Goal: Task Accomplishment & Management: Manage account settings

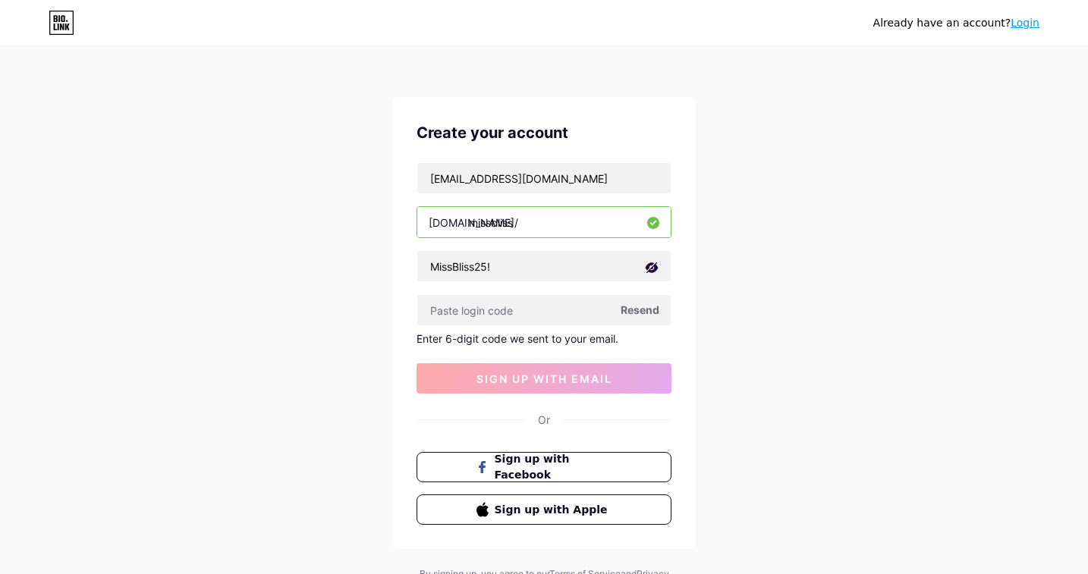
scroll to position [69, 0]
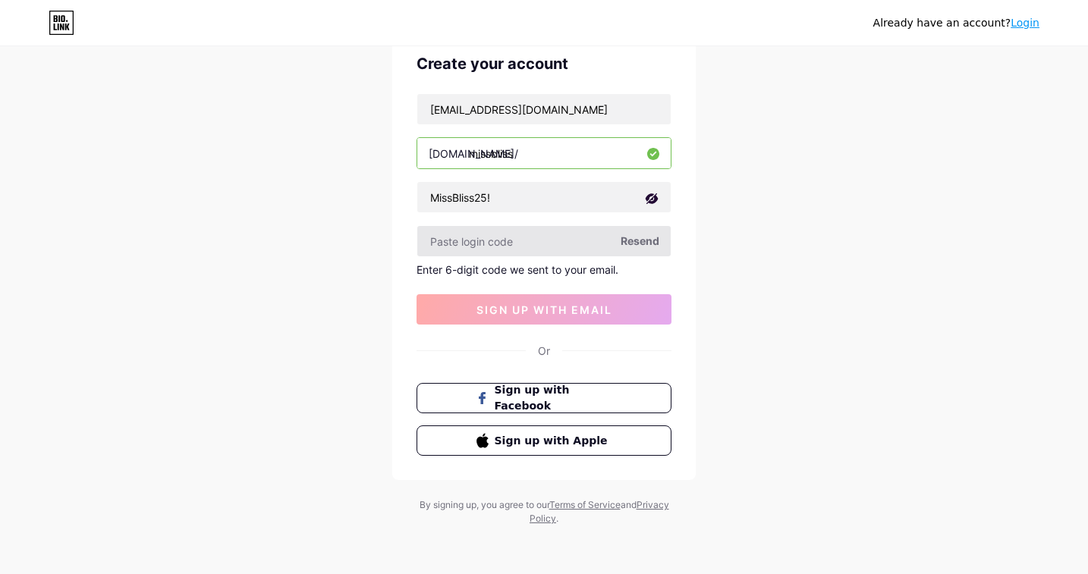
click at [534, 246] on input "text" at bounding box center [543, 241] width 253 height 30
click at [629, 236] on span "Resend" at bounding box center [640, 241] width 39 height 16
click at [1023, 18] on link "Login" at bounding box center [1024, 23] width 29 height 12
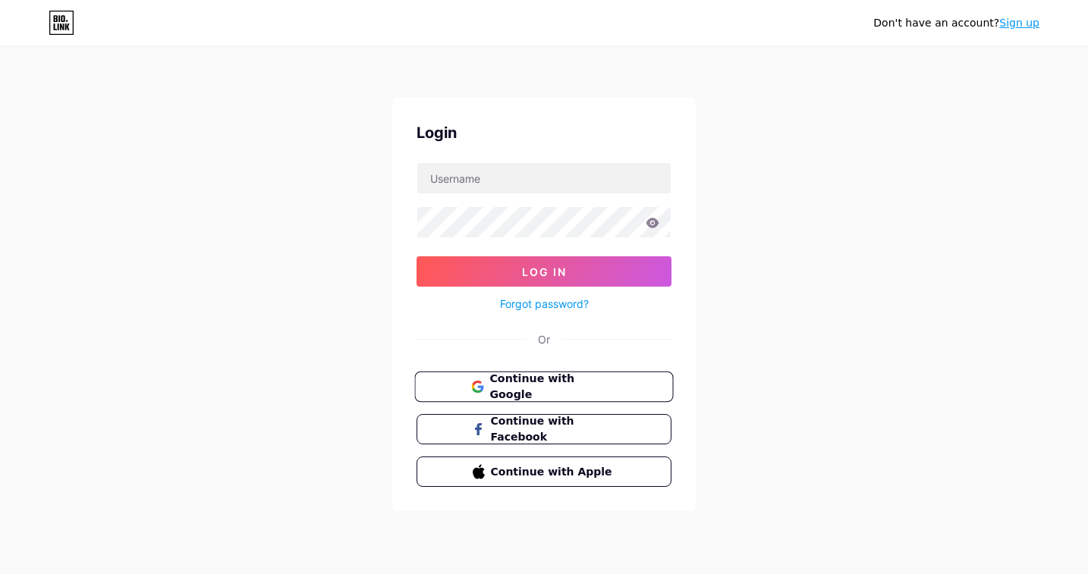
click at [577, 378] on span "Continue with Google" at bounding box center [552, 387] width 127 height 33
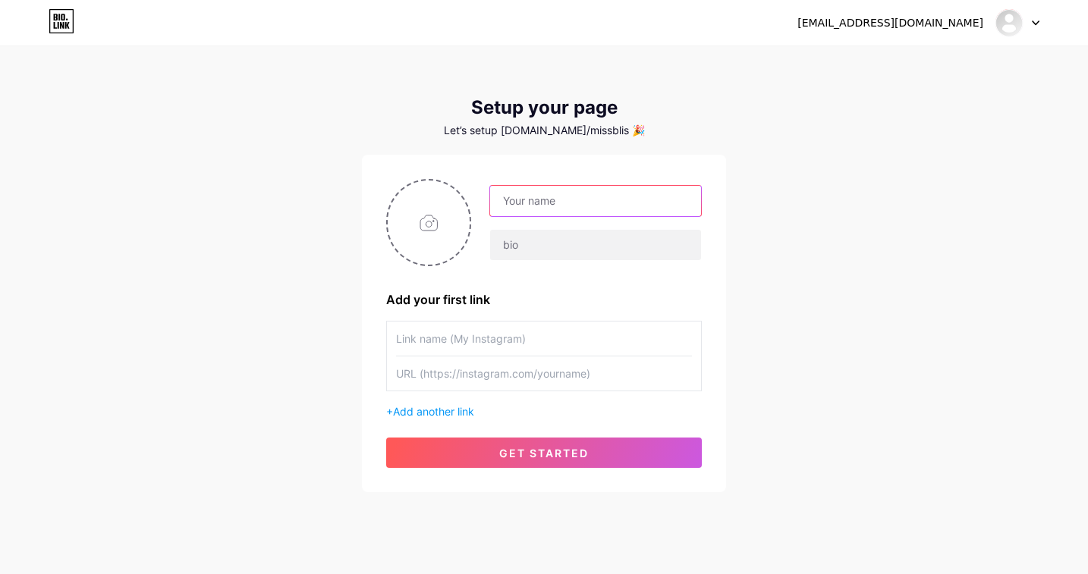
click at [534, 200] on input "text" at bounding box center [595, 201] width 211 height 30
type input "MissBliss"
click at [428, 239] on input "file" at bounding box center [429, 223] width 82 height 84
type input "C:\fakepath\Missbliss-removebg-preview.PNG"
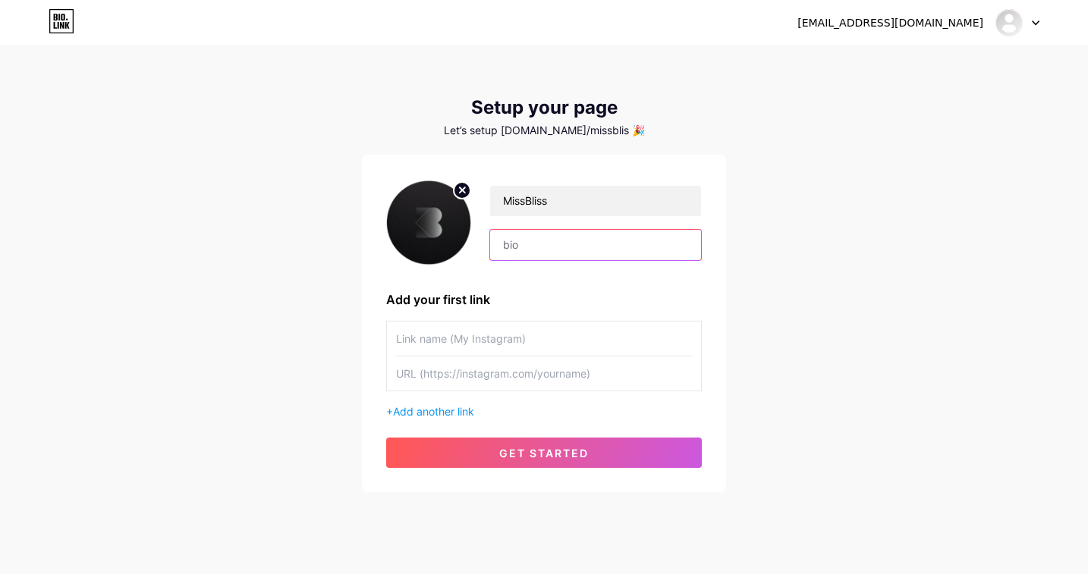
click at [504, 244] on input "text" at bounding box center [595, 245] width 211 height 30
click at [524, 199] on input "MissBliss" at bounding box center [595, 201] width 211 height 30
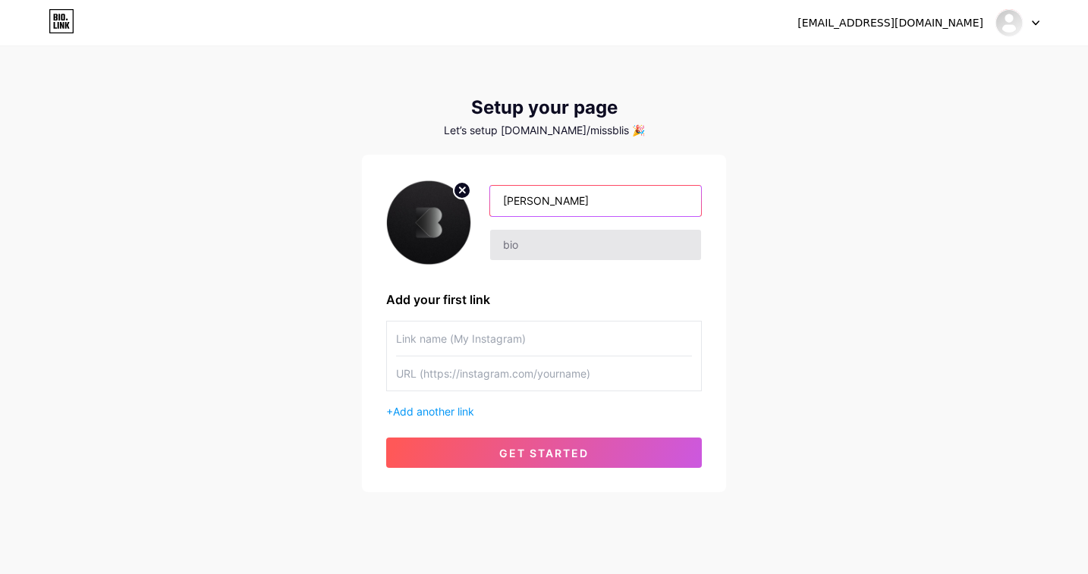
type input "[PERSON_NAME]"
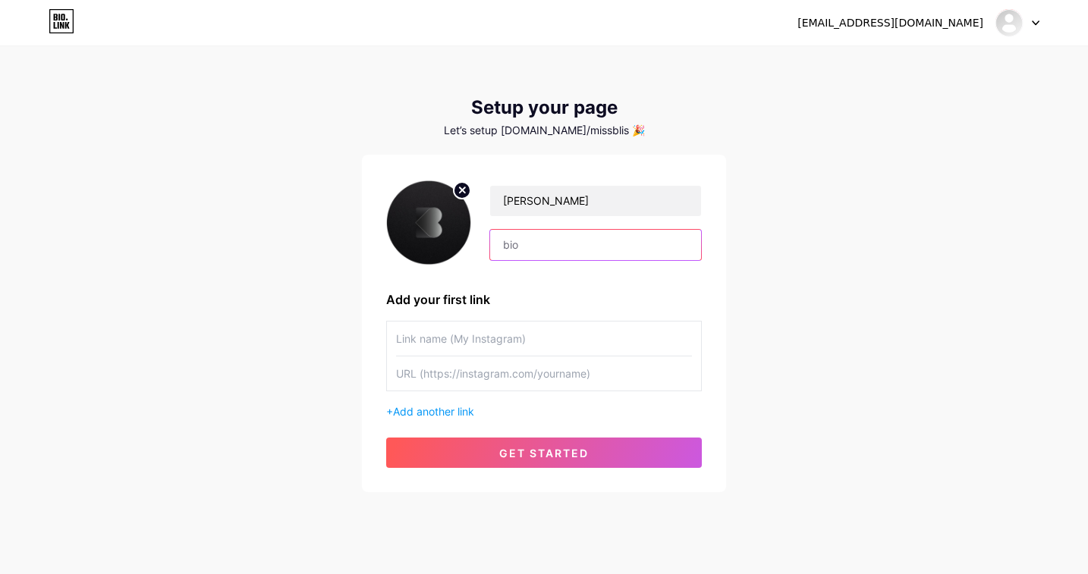
click at [530, 237] on input "text" at bounding box center [595, 245] width 211 height 30
paste input "Where creators turn freedom into income."
drag, startPoint x: 520, startPoint y: 244, endPoint x: 418, endPoint y: 250, distance: 102.6
click at [418, 250] on div "[PERSON_NAME] Where creators turn freedom into income." at bounding box center [544, 222] width 316 height 87
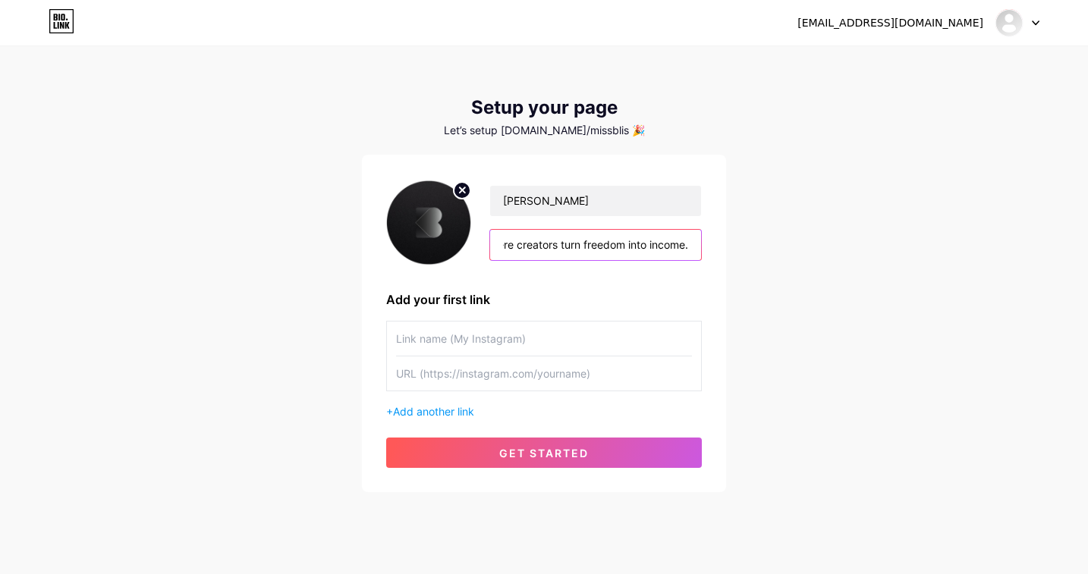
drag, startPoint x: 644, startPoint y: 234, endPoint x: 721, endPoint y: 245, distance: 77.4
click at [721, 245] on div "[PERSON_NAME] Where creators turn freedom into income. Add your first link + Ad…" at bounding box center [544, 324] width 364 height 338
click at [674, 245] on input "Where creators turn freedom into income." at bounding box center [595, 245] width 211 height 30
type input "Where creators turn freedom into income."
click at [438, 325] on input "text" at bounding box center [544, 339] width 296 height 34
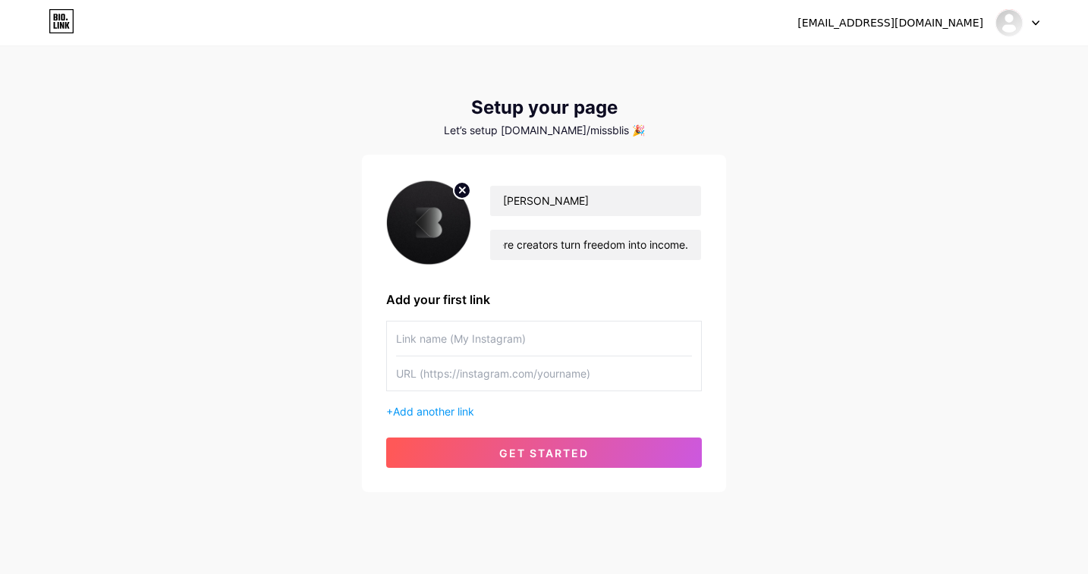
scroll to position [0, 0]
paste input "[URL][DOMAIN_NAME]"
type input "[URL][DOMAIN_NAME]"
click at [448, 380] on input "text" at bounding box center [544, 374] width 296 height 34
paste input "[URL][DOMAIN_NAME]"
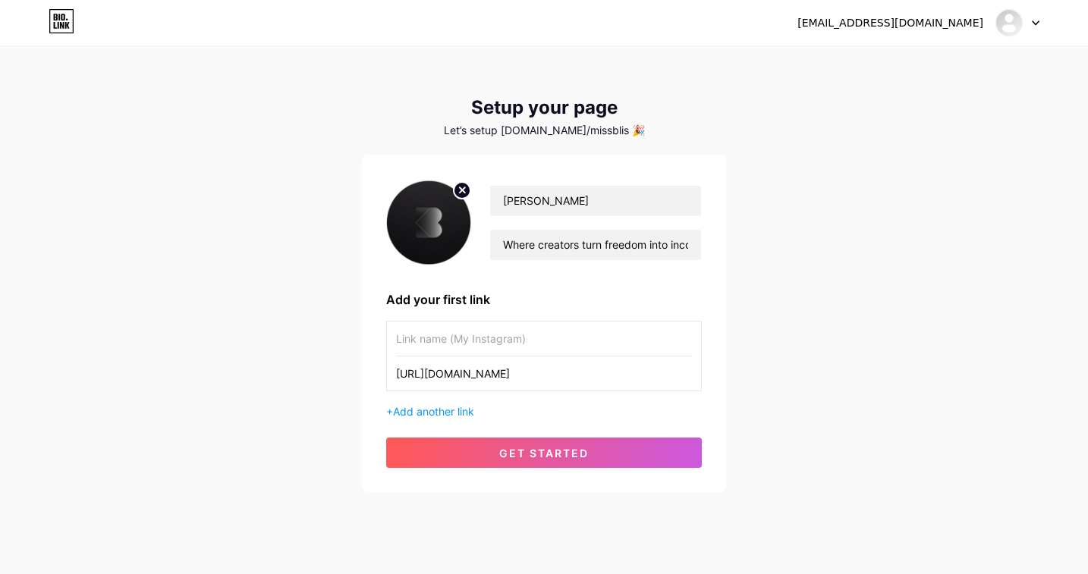
type input "[URL][DOMAIN_NAME]"
click at [435, 344] on input "text" at bounding box center [544, 339] width 296 height 34
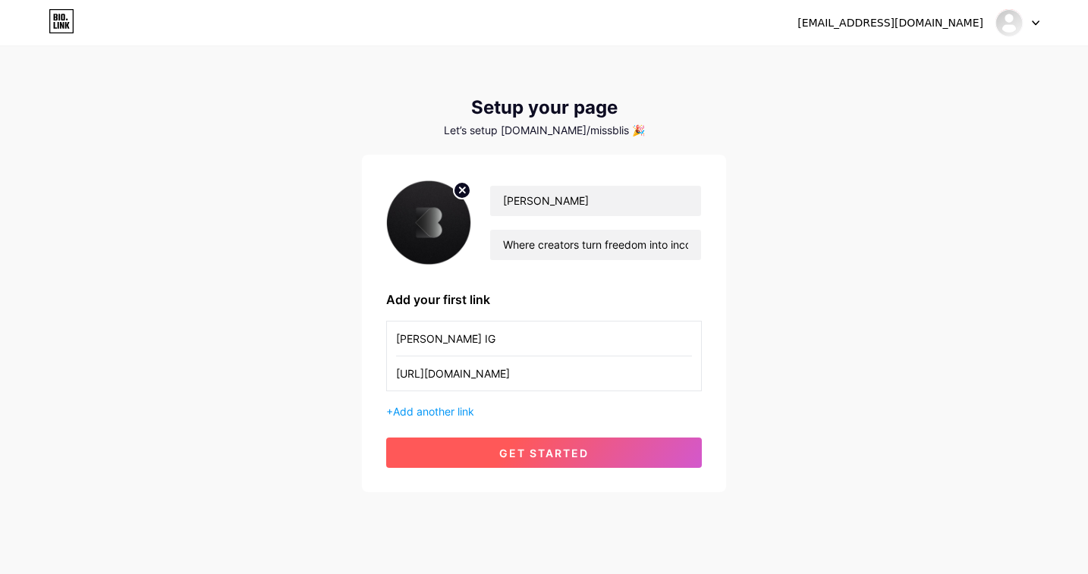
type input "[PERSON_NAME] IG"
click at [464, 454] on button "get started" at bounding box center [544, 453] width 316 height 30
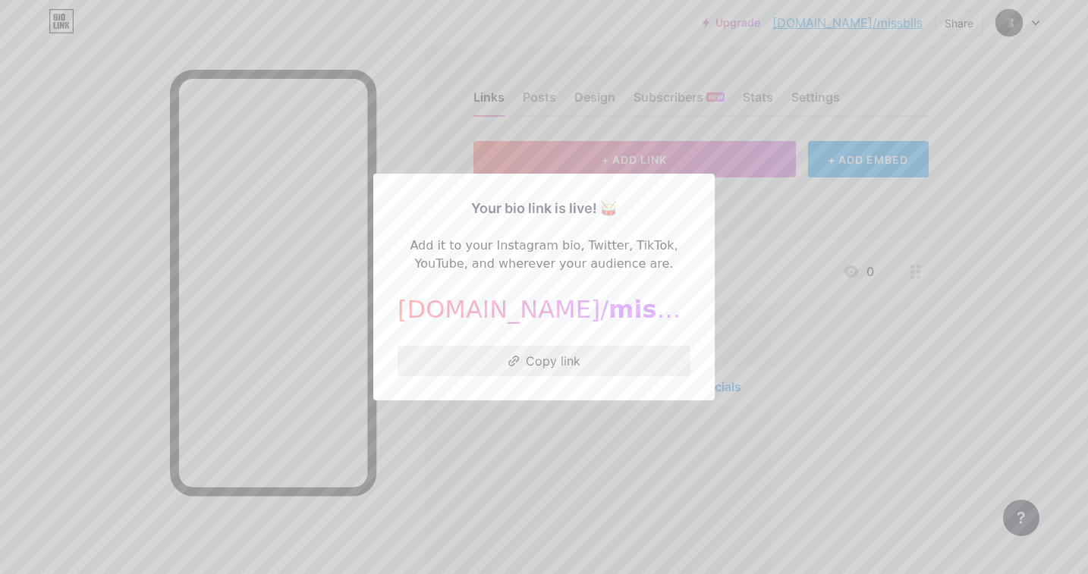
click at [537, 362] on button "Copy link" at bounding box center [544, 361] width 293 height 30
click at [785, 210] on div at bounding box center [544, 287] width 1088 height 574
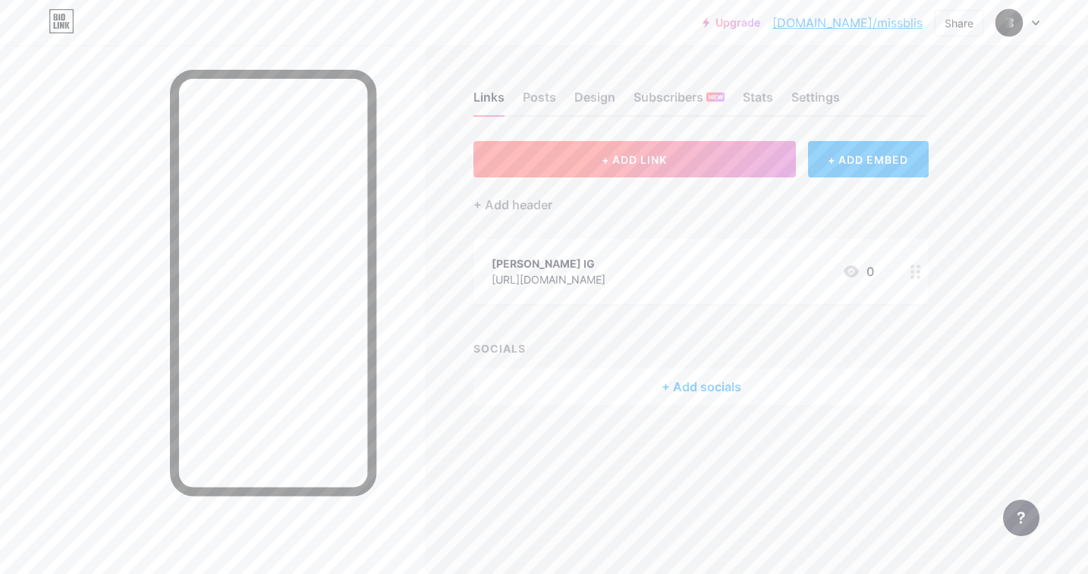
click at [687, 150] on button "+ ADD LINK" at bounding box center [634, 159] width 322 height 36
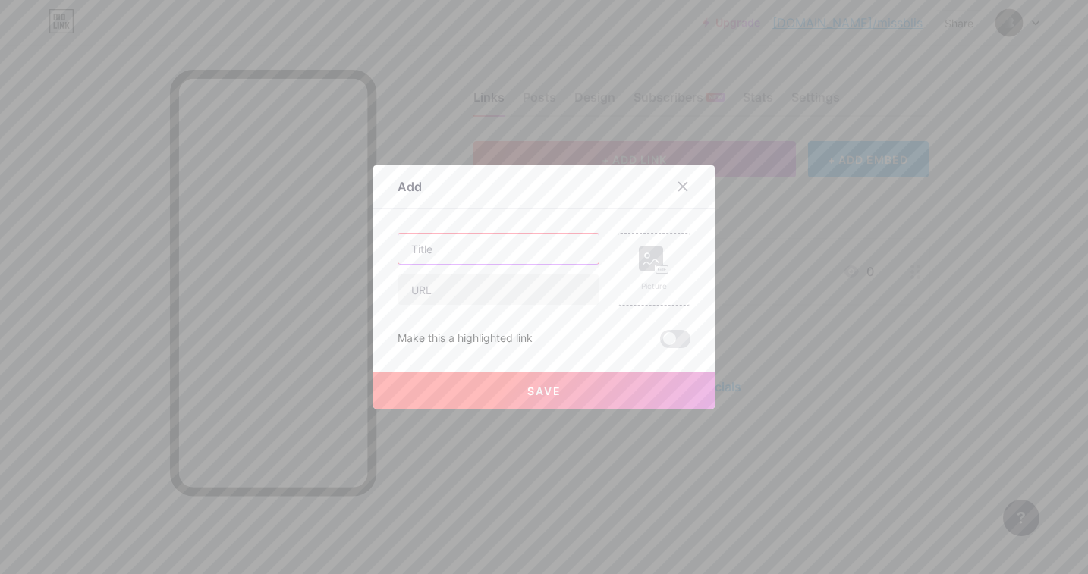
click at [523, 250] on input "text" at bounding box center [498, 249] width 200 height 30
type input "s"
type input "Sign up now"
click at [493, 291] on input "text" at bounding box center [498, 290] width 200 height 30
click at [662, 245] on div "Picture" at bounding box center [654, 269] width 73 height 73
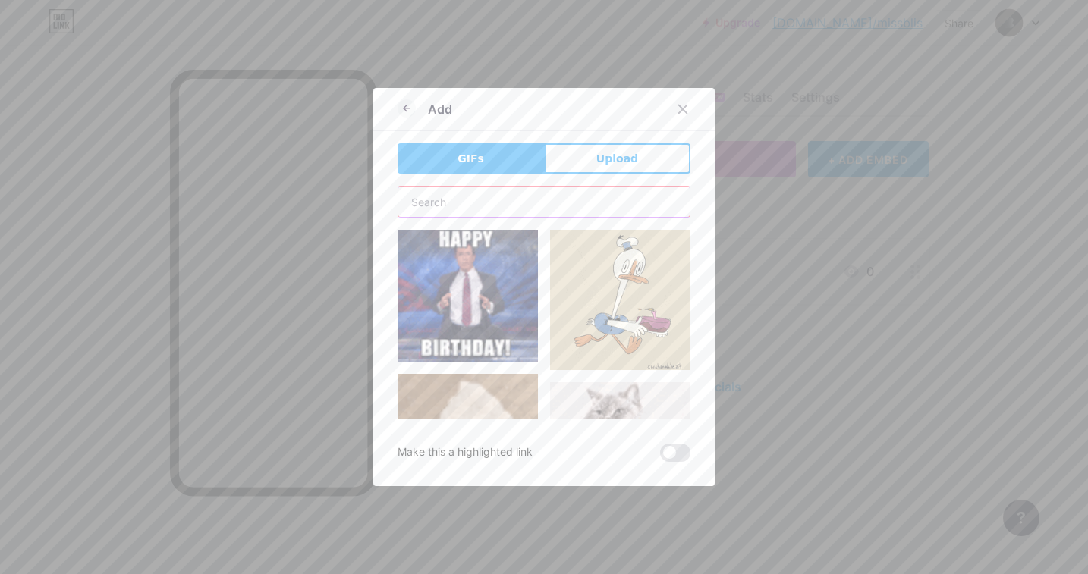
click at [608, 206] on input "text" at bounding box center [543, 202] width 291 height 30
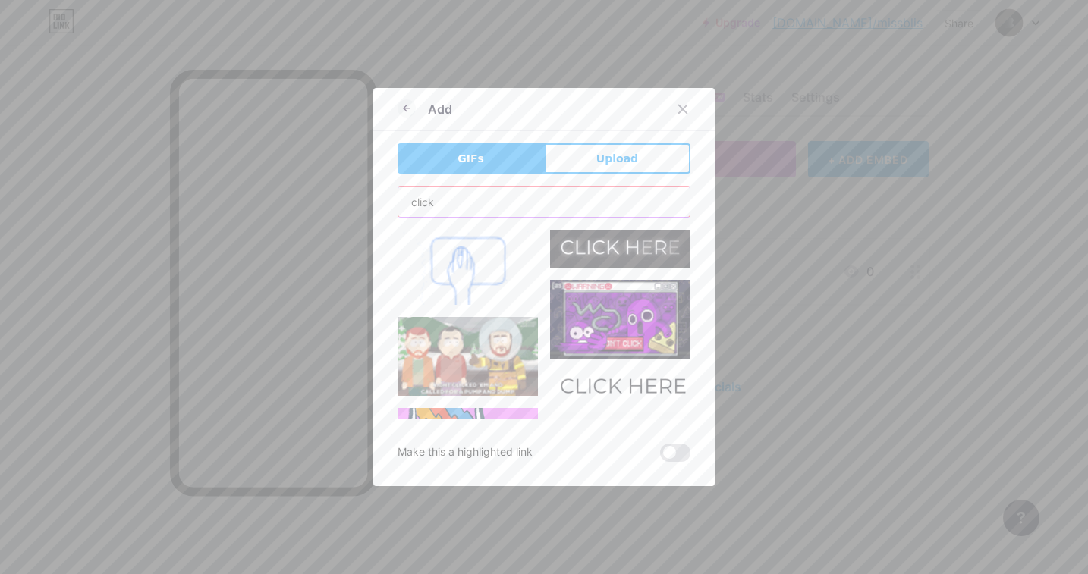
scroll to position [677, 0]
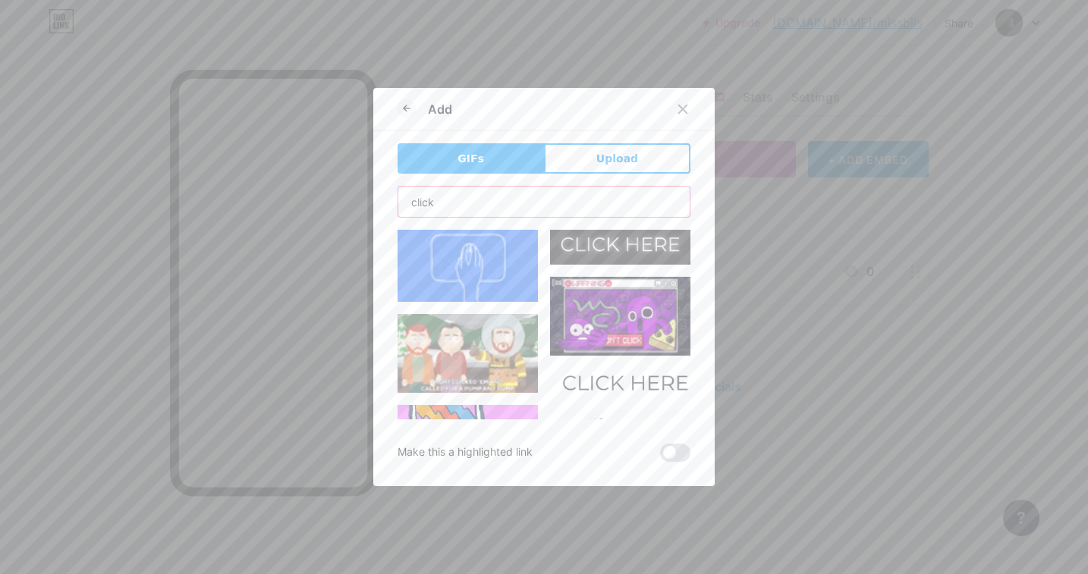
type input "click"
click at [620, 242] on img at bounding box center [620, 244] width 140 height 41
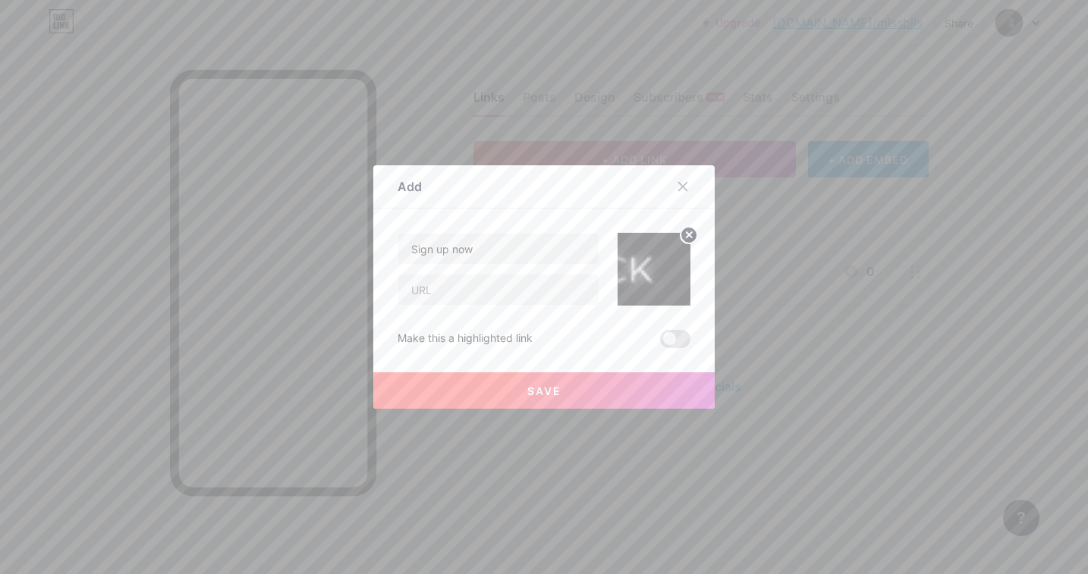
click at [685, 240] on circle at bounding box center [688, 235] width 17 height 17
click at [649, 255] on rect at bounding box center [651, 259] width 24 height 24
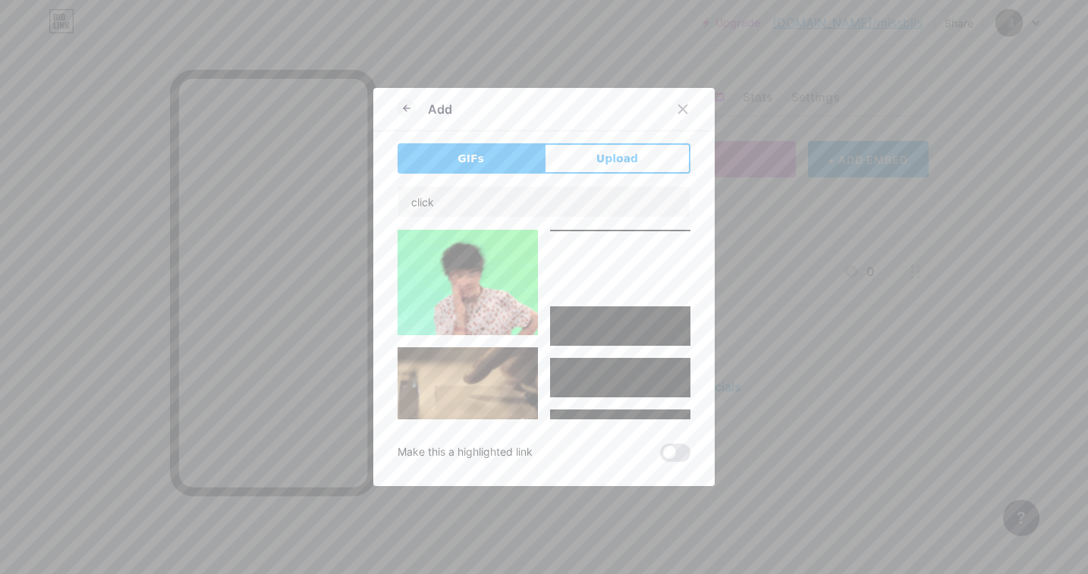
scroll to position [4250, 0]
click at [608, 169] on button "Upload" at bounding box center [617, 158] width 146 height 30
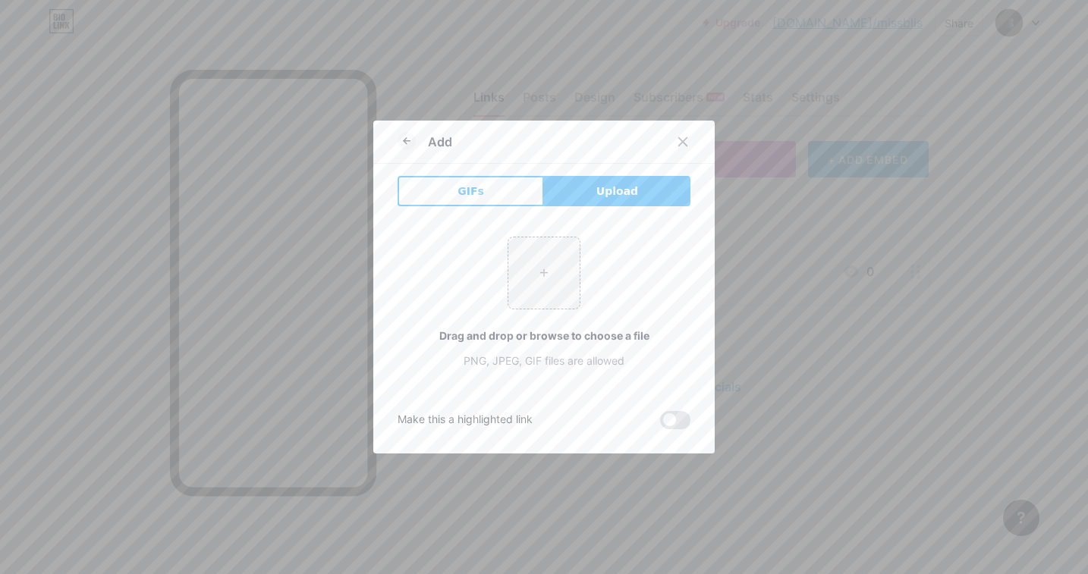
click at [496, 277] on div "+ Drag and drop or browse to choose a file PNG, JPEG, GIF files are allowed" at bounding box center [544, 303] width 293 height 132
click at [536, 277] on input "file" at bounding box center [543, 272] width 71 height 71
type input "C:\fakepath\missbliss website.jpg"
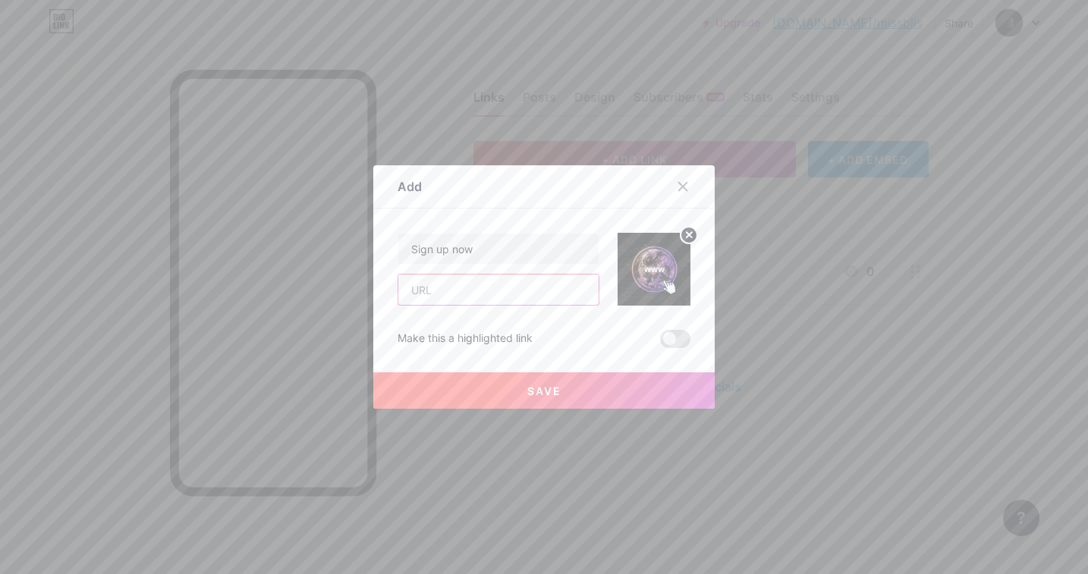
click at [500, 283] on input "text" at bounding box center [498, 290] width 200 height 30
paste input "[URL][DOMAIN_NAME]"
type input "[URL][DOMAIN_NAME]"
click at [680, 338] on span at bounding box center [675, 339] width 30 height 18
click at [660, 343] on input "checkbox" at bounding box center [660, 343] width 0 height 0
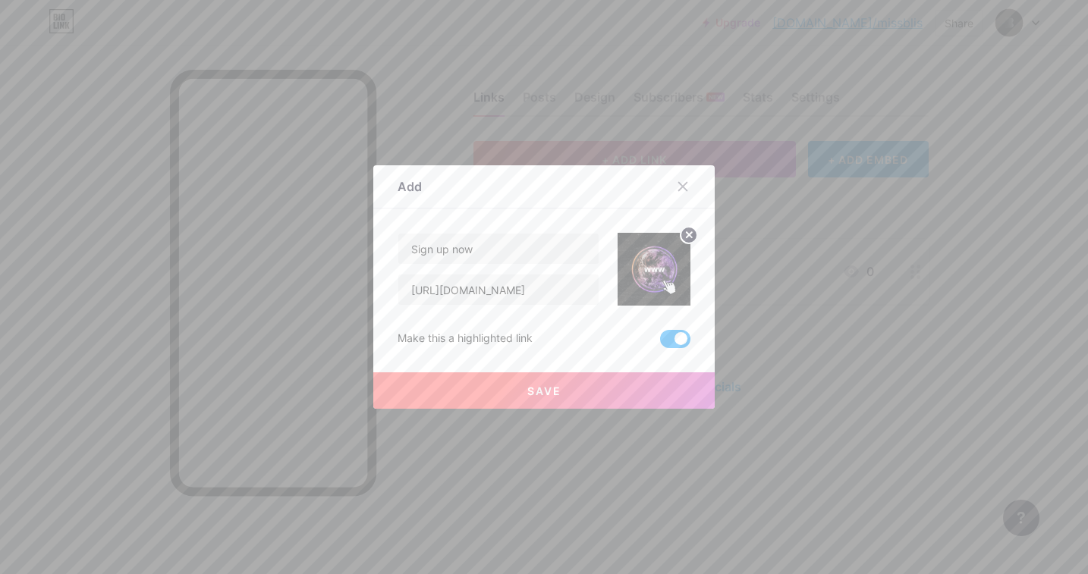
click at [649, 380] on button "Save" at bounding box center [543, 390] width 341 height 36
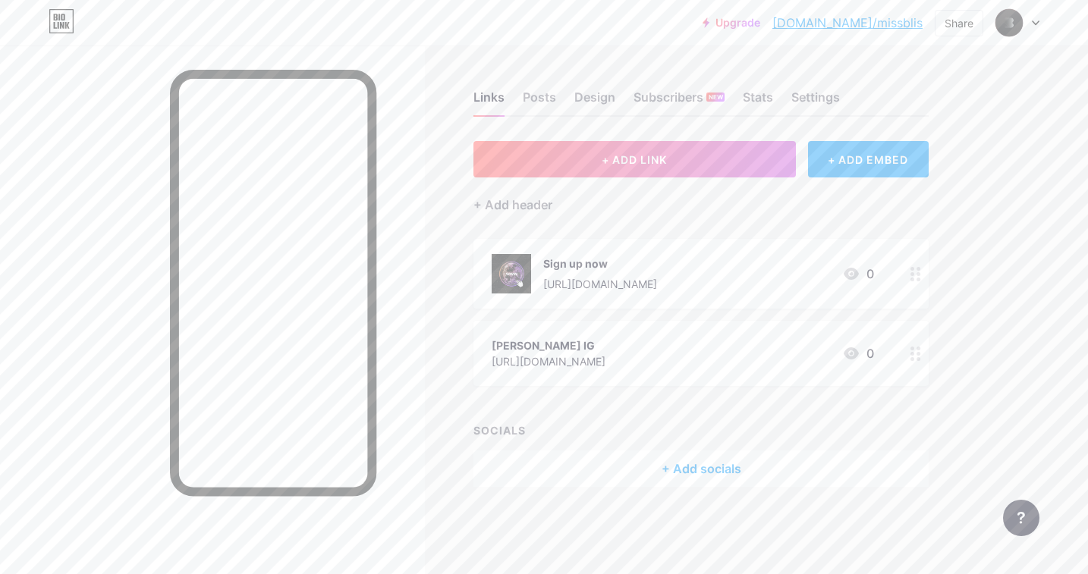
click at [919, 358] on circle at bounding box center [918, 359] width 4 height 4
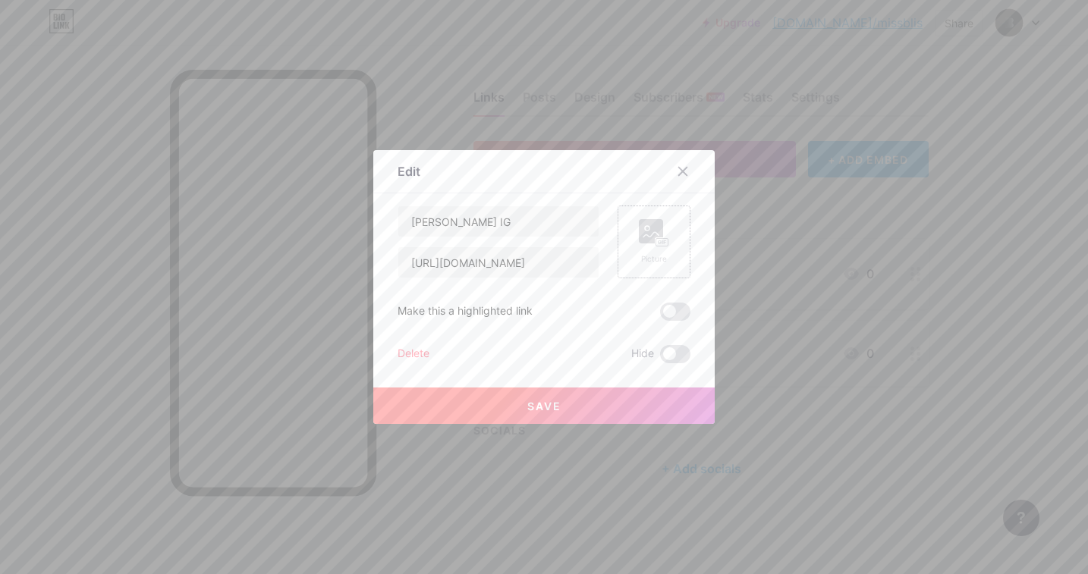
click at [658, 252] on div "Picture" at bounding box center [654, 242] width 30 height 46
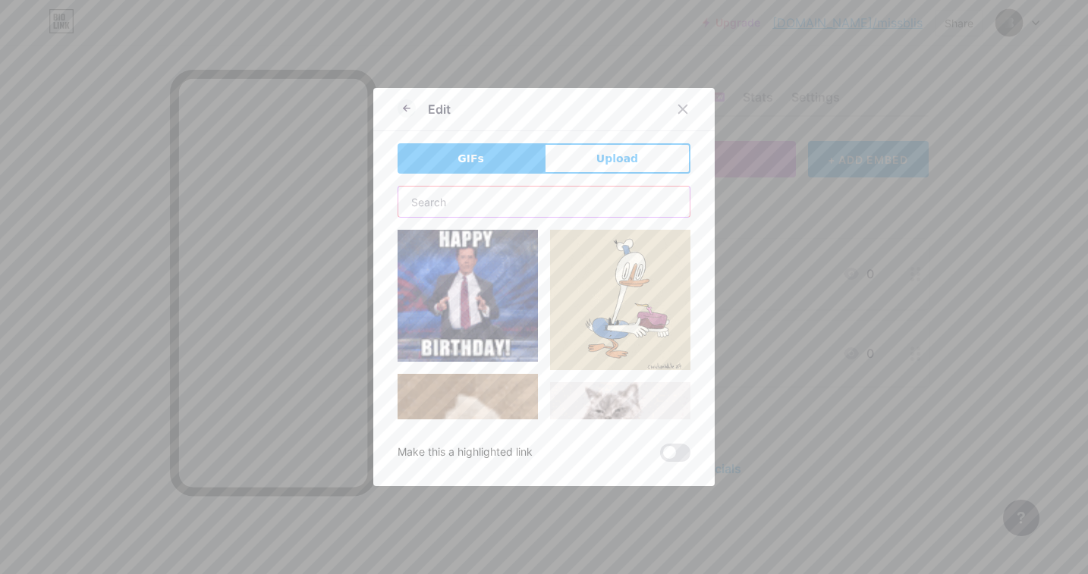
click at [561, 191] on input "text" at bounding box center [543, 202] width 291 height 30
type input "instagram"
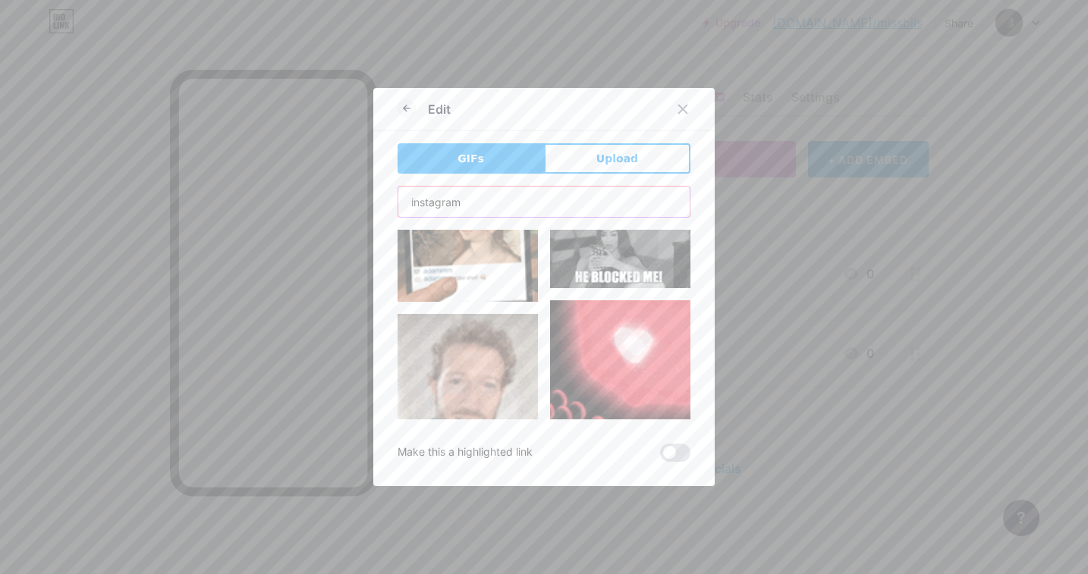
scroll to position [666, 0]
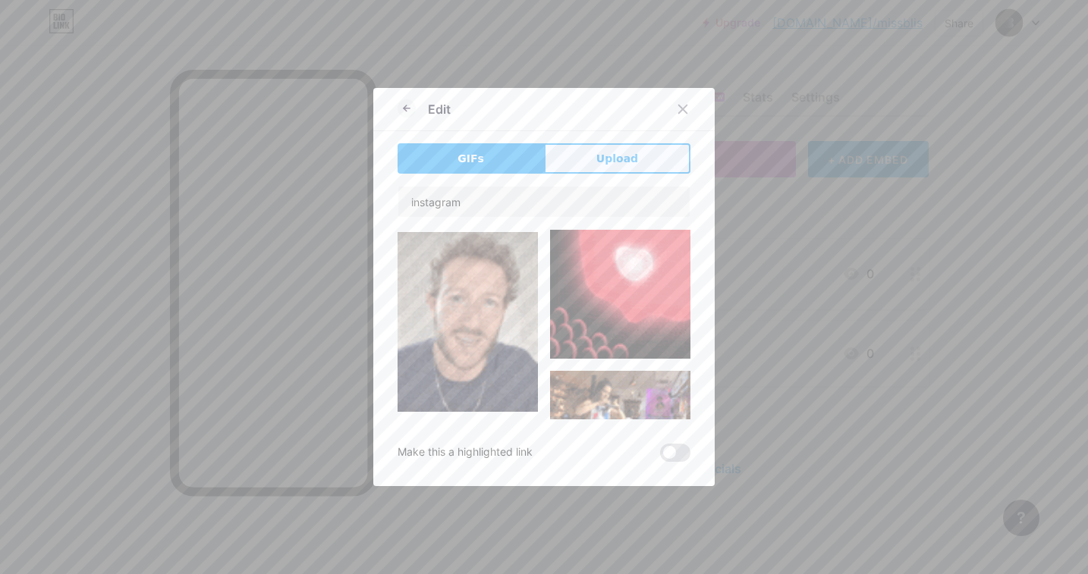
click at [646, 164] on button "Upload" at bounding box center [617, 158] width 146 height 30
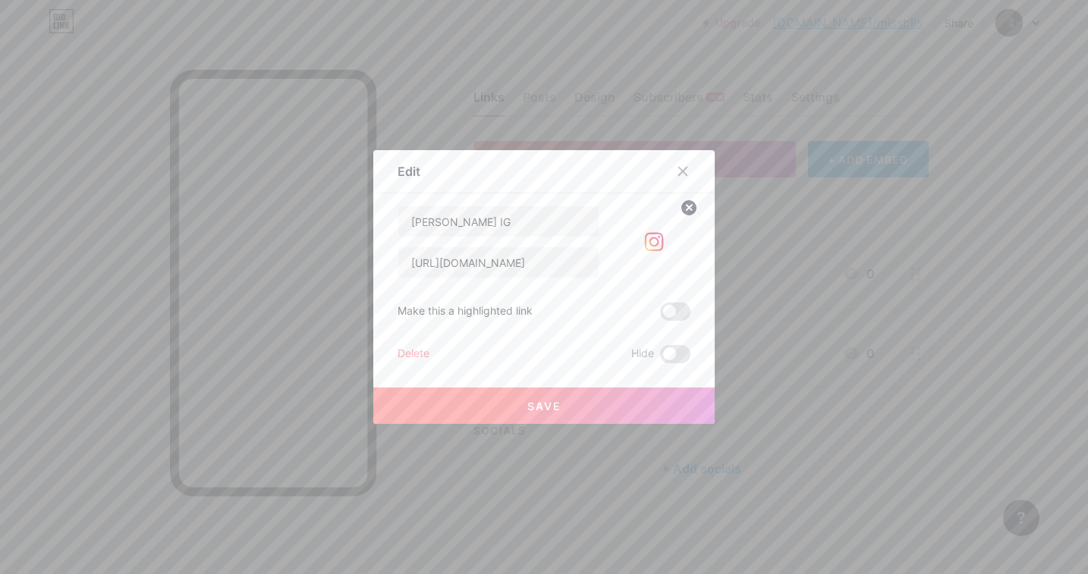
click at [530, 398] on button "Save" at bounding box center [543, 406] width 341 height 36
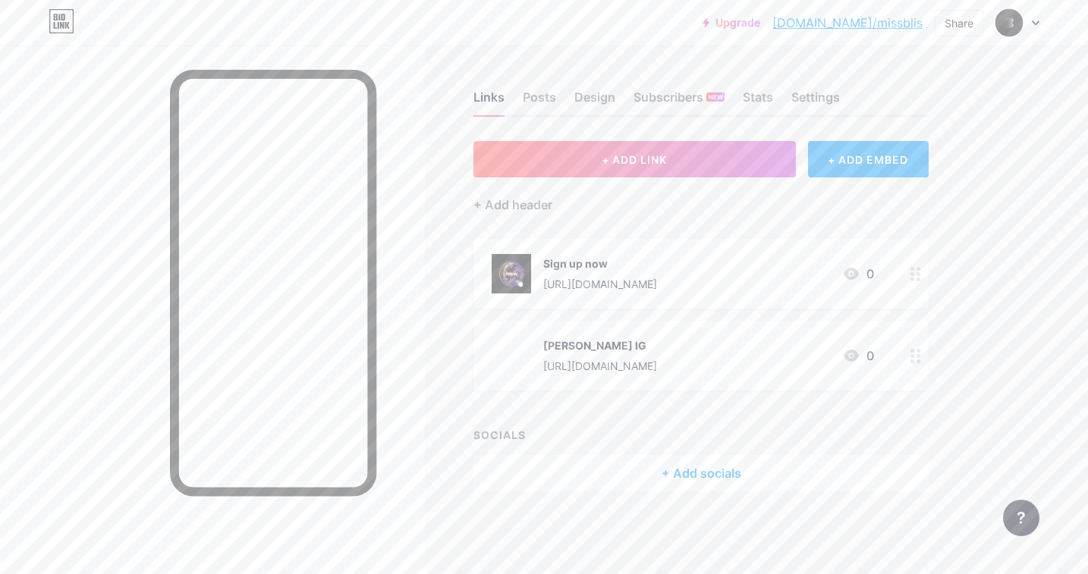
click at [686, 262] on div "Sign up now [URL][DOMAIN_NAME] 0" at bounding box center [683, 273] width 382 height 39
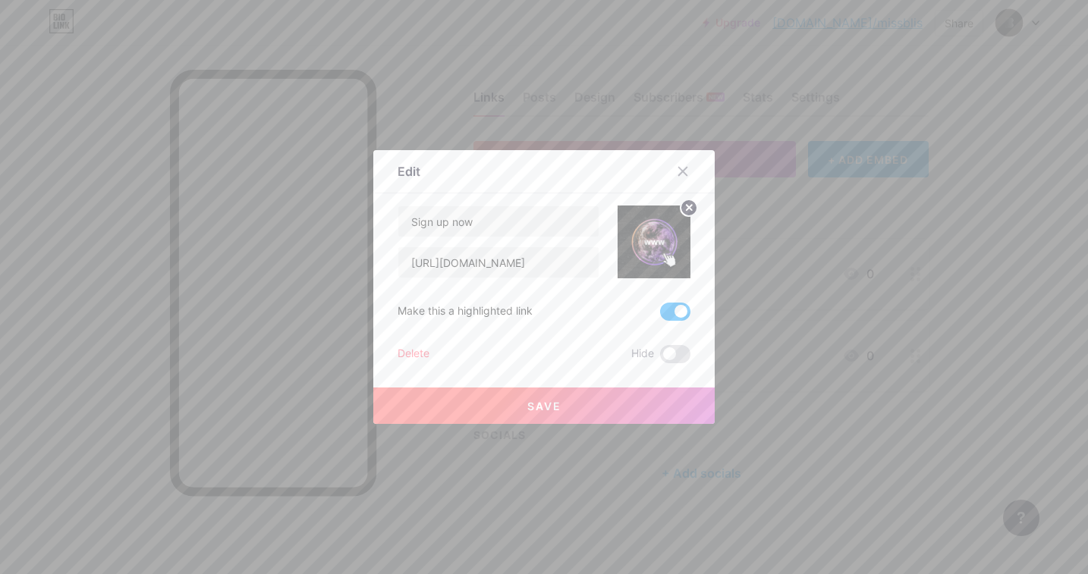
click at [659, 253] on img at bounding box center [654, 242] width 73 height 73
click at [689, 206] on icon at bounding box center [689, 207] width 5 height 5
click at [665, 235] on icon at bounding box center [654, 233] width 30 height 28
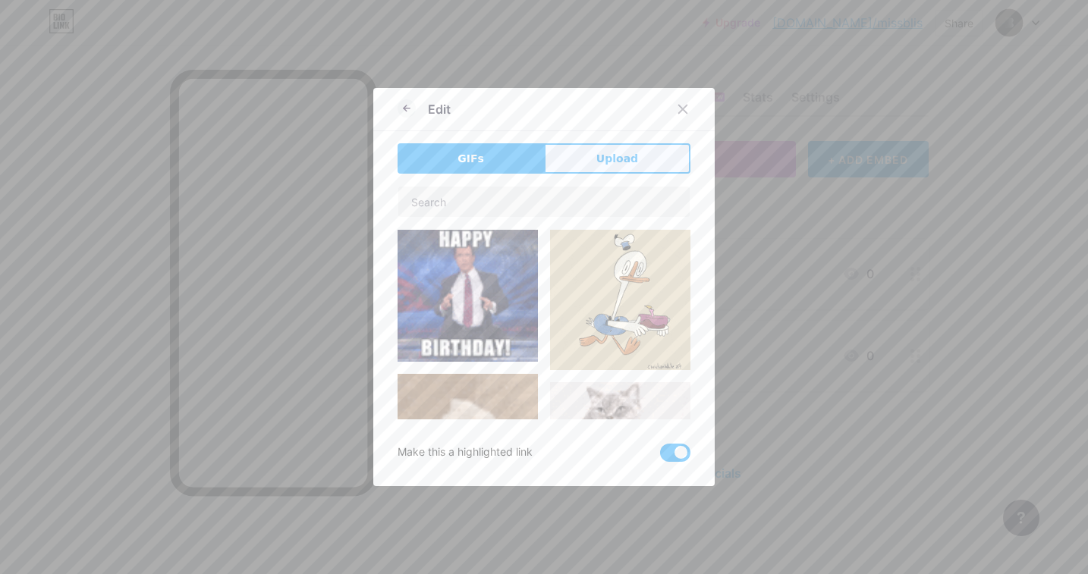
click at [593, 172] on button "Upload" at bounding box center [617, 158] width 146 height 30
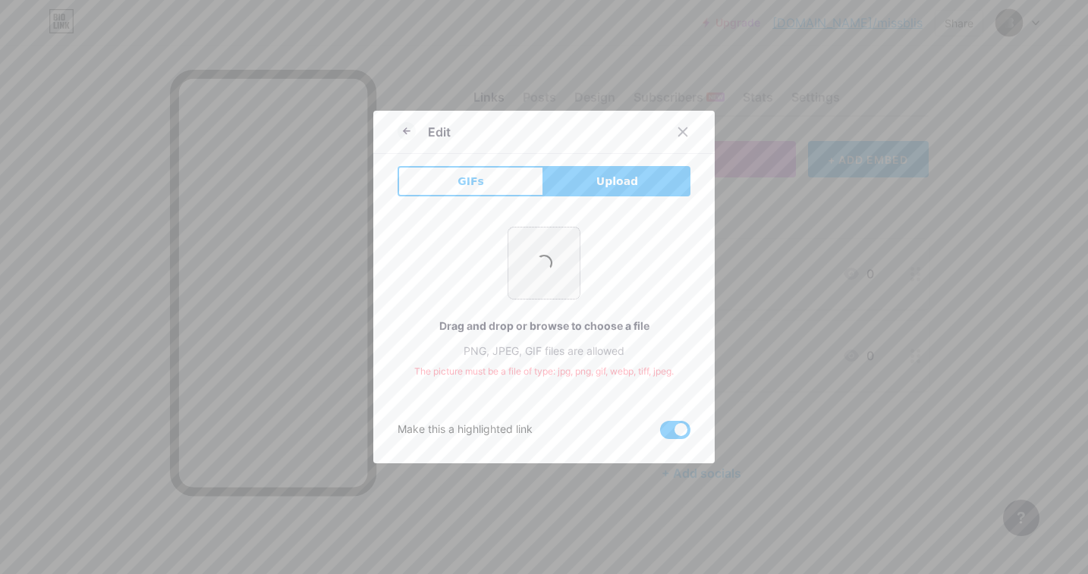
click at [558, 280] on input "file" at bounding box center [543, 263] width 71 height 71
click at [687, 136] on icon at bounding box center [683, 132] width 8 height 8
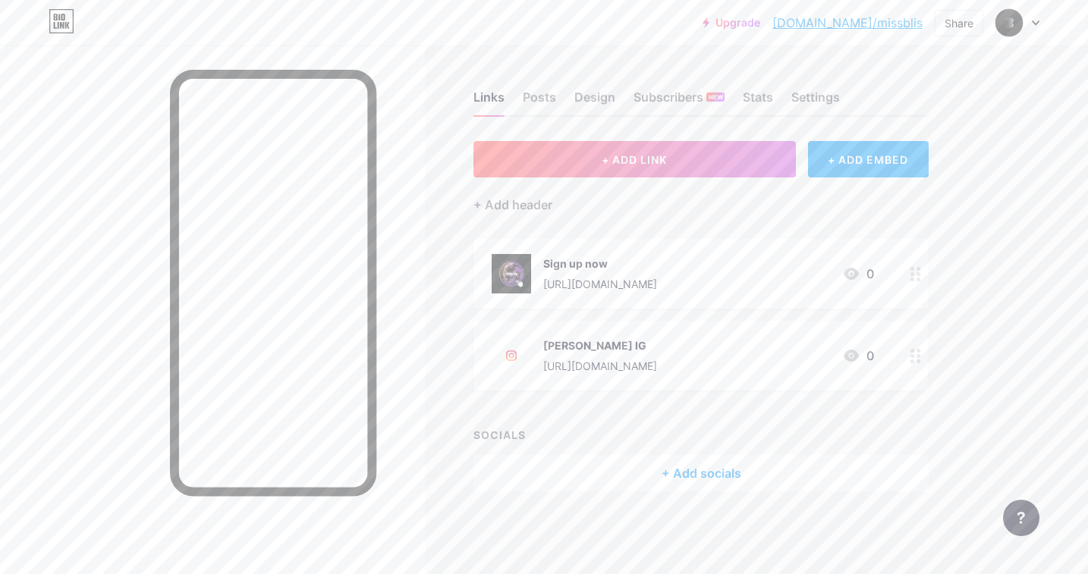
click at [865, 278] on div "0" at bounding box center [858, 274] width 32 height 18
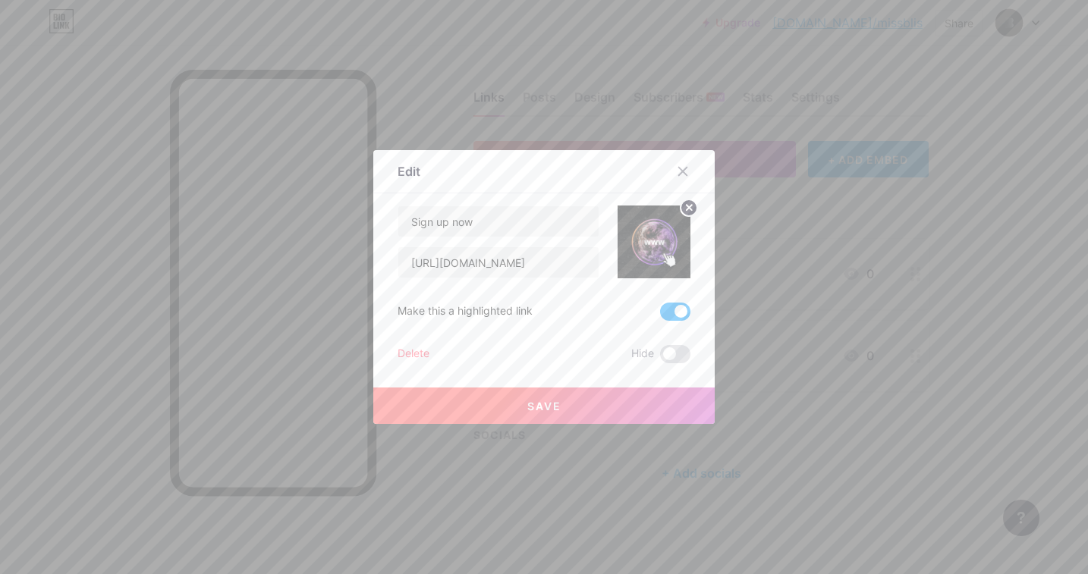
click at [649, 241] on img at bounding box center [654, 242] width 73 height 73
click at [691, 209] on circle at bounding box center [688, 208] width 17 height 17
click at [658, 244] on icon at bounding box center [660, 242] width 4 height 4
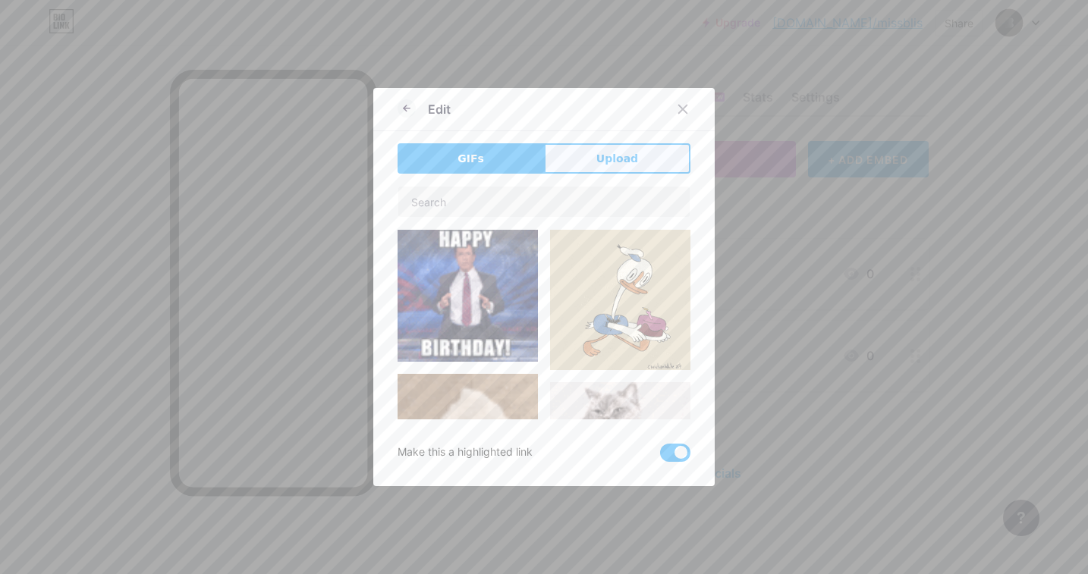
click at [612, 159] on span "Upload" at bounding box center [617, 159] width 42 height 16
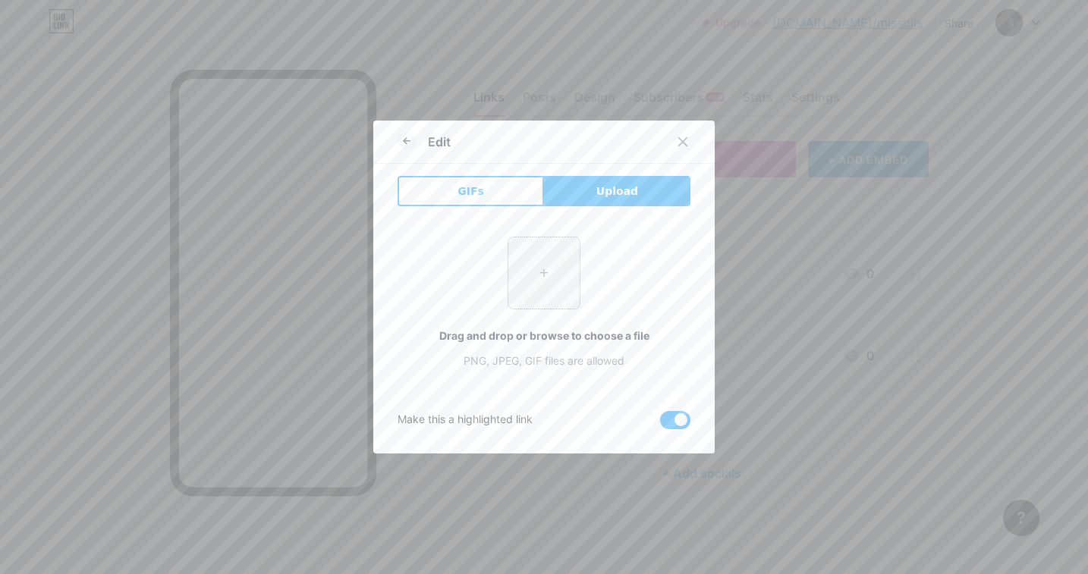
click at [539, 260] on input "file" at bounding box center [543, 272] width 71 height 71
type input "C:\fakepath\b32570abcc92841f89b934227858f991.gif"
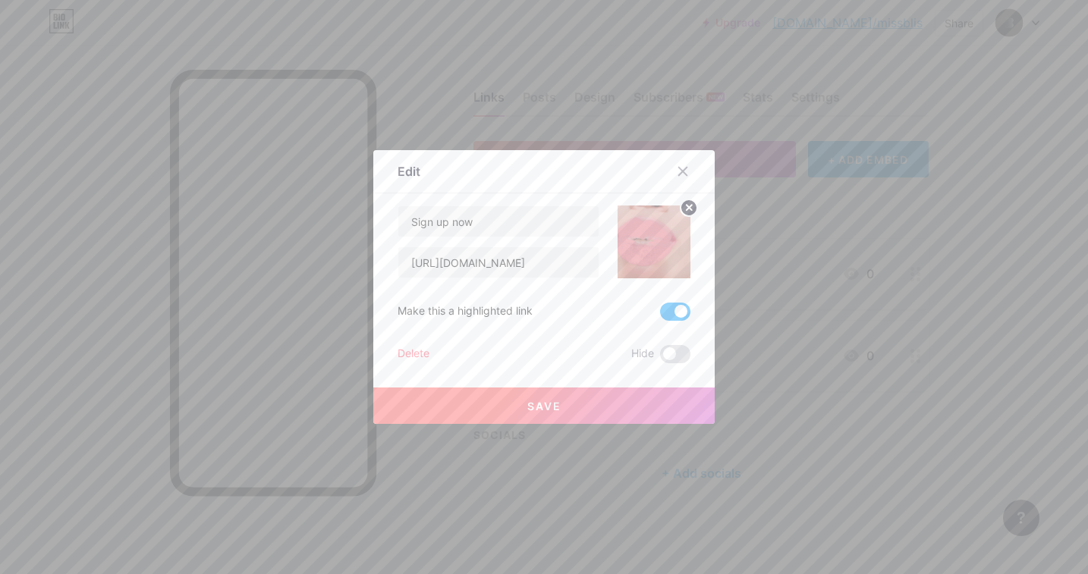
click at [765, 266] on div at bounding box center [544, 287] width 1088 height 574
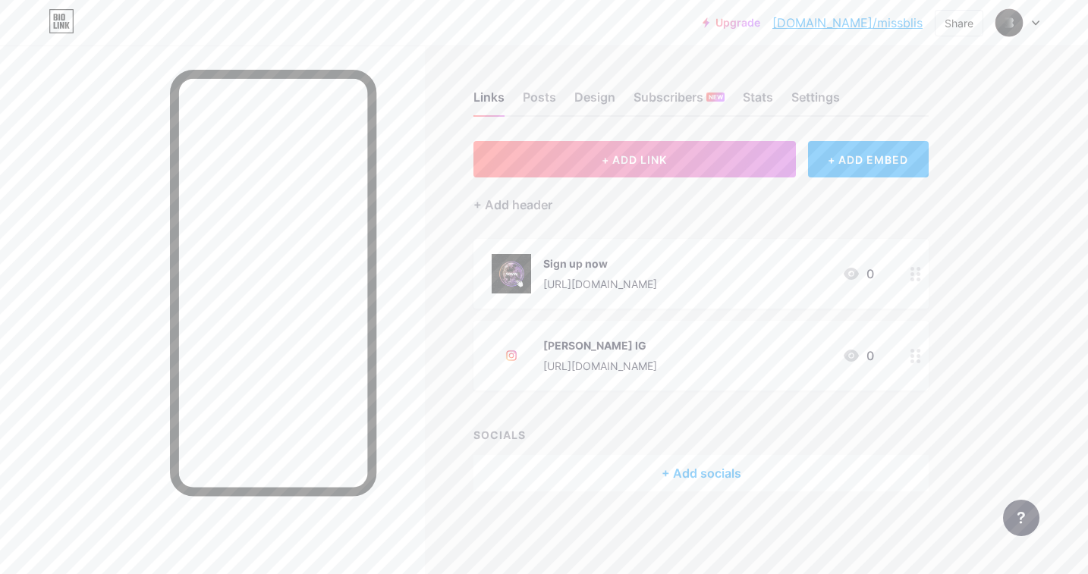
click at [794, 265] on div "Sign up now [URL][DOMAIN_NAME] 0" at bounding box center [683, 273] width 382 height 39
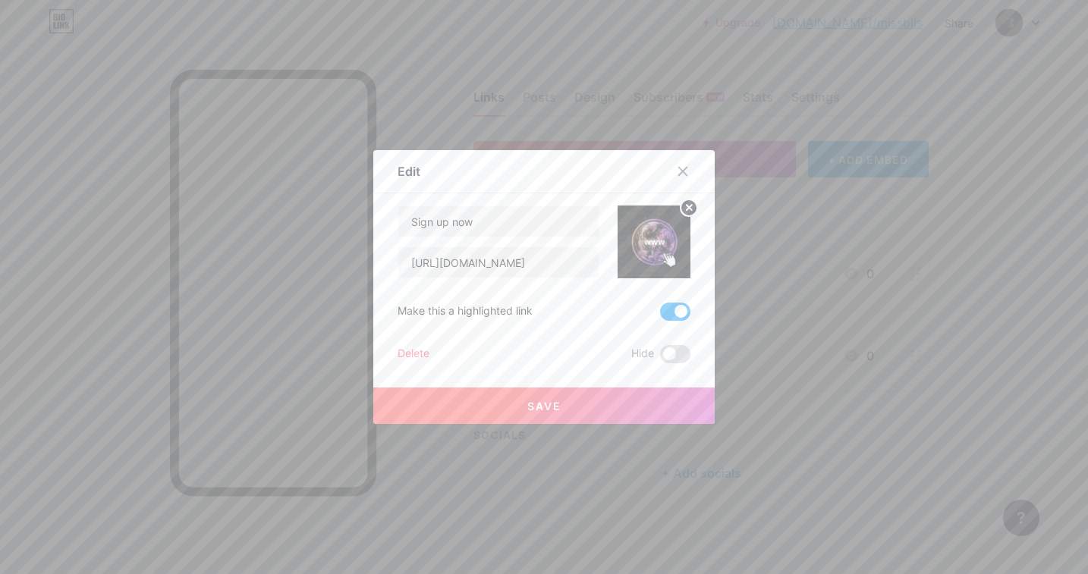
click at [652, 230] on img at bounding box center [654, 242] width 73 height 73
click at [687, 208] on circle at bounding box center [688, 208] width 17 height 17
click at [649, 242] on rect at bounding box center [651, 231] width 24 height 24
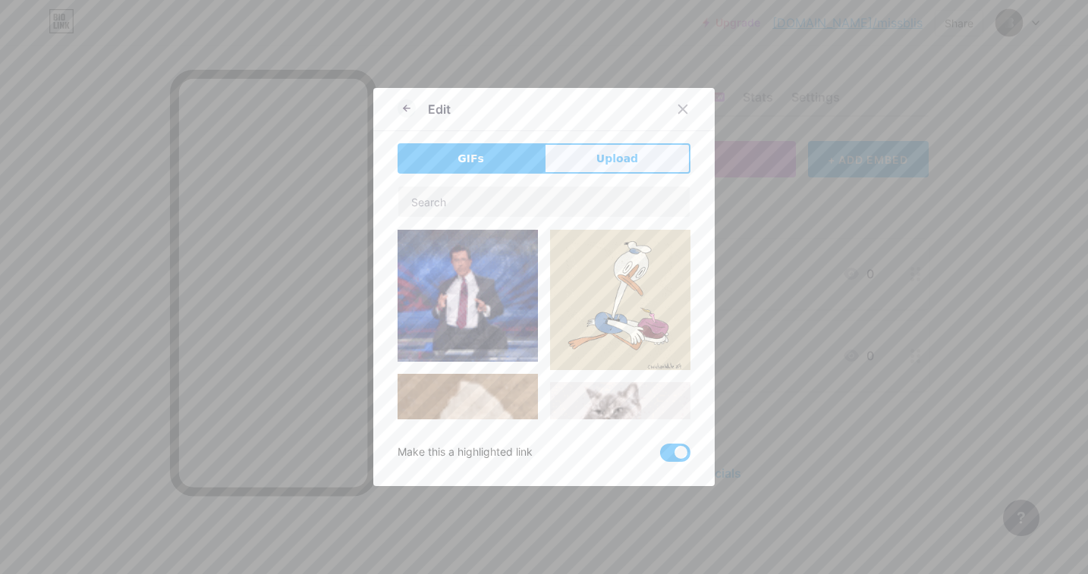
click at [591, 166] on button "Upload" at bounding box center [617, 158] width 146 height 30
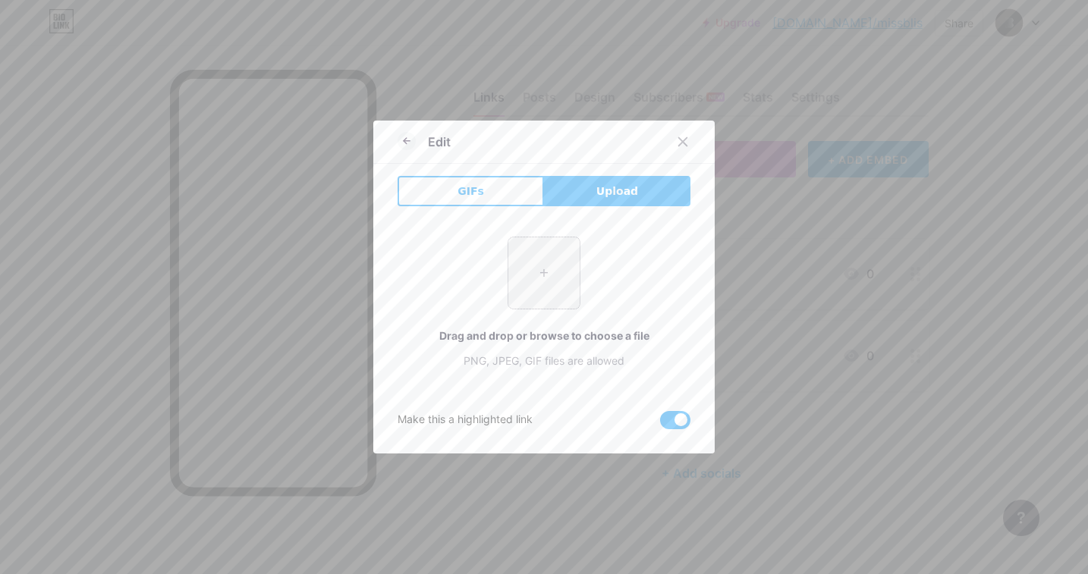
click at [532, 269] on input "file" at bounding box center [543, 272] width 71 height 71
type input "C:\fakepath\b32570abcc92841f89b934227858f991.gif"
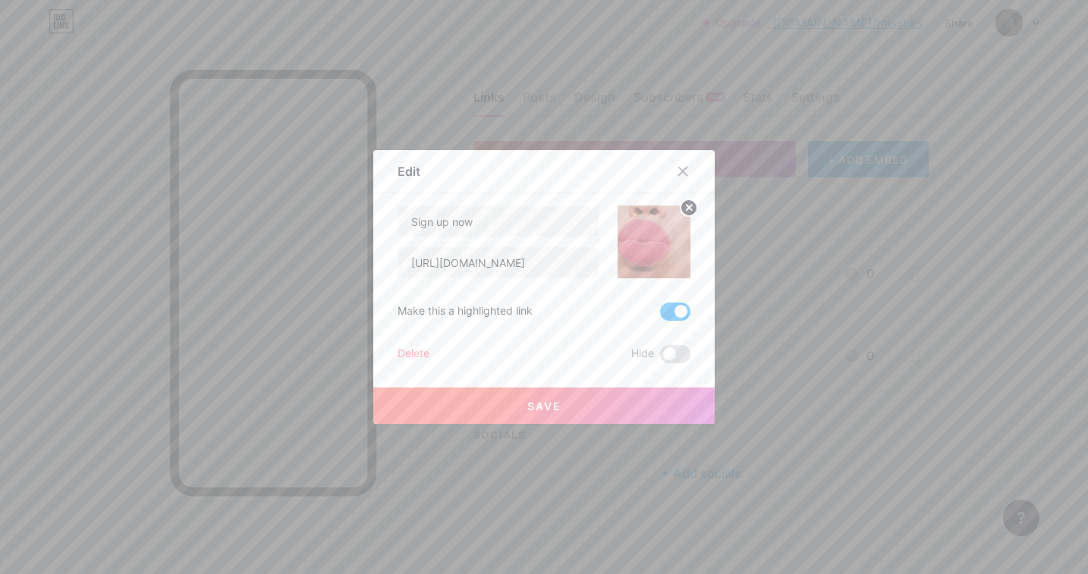
click at [517, 410] on button "Save" at bounding box center [543, 406] width 341 height 36
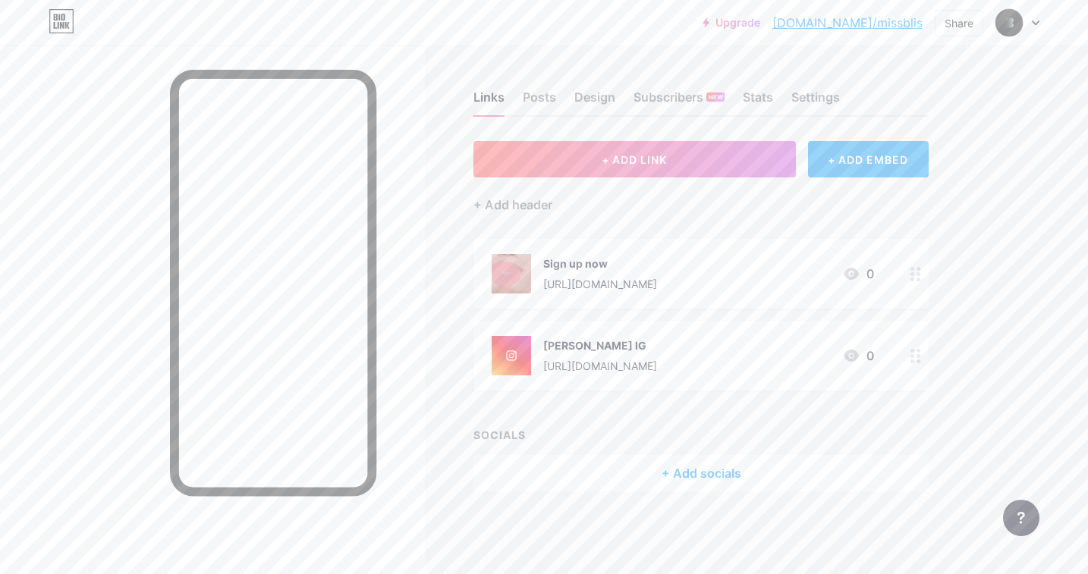
click at [599, 272] on div "Sign up now [URL][DOMAIN_NAME]" at bounding box center [600, 273] width 114 height 39
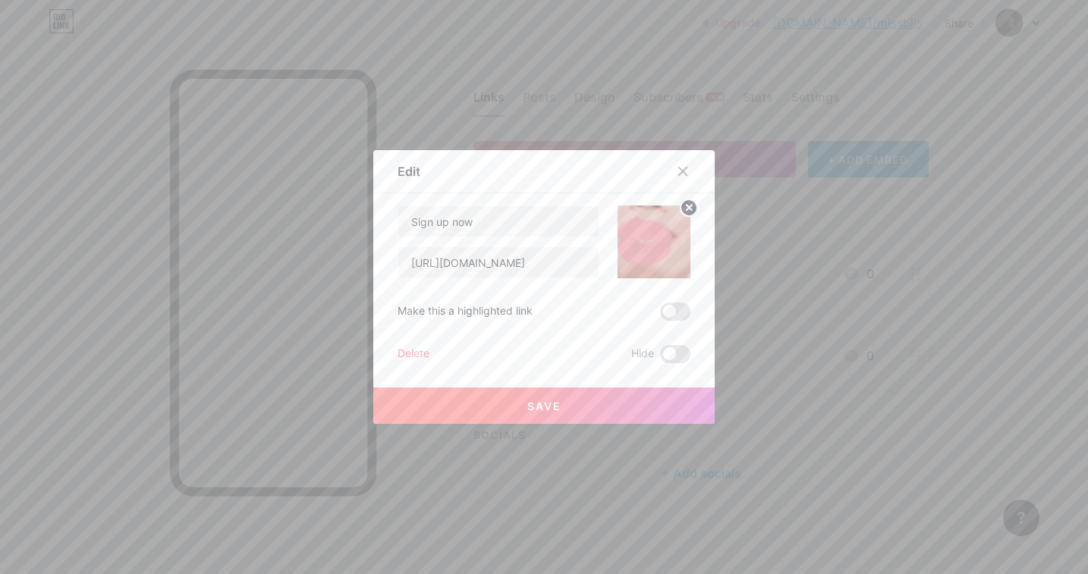
click at [645, 249] on img at bounding box center [654, 242] width 73 height 73
click at [687, 205] on icon at bounding box center [689, 207] width 5 height 5
click at [655, 232] on icon at bounding box center [650, 234] width 15 height 5
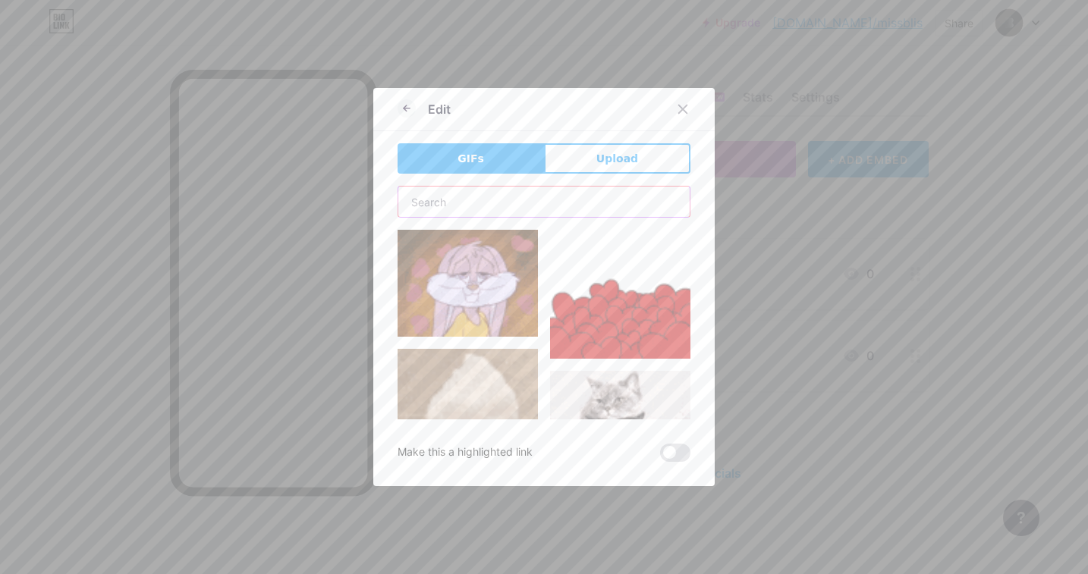
click at [488, 209] on input "text" at bounding box center [543, 202] width 291 height 30
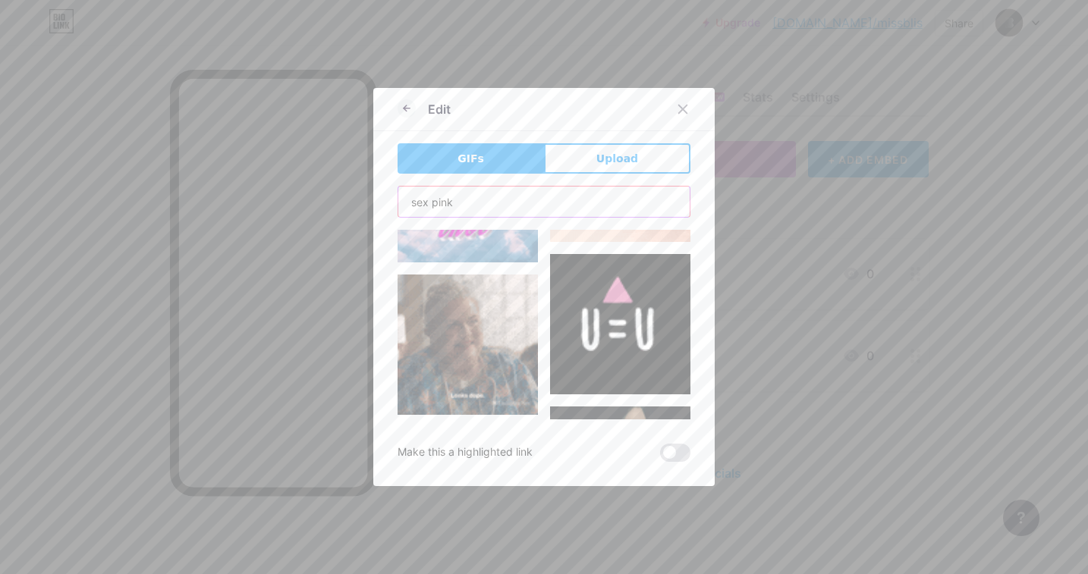
scroll to position [930, 0]
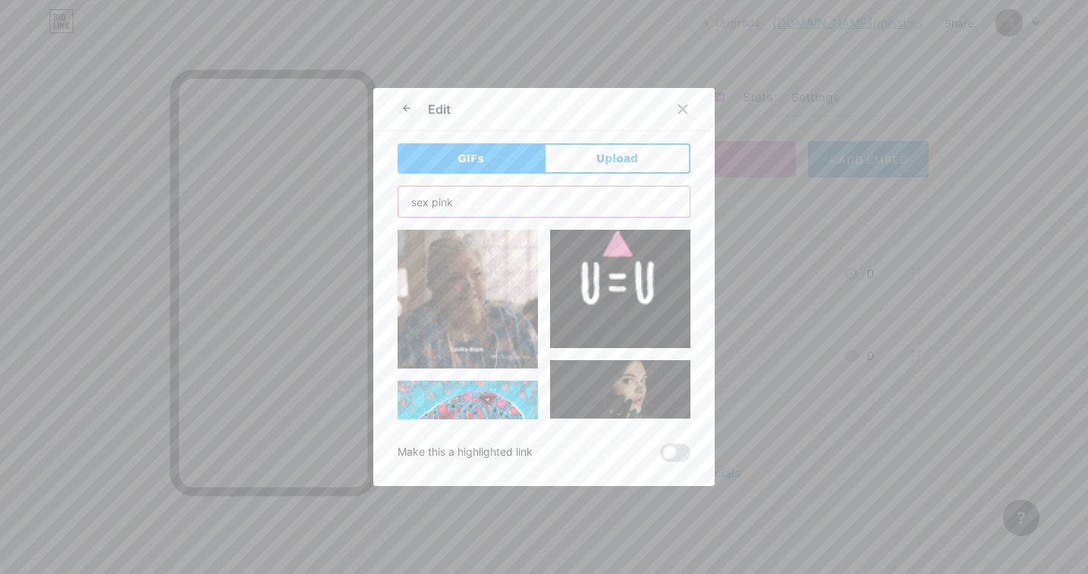
click at [429, 201] on input "sex pink" at bounding box center [543, 202] width 291 height 30
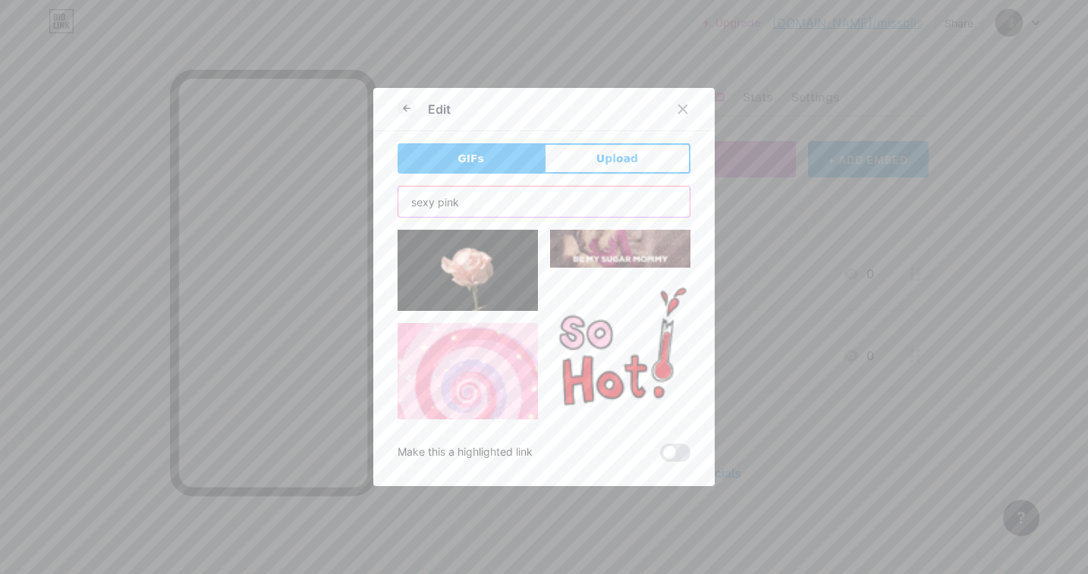
scroll to position [1657, 0]
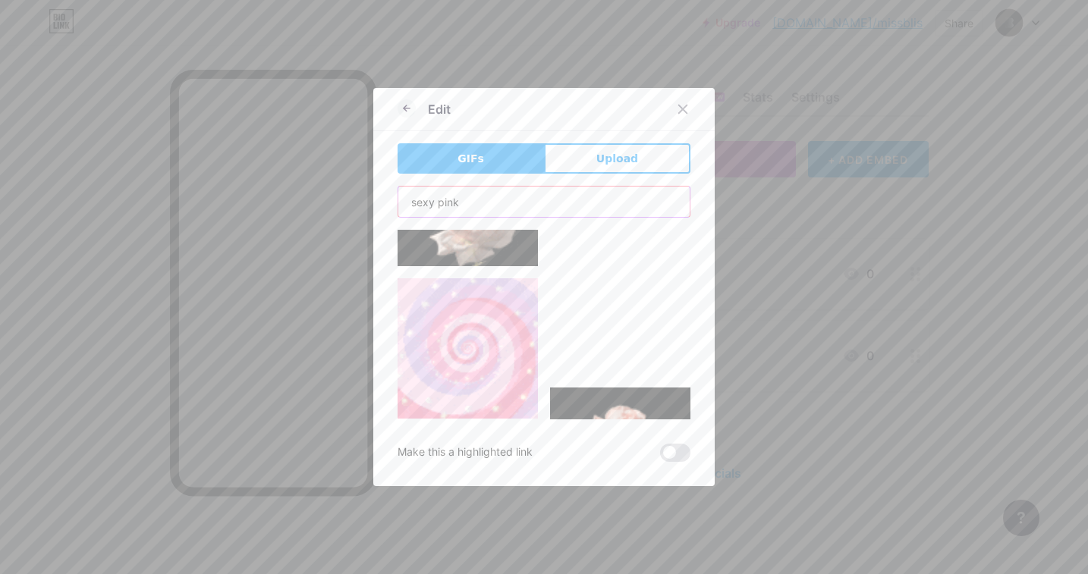
click at [426, 200] on input "sexy pink" at bounding box center [543, 202] width 291 height 30
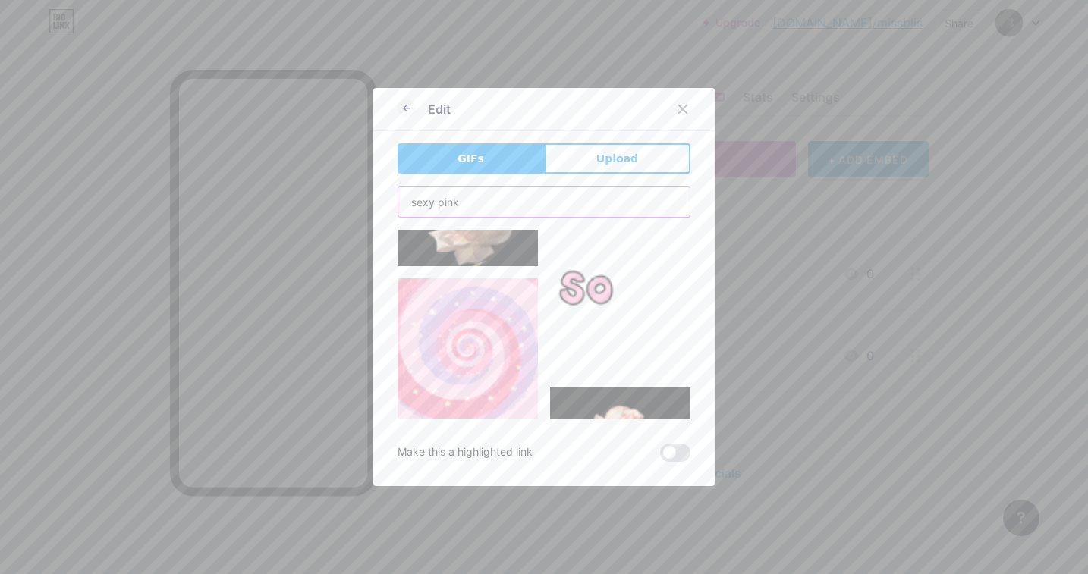
click at [426, 200] on input "sexy pink" at bounding box center [543, 202] width 291 height 30
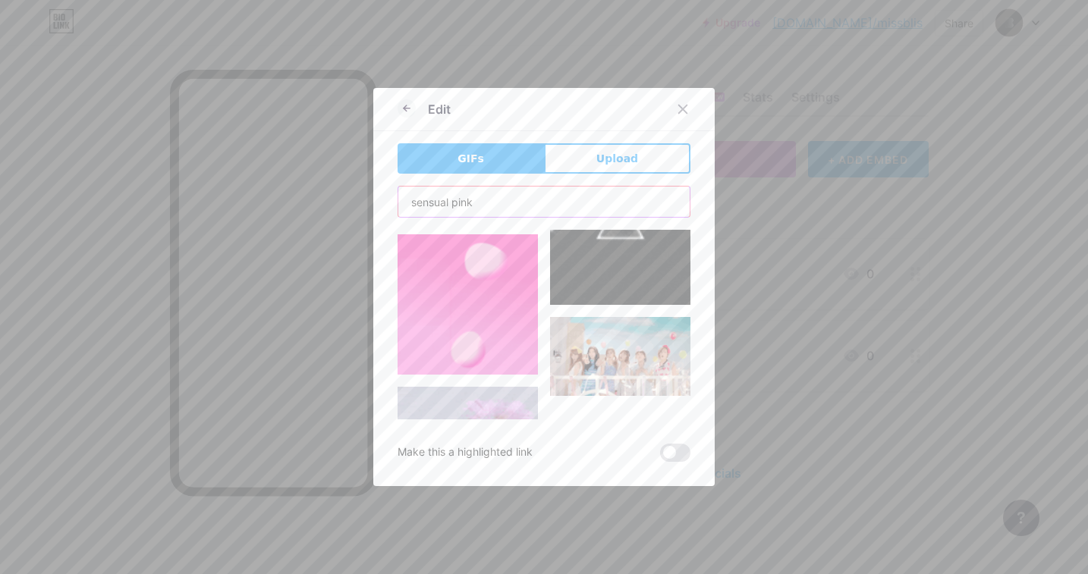
scroll to position [6086, 0]
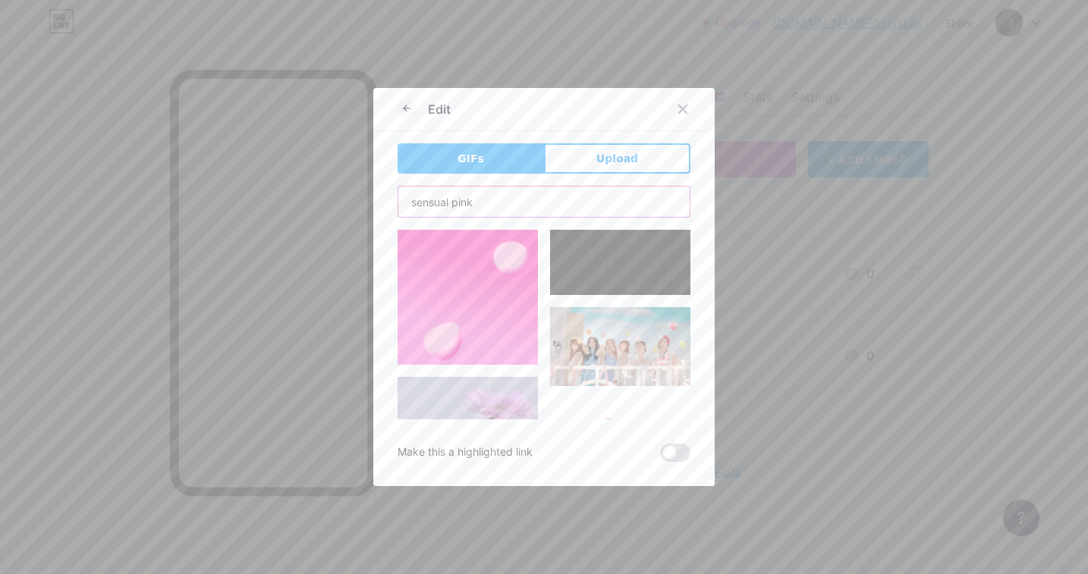
click at [433, 204] on input "sensual pink" at bounding box center [543, 202] width 291 height 30
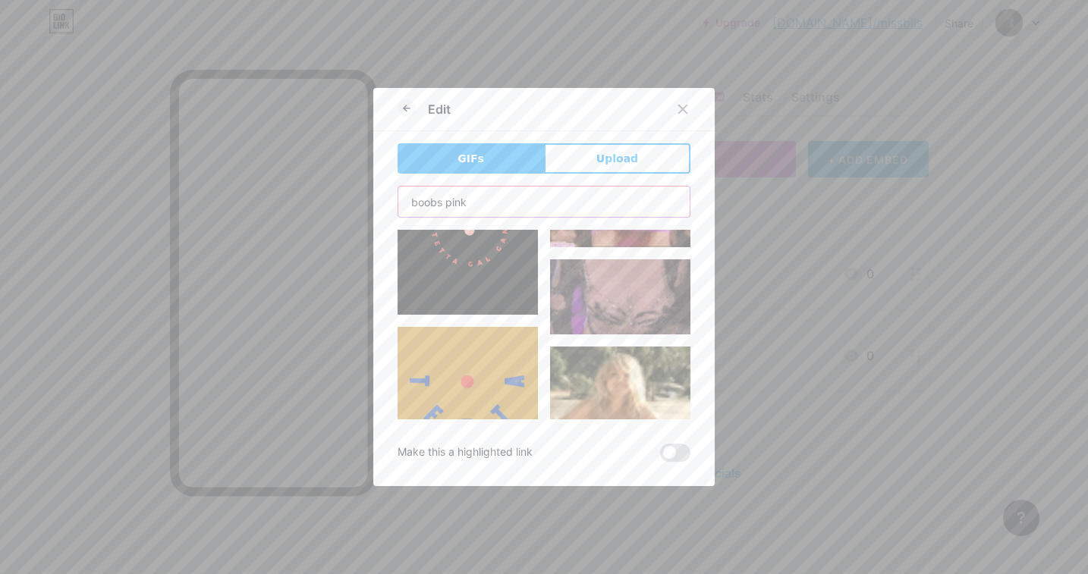
scroll to position [9613, 0]
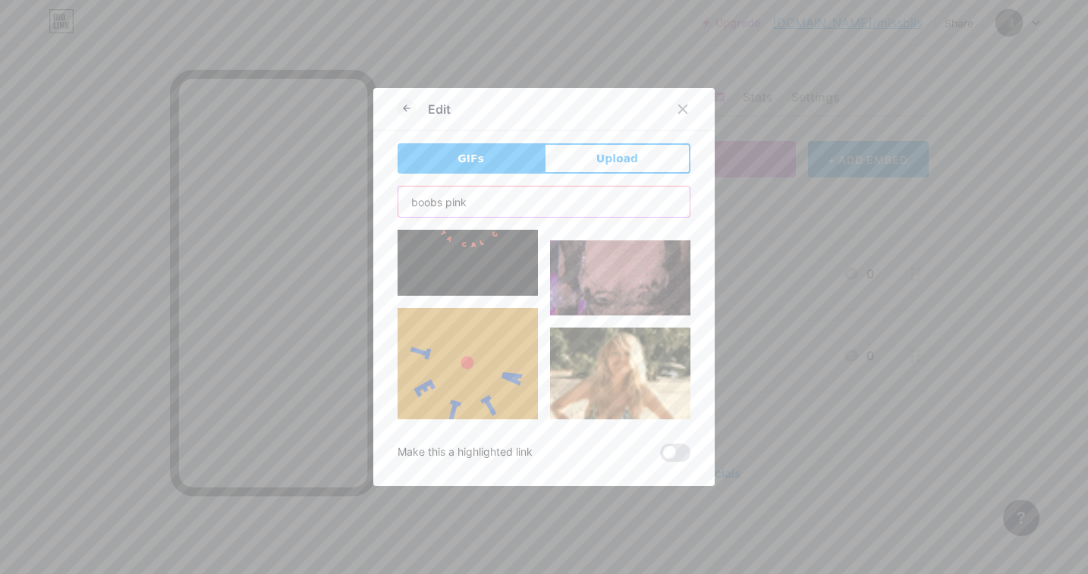
click at [429, 209] on input "boobs pink" at bounding box center [543, 202] width 291 height 30
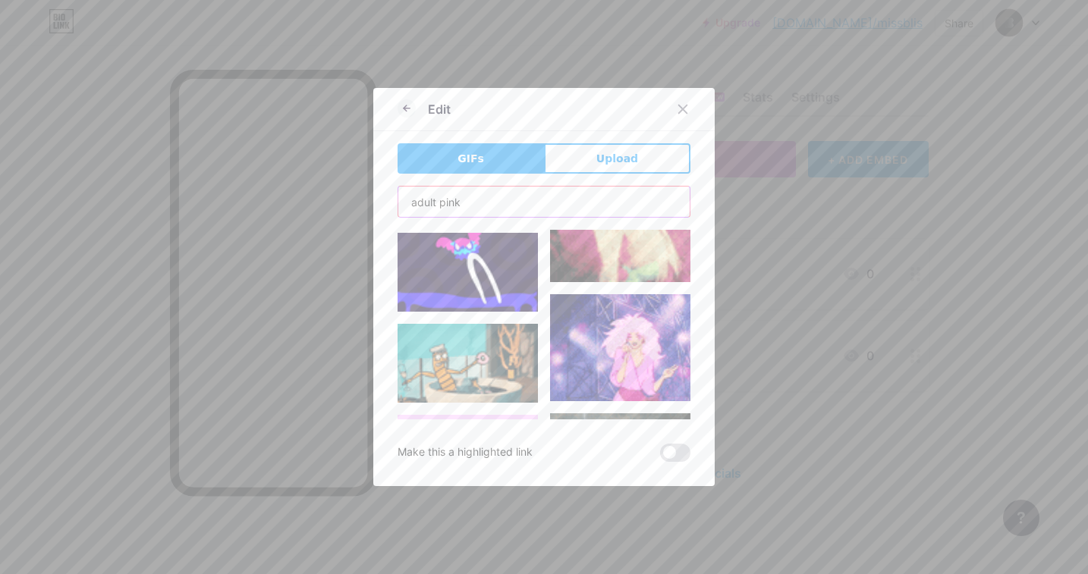
scroll to position [341, 0]
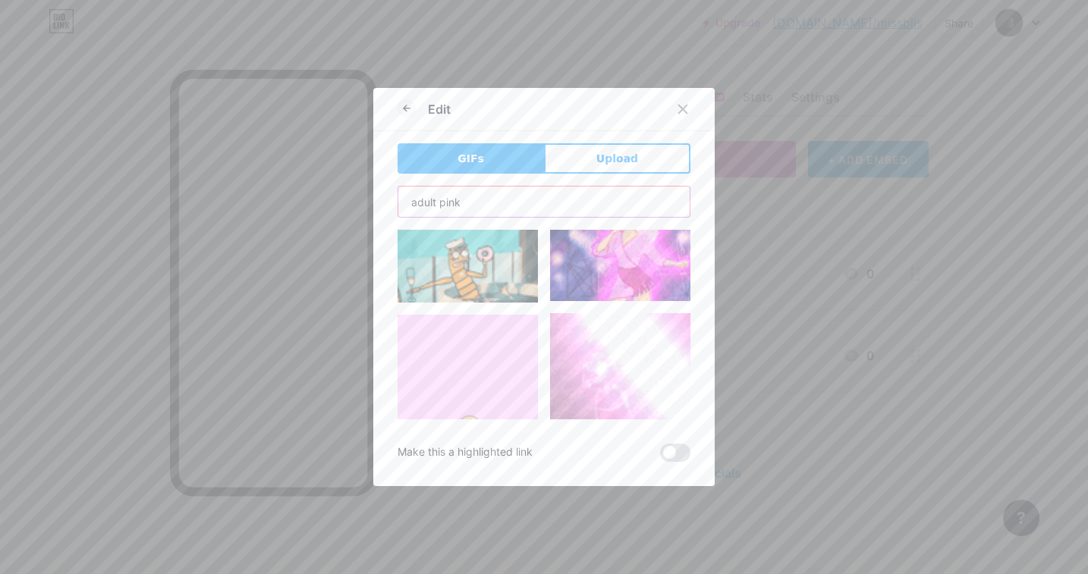
click at [421, 199] on input "adult pink" at bounding box center [543, 202] width 291 height 30
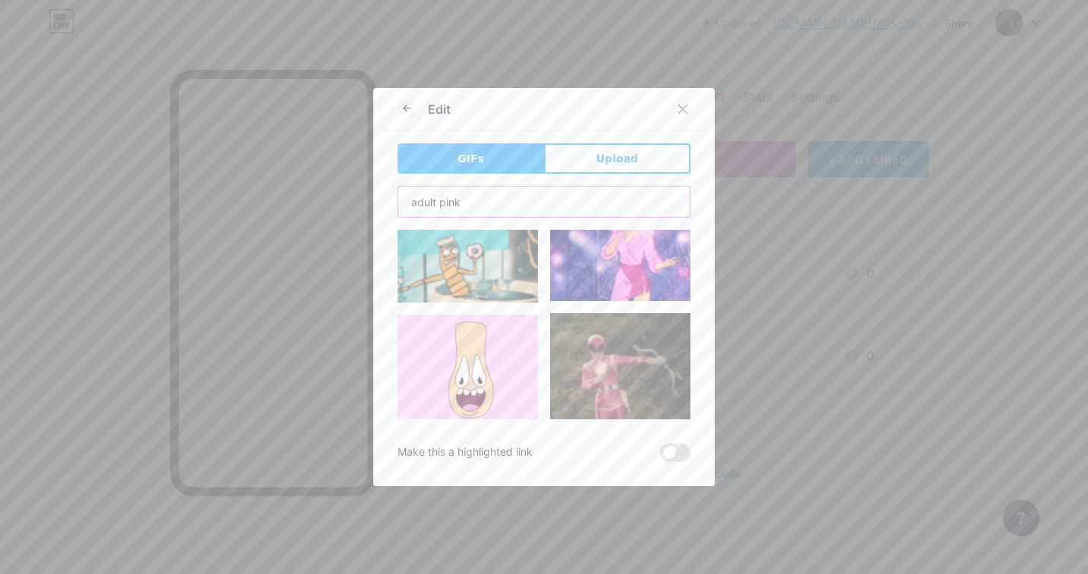
click at [421, 199] on input "adult pink" at bounding box center [543, 202] width 291 height 30
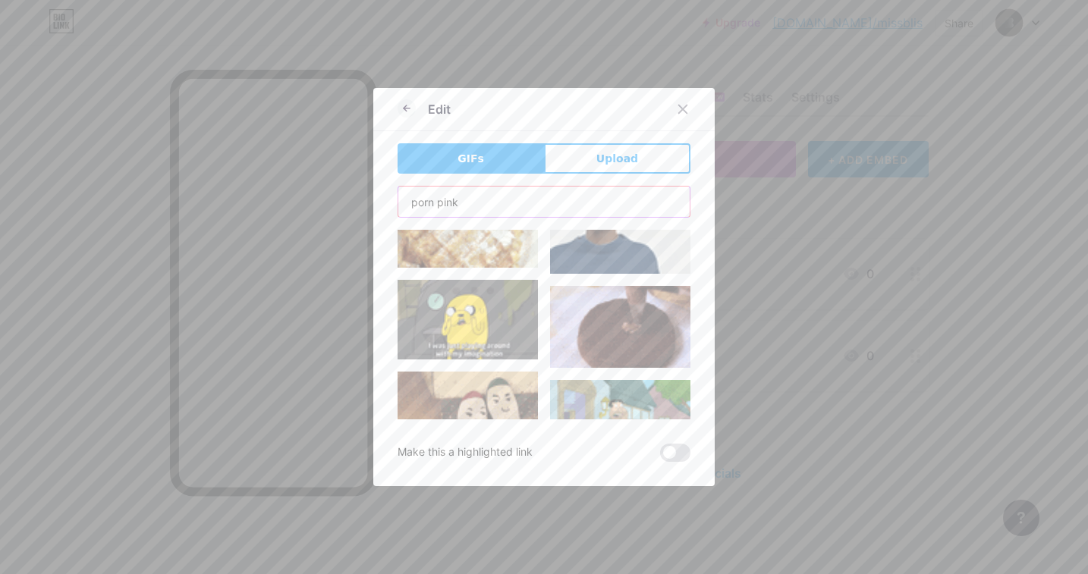
scroll to position [10860, 0]
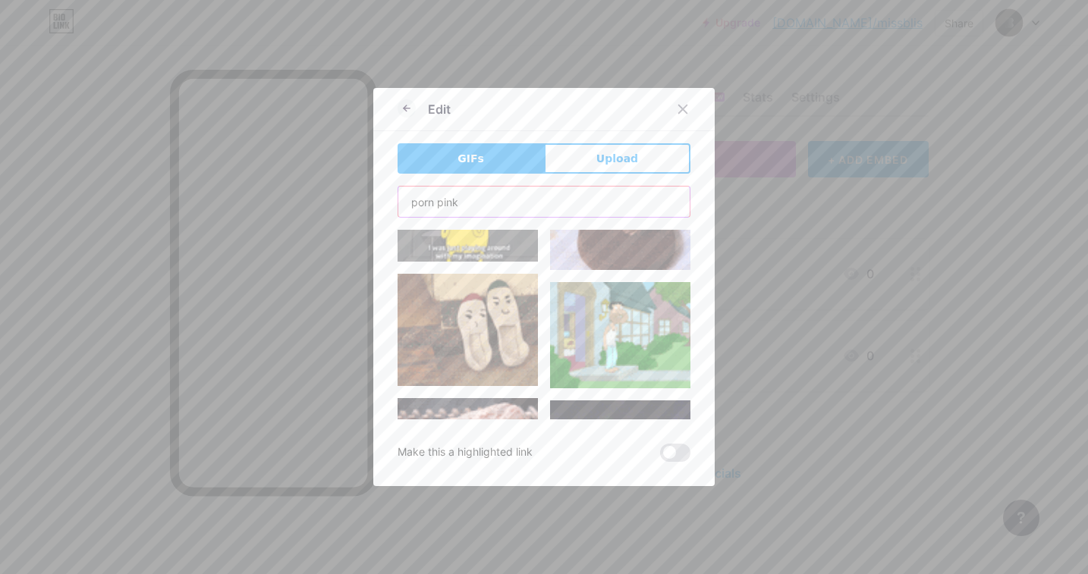
click at [416, 200] on input "porn pink" at bounding box center [543, 202] width 291 height 30
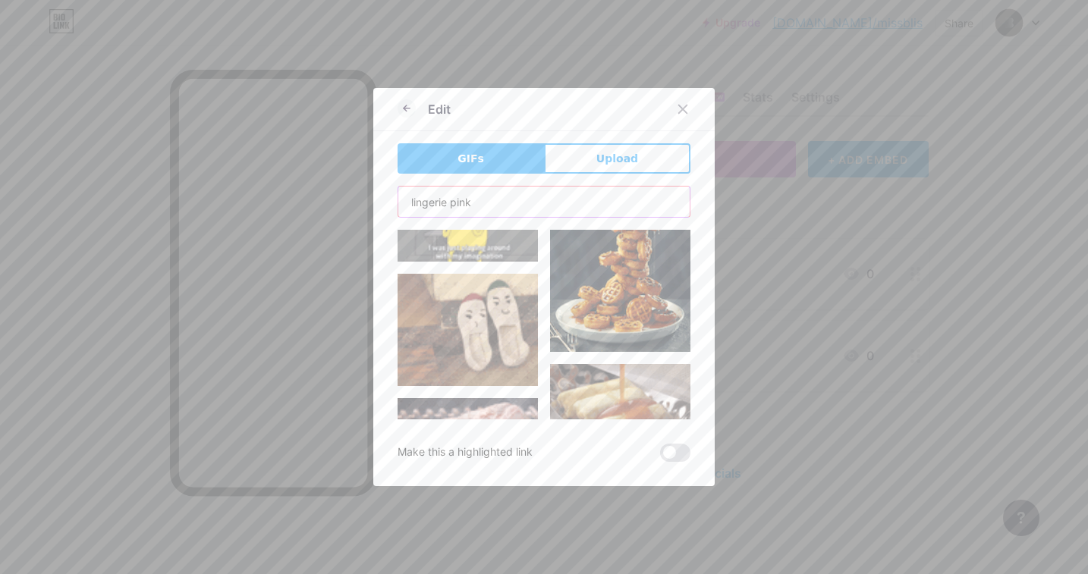
type input "lingerie pink"
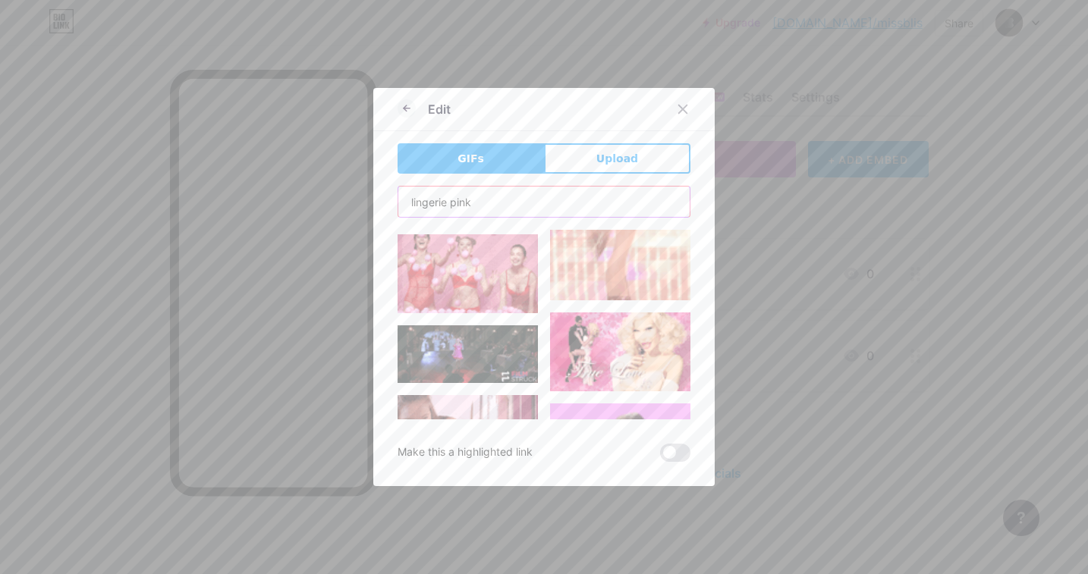
scroll to position [2189, 0]
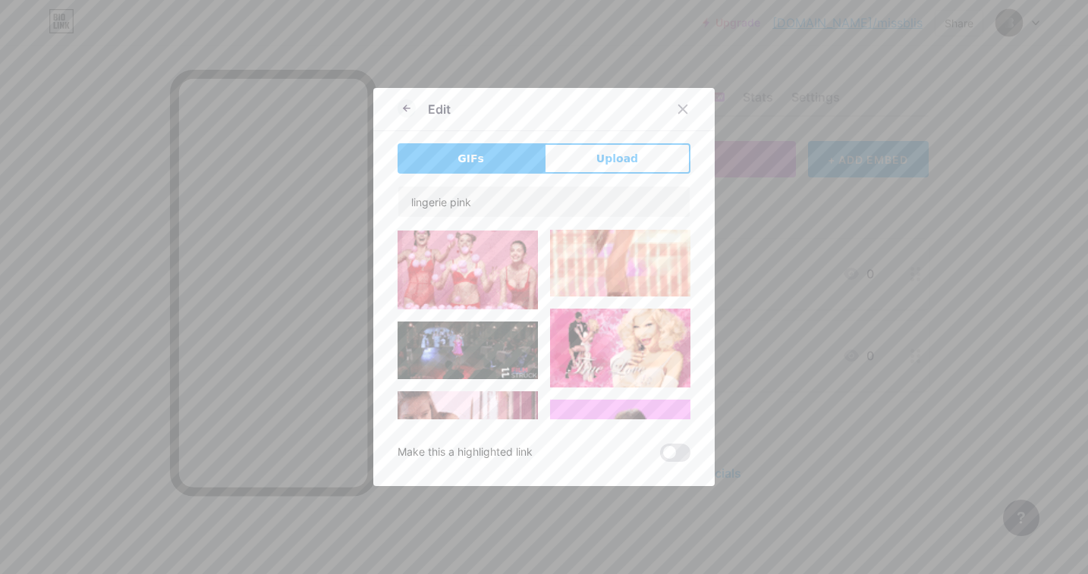
click at [482, 282] on img at bounding box center [468, 270] width 140 height 79
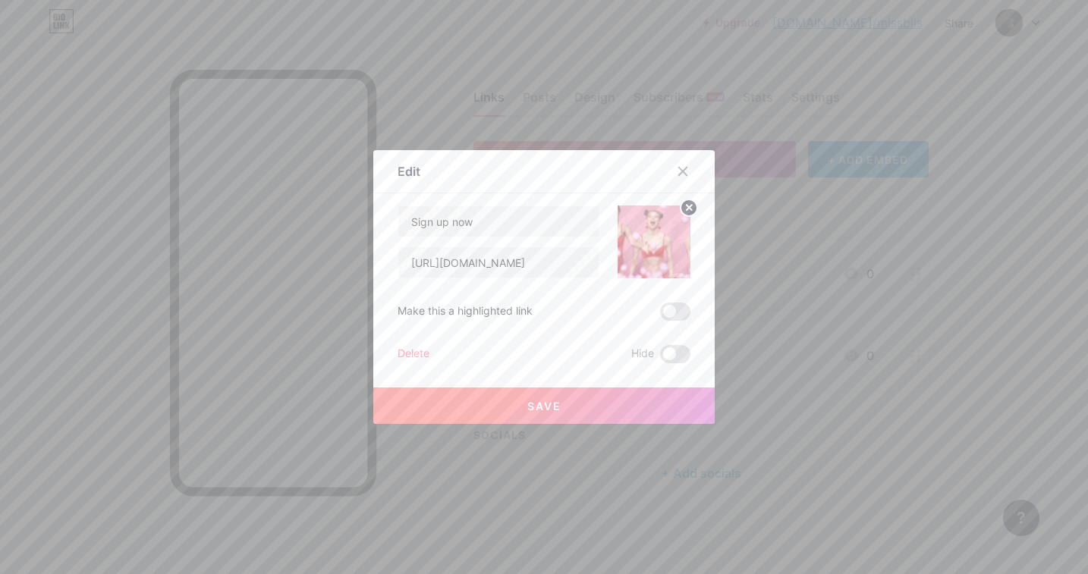
click at [551, 411] on span "Save" at bounding box center [544, 406] width 34 height 13
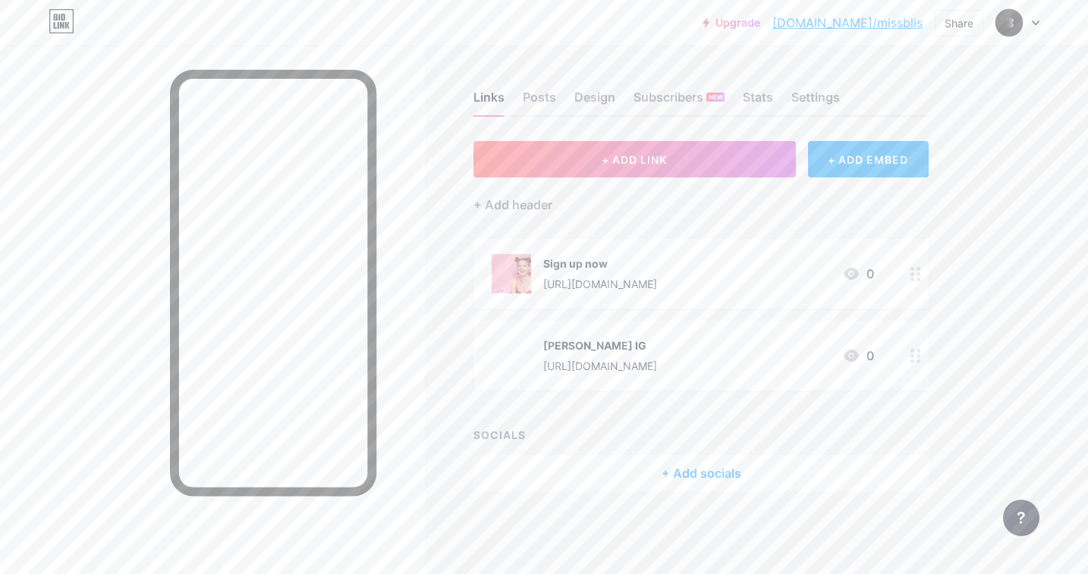
click at [912, 275] on icon at bounding box center [915, 274] width 11 height 14
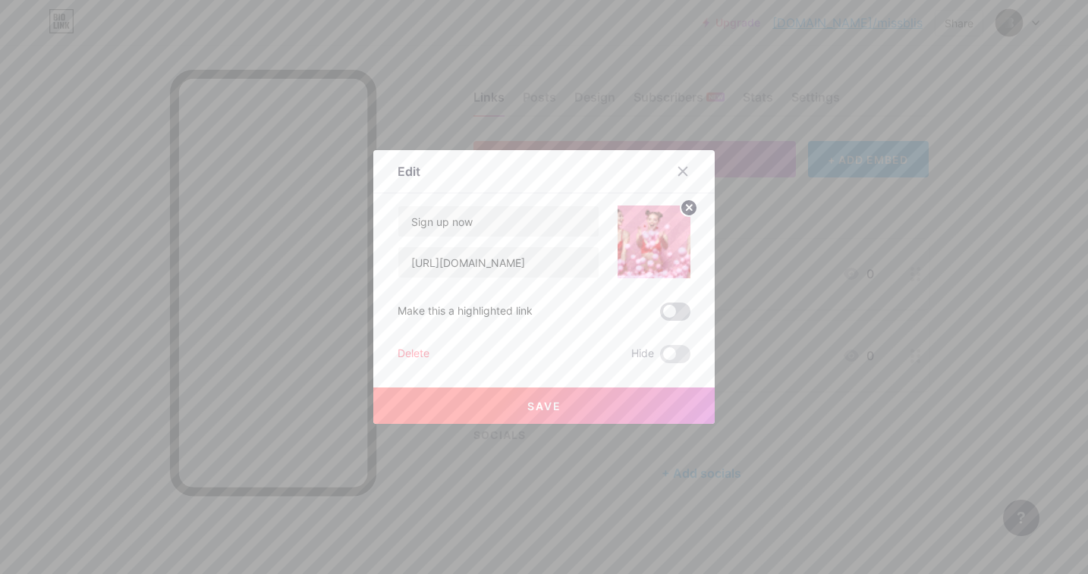
click at [673, 316] on span at bounding box center [675, 312] width 30 height 18
click at [660, 316] on input "checkbox" at bounding box center [660, 316] width 0 height 0
click at [812, 220] on div at bounding box center [544, 287] width 1088 height 574
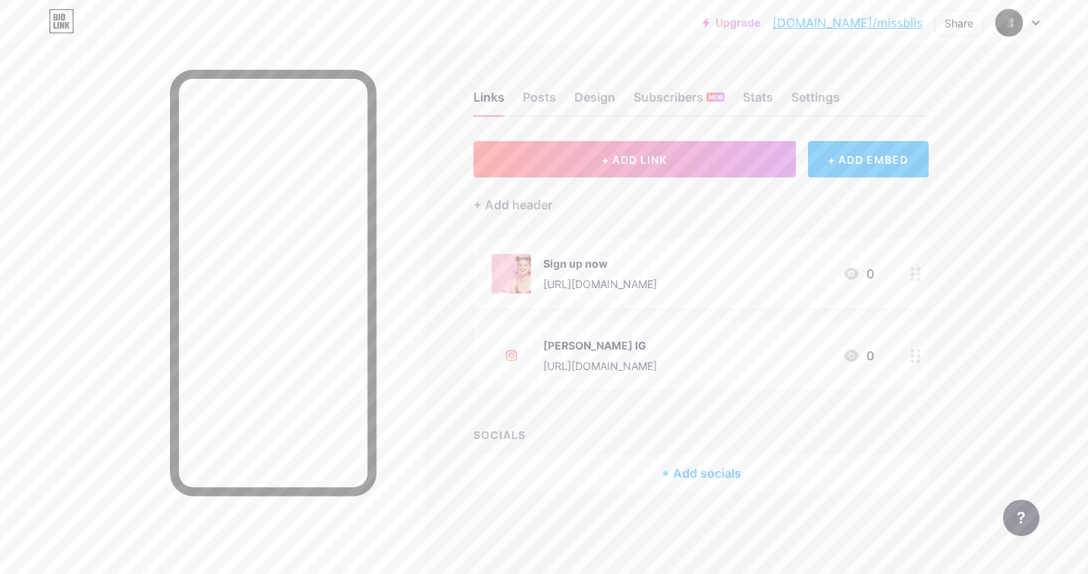
click at [763, 256] on div "Sign up now [URL][DOMAIN_NAME] 0" at bounding box center [683, 273] width 382 height 39
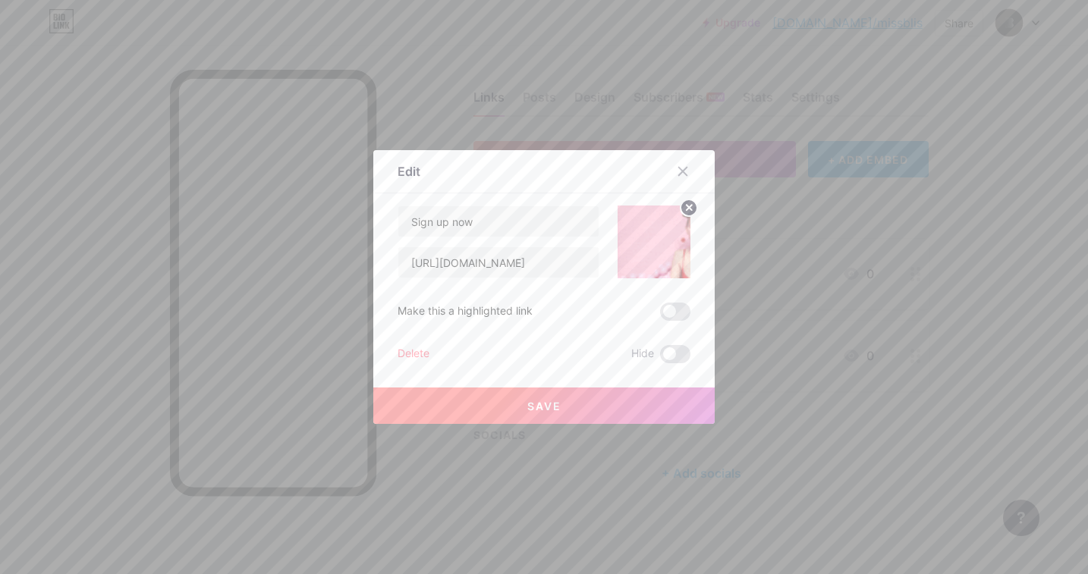
click at [693, 316] on div "Edit Content YouTube Play YouTube video without leaving your page. ADD Vimeo Pl…" at bounding box center [543, 287] width 341 height 274
click at [677, 313] on span at bounding box center [675, 312] width 30 height 18
click at [660, 316] on input "checkbox" at bounding box center [660, 316] width 0 height 0
click at [605, 402] on button "Save" at bounding box center [543, 406] width 341 height 36
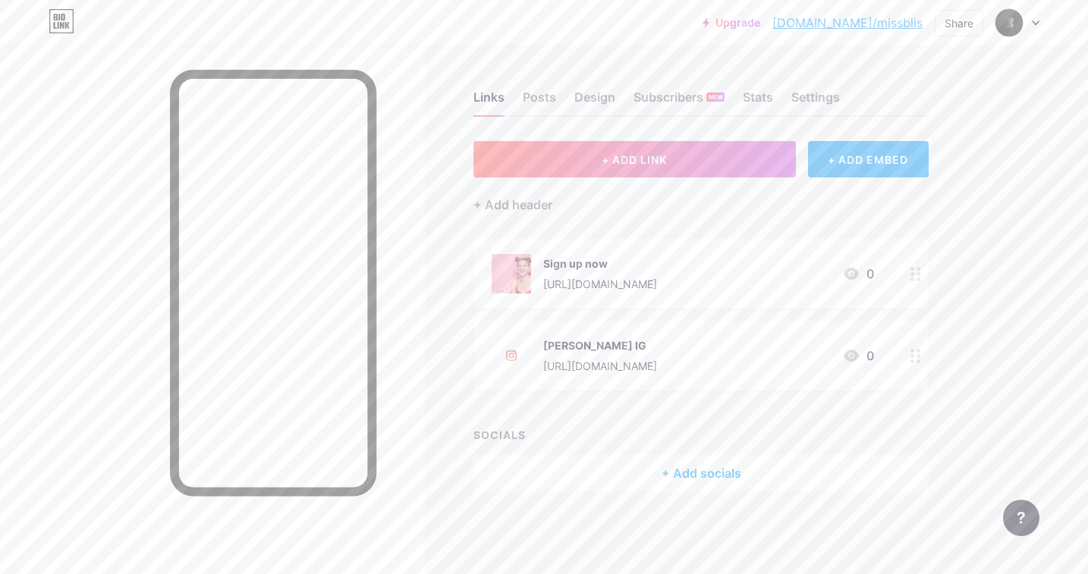
click at [595, 348] on div "[PERSON_NAME] IG" at bounding box center [600, 346] width 114 height 16
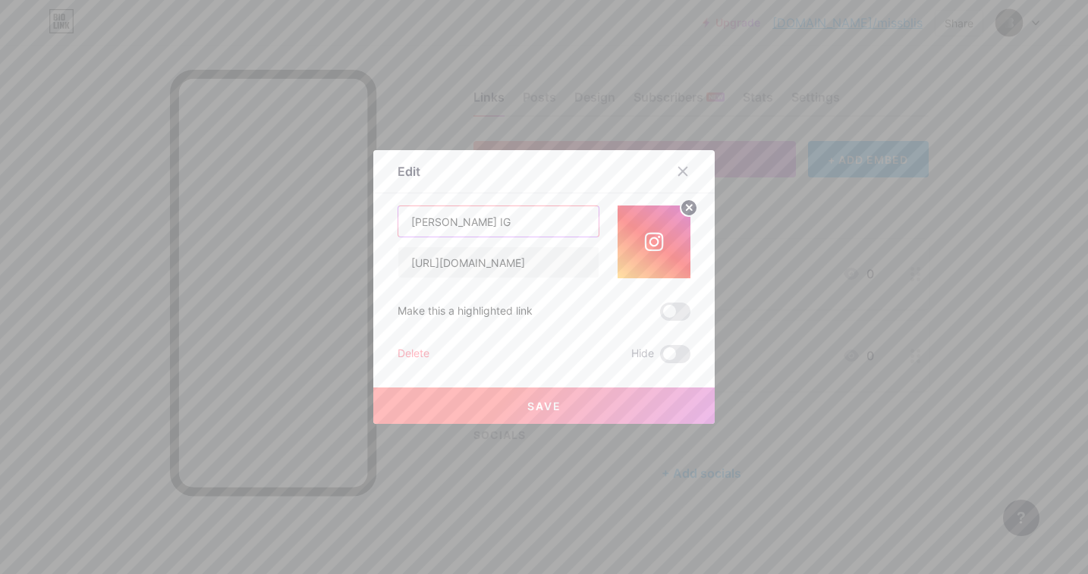
click at [464, 229] on input "[PERSON_NAME] IG" at bounding box center [498, 221] width 200 height 30
type input "Instagram"
click at [517, 400] on button "Save" at bounding box center [543, 406] width 341 height 36
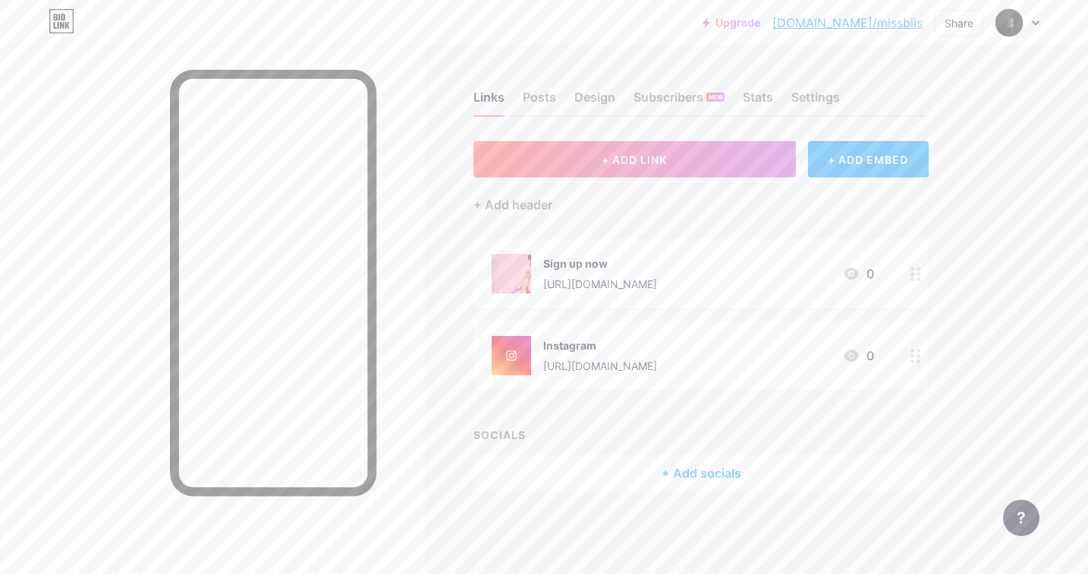
click at [663, 470] on div "+ Add socials" at bounding box center [700, 473] width 455 height 36
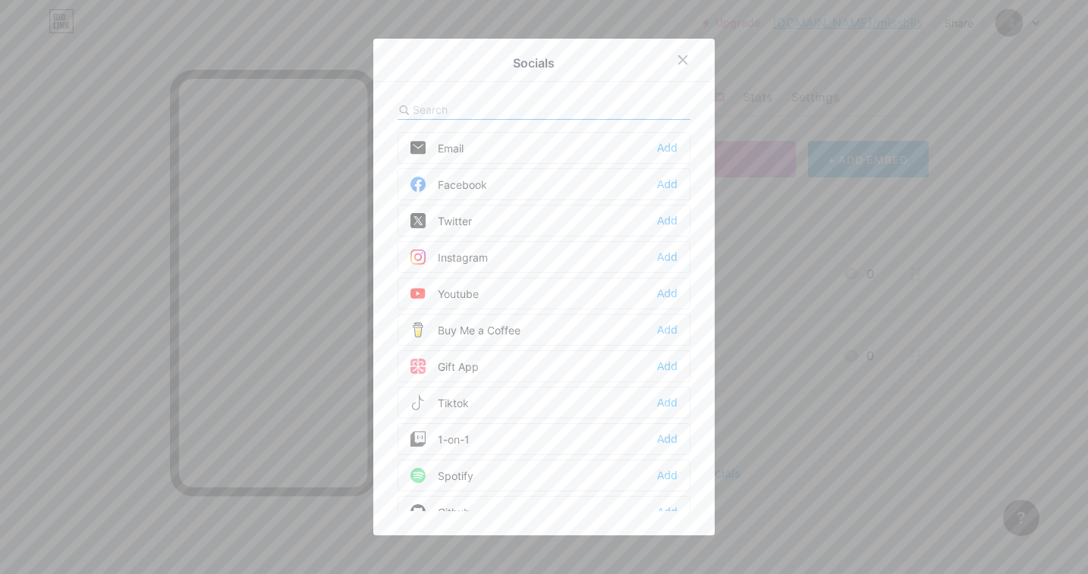
click at [492, 254] on div "Instagram Add" at bounding box center [544, 257] width 293 height 32
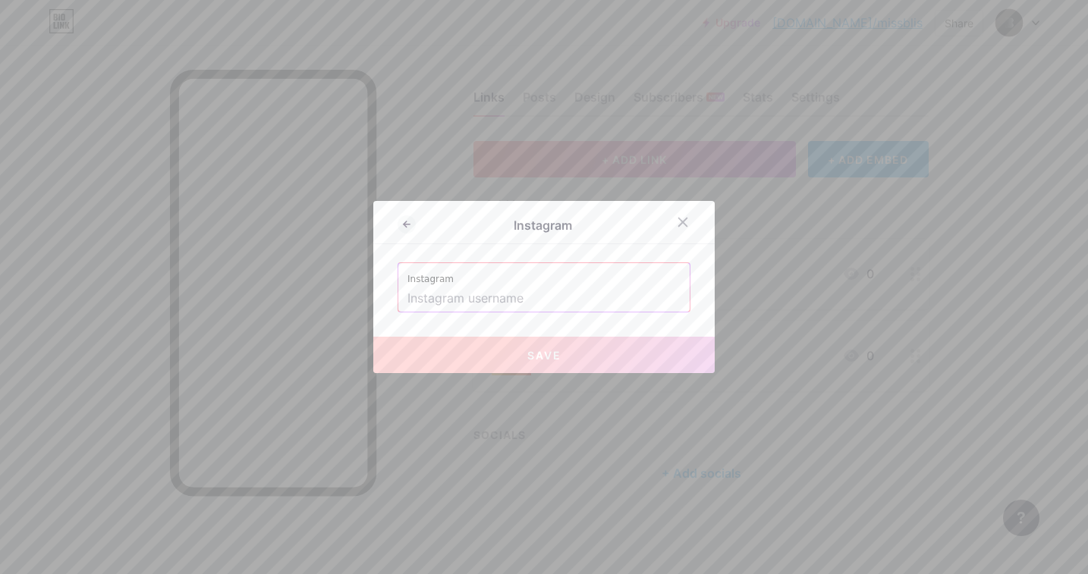
click at [478, 302] on input "text" at bounding box center [543, 299] width 273 height 26
paste input "missblissvip"
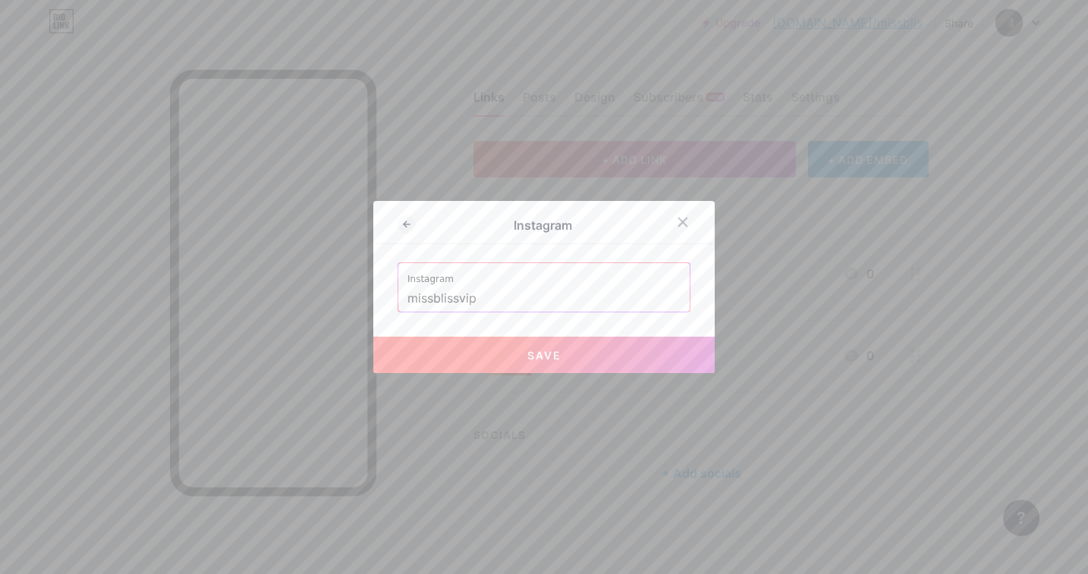
click at [494, 359] on button "Save" at bounding box center [543, 355] width 341 height 36
type input "[URL][DOMAIN_NAME]"
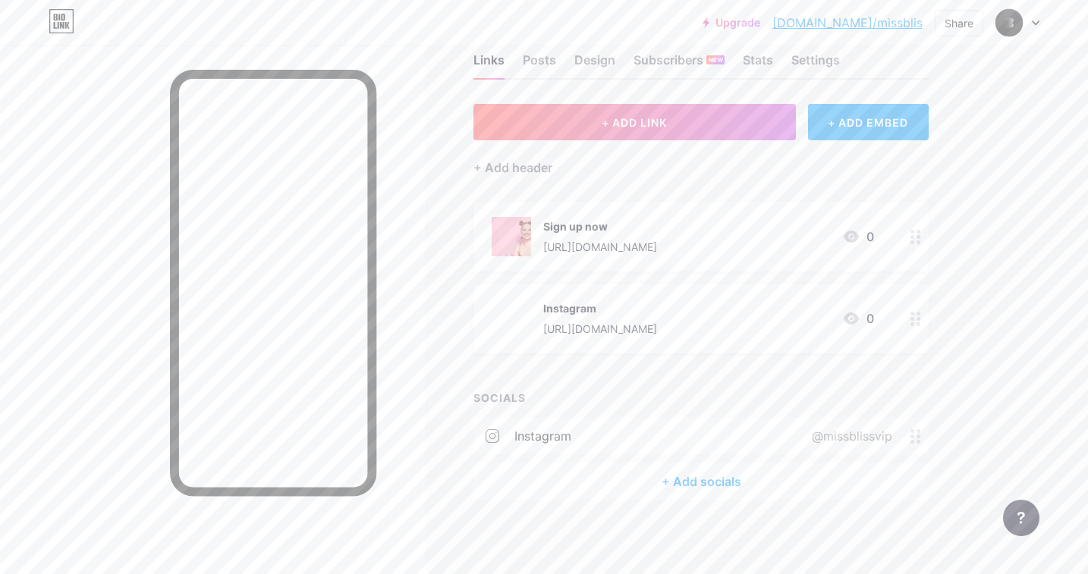
scroll to position [38, 0]
click at [913, 319] on icon at bounding box center [915, 318] width 11 height 14
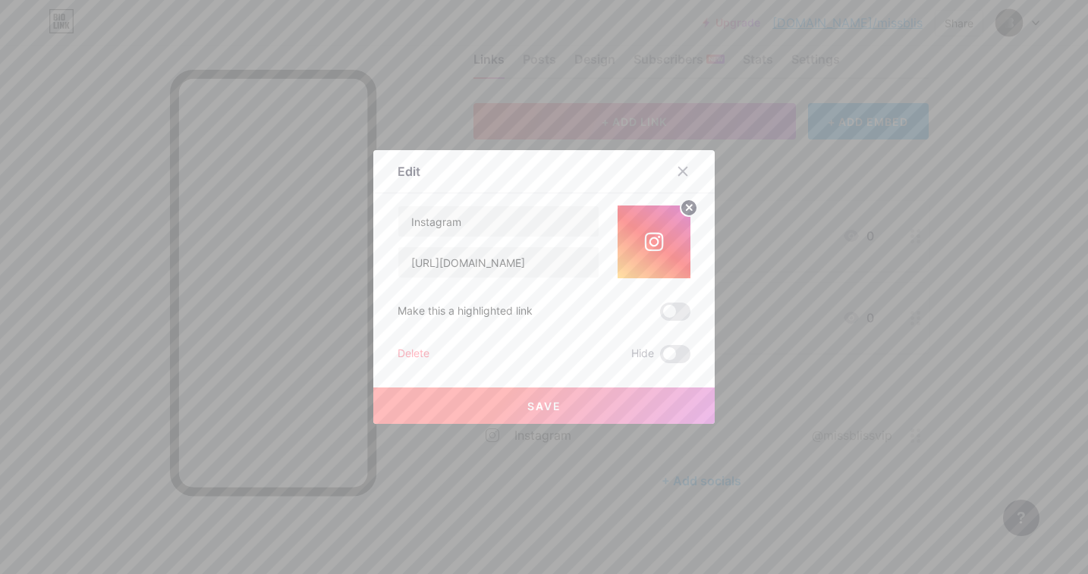
click at [766, 316] on div at bounding box center [544, 287] width 1088 height 574
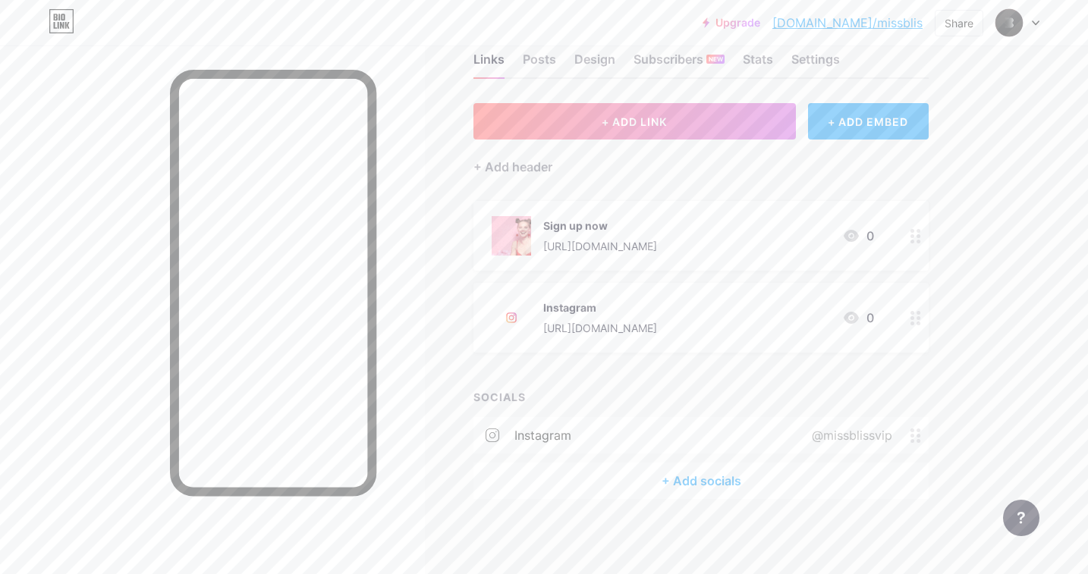
click at [775, 313] on div "Instagram [URL][DOMAIN_NAME] 0" at bounding box center [683, 317] width 382 height 39
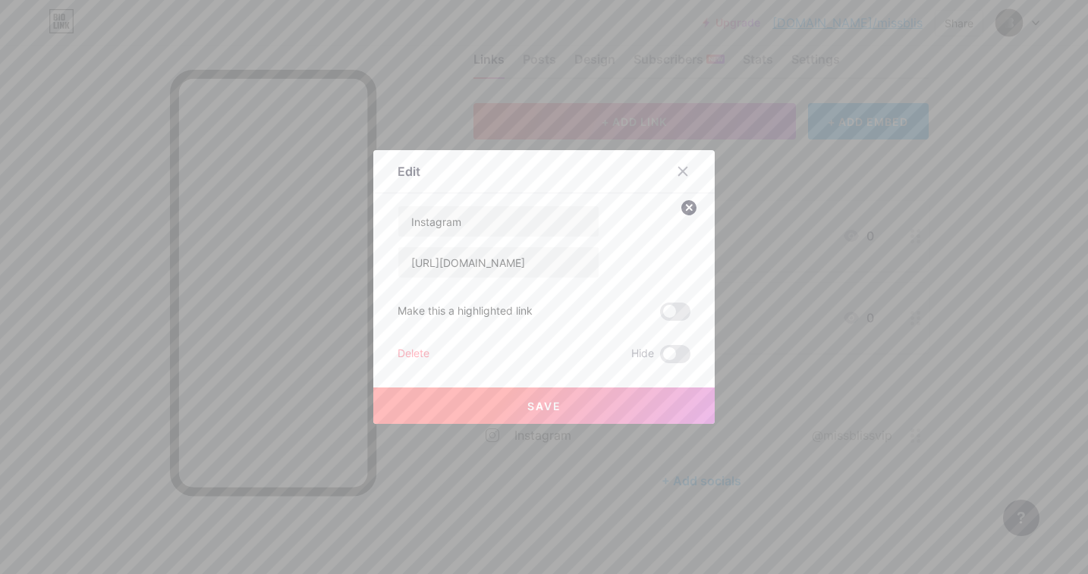
click at [404, 347] on div "Delete" at bounding box center [414, 354] width 32 height 18
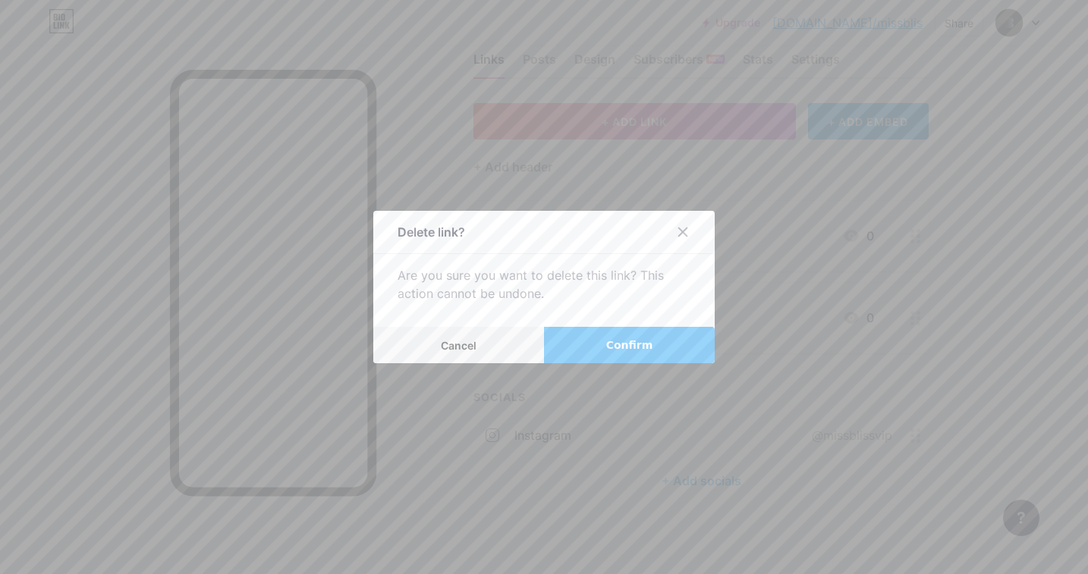
click at [643, 350] on span "Confirm" at bounding box center [629, 346] width 47 height 16
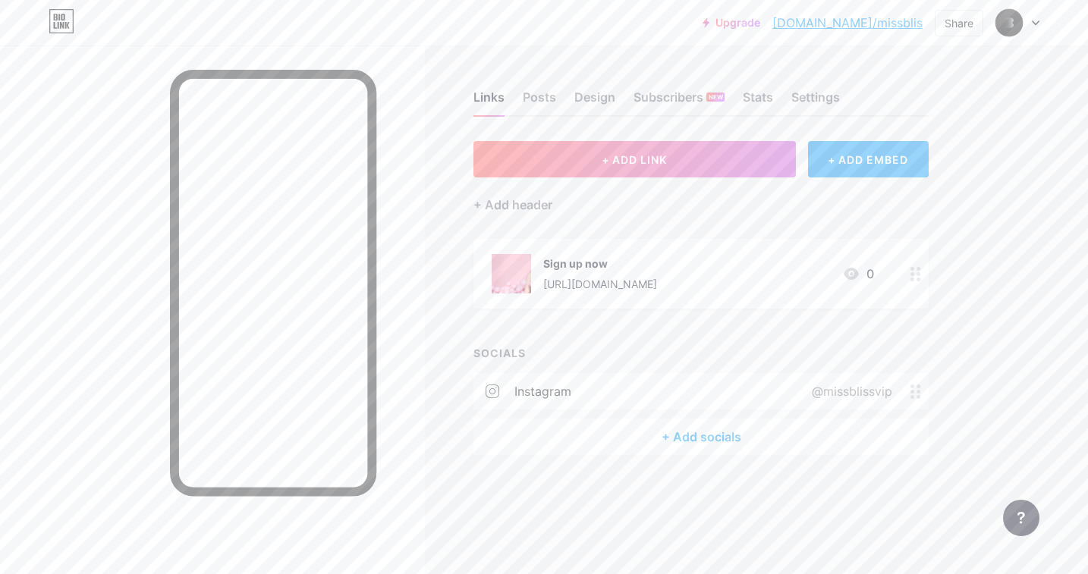
click at [635, 426] on div "+ Add socials" at bounding box center [700, 437] width 455 height 36
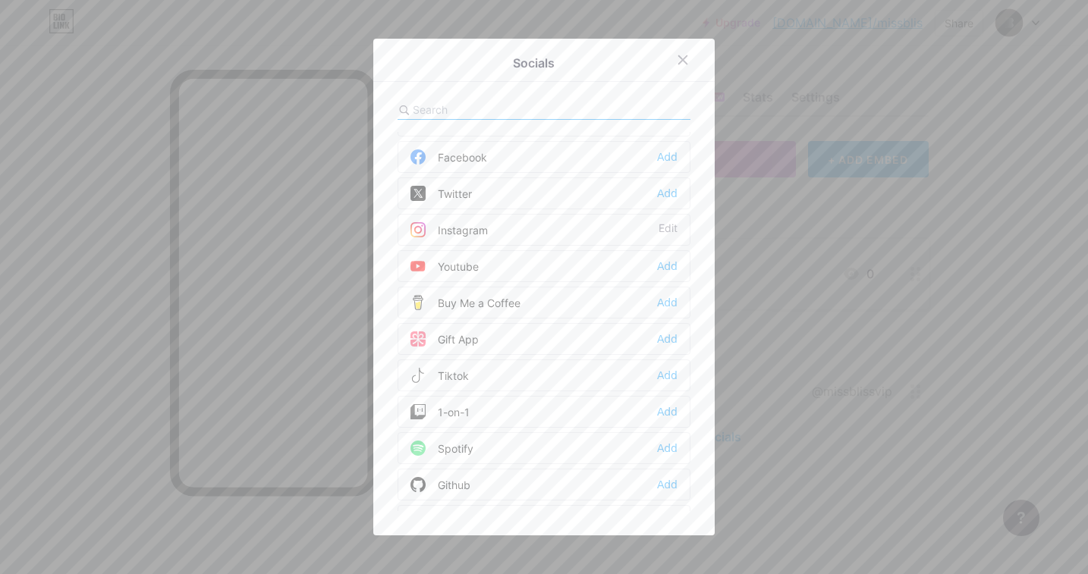
scroll to position [5, 0]
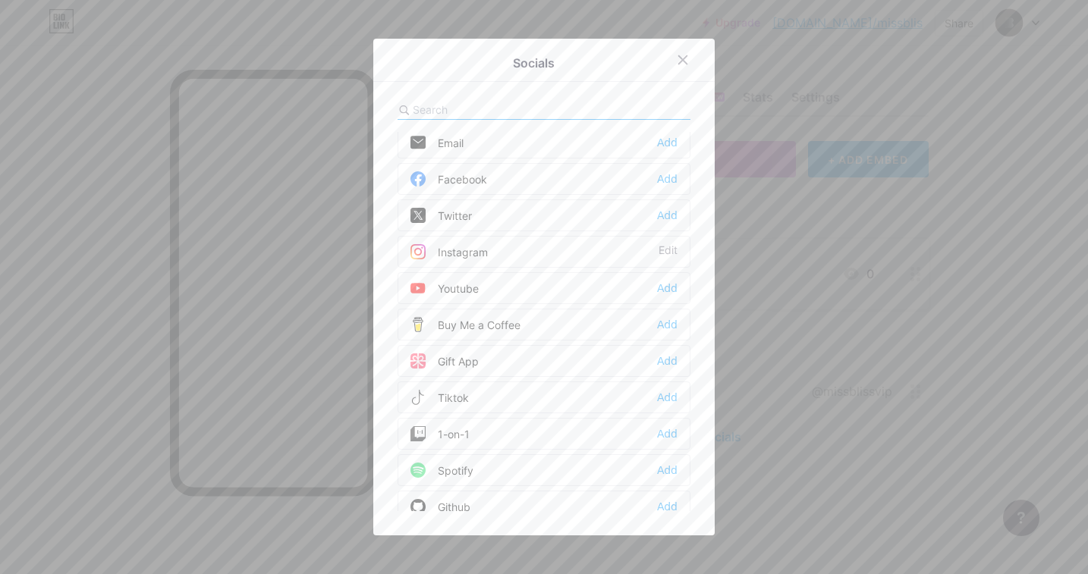
click at [471, 206] on div "Twitter Add" at bounding box center [544, 216] width 293 height 32
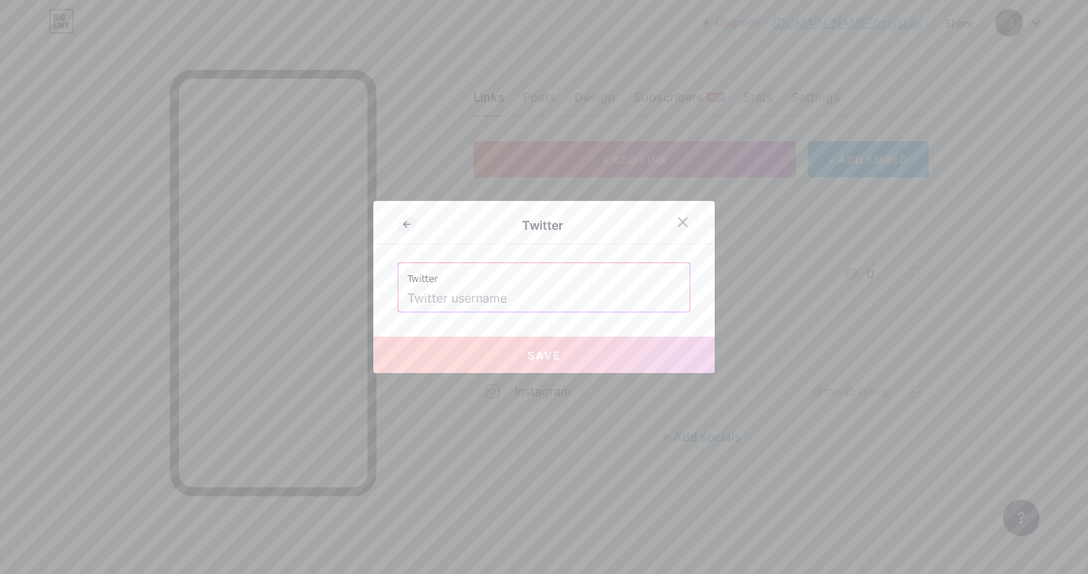
click at [458, 290] on input "text" at bounding box center [543, 299] width 273 height 26
paste input "[URL][DOMAIN_NAME]"
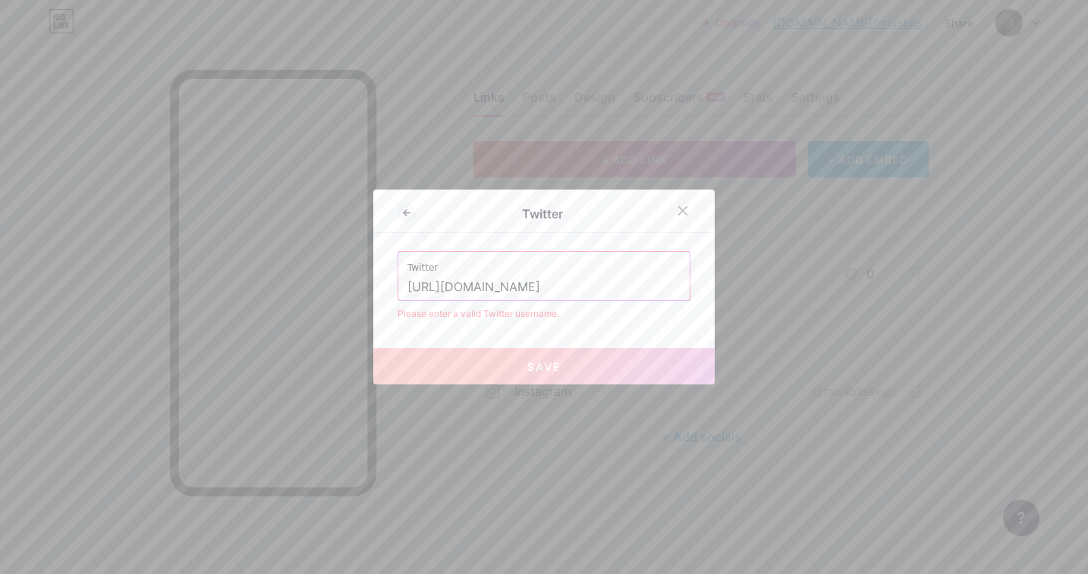
click at [484, 286] on input "[URL][DOMAIN_NAME]" at bounding box center [543, 288] width 273 height 26
drag, startPoint x: 490, startPoint y: 287, endPoint x: 368, endPoint y: 281, distance: 122.3
click at [368, 281] on div "Twitter Twitter [URL][DOMAIN_NAME] Please enter a valid Twitter username. Save" at bounding box center [544, 287] width 1088 height 574
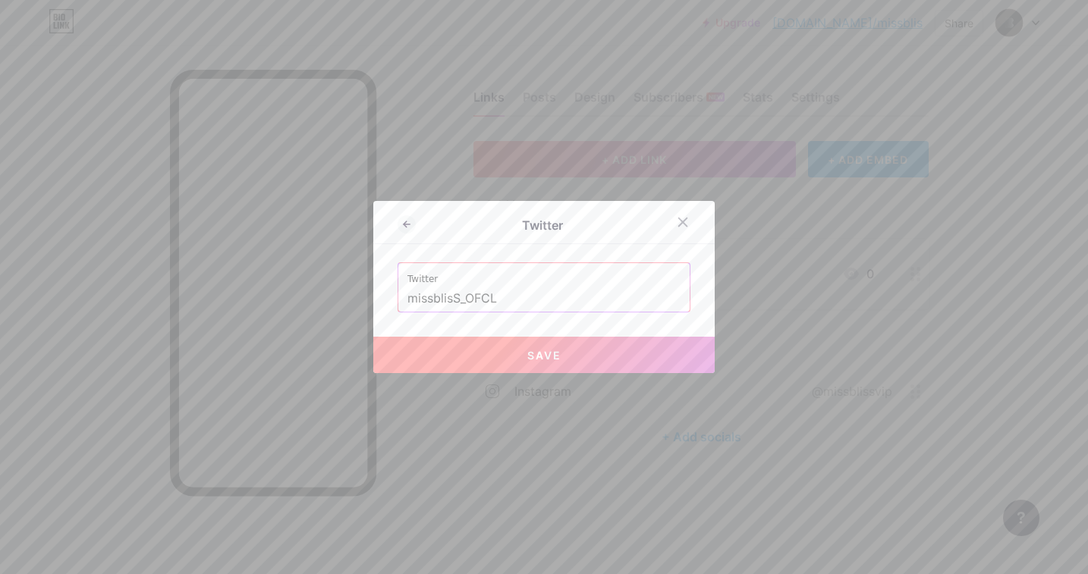
click at [506, 354] on button "Save" at bounding box center [543, 355] width 341 height 36
type input "[URL][DOMAIN_NAME]"
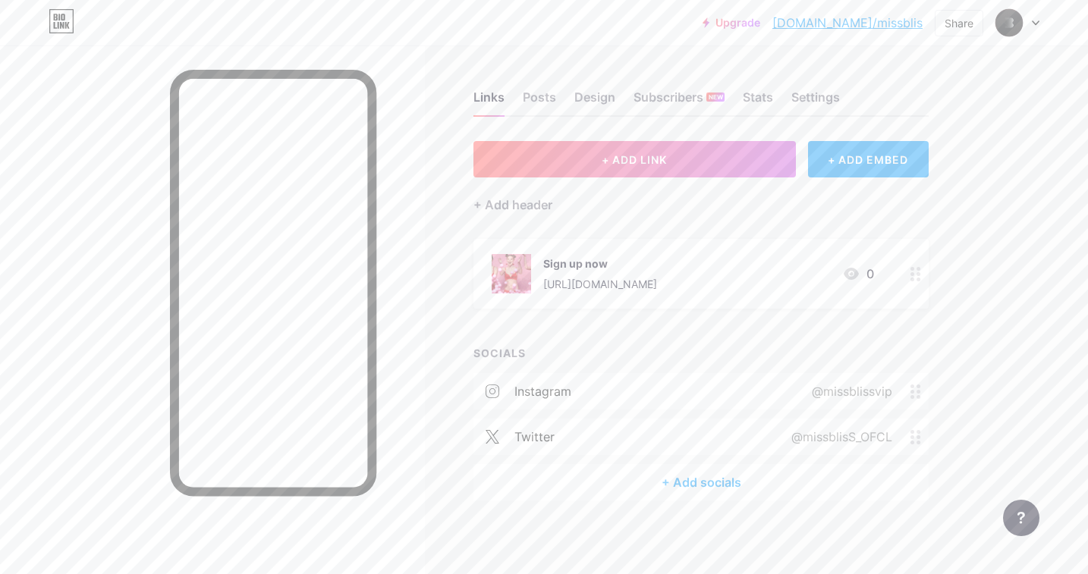
scroll to position [2, 0]
click at [708, 469] on div "+ Add socials" at bounding box center [700, 481] width 455 height 36
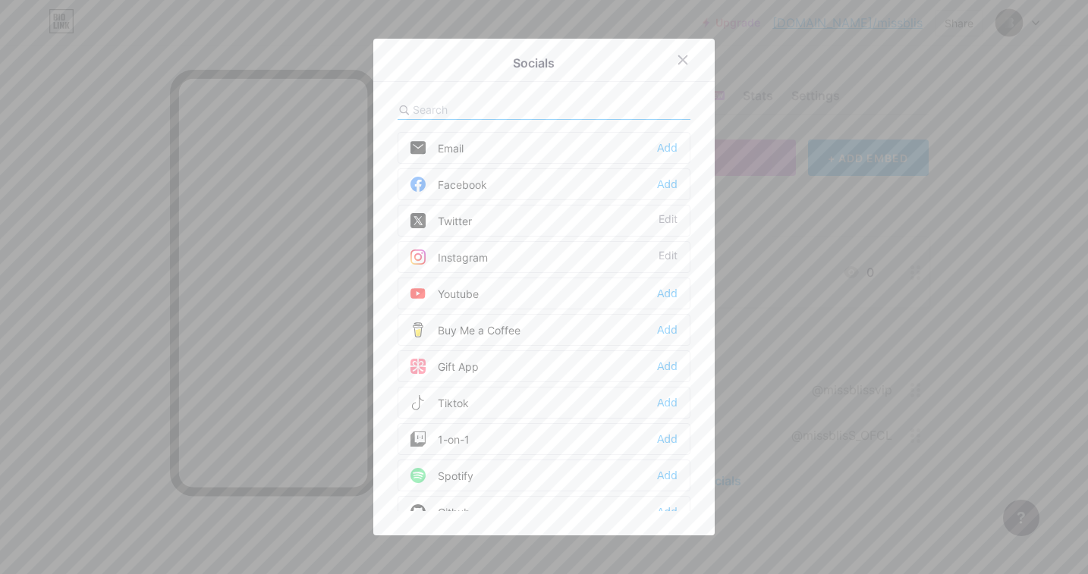
click at [482, 402] on div "Tiktok Add" at bounding box center [544, 403] width 293 height 32
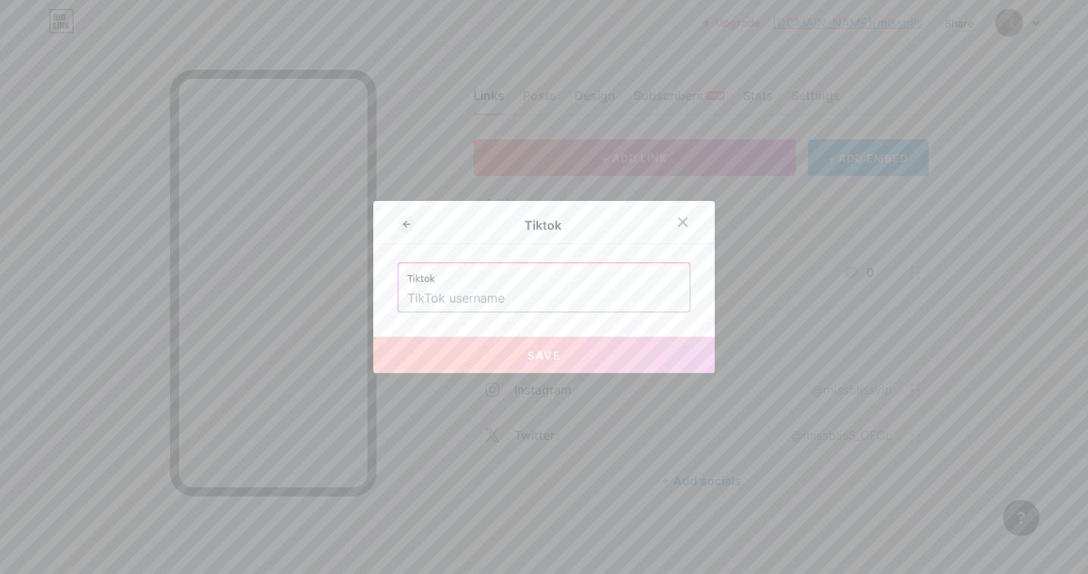
click at [467, 283] on label "Tiktok" at bounding box center [543, 274] width 273 height 23
click at [467, 302] on input "text" at bounding box center [543, 299] width 273 height 26
paste input "missblissvip"
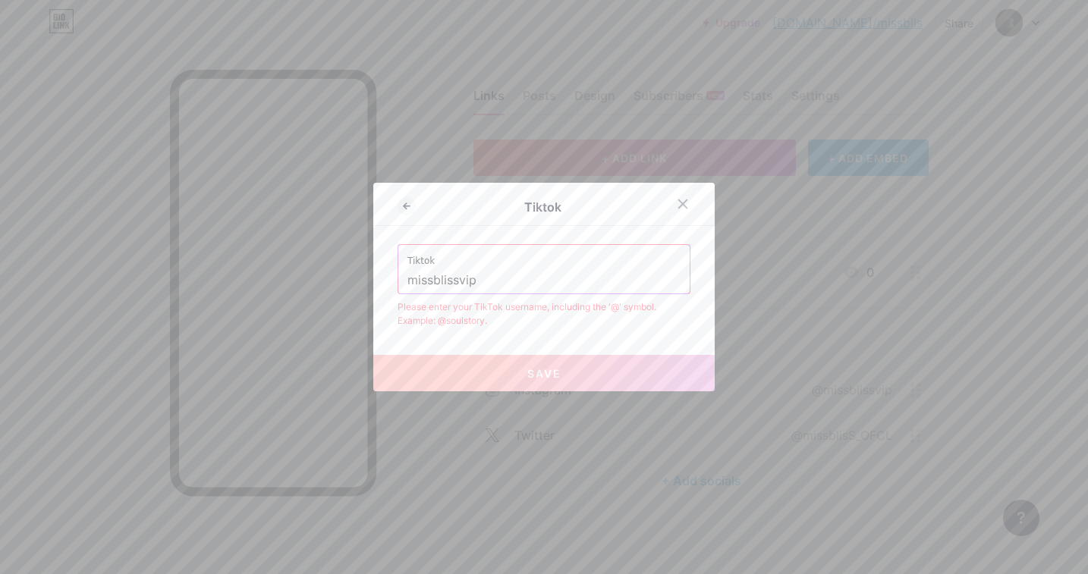
click at [406, 277] on div "Tiktok missblissvip" at bounding box center [543, 269] width 291 height 49
click at [412, 284] on input "missblissvip" at bounding box center [543, 281] width 273 height 26
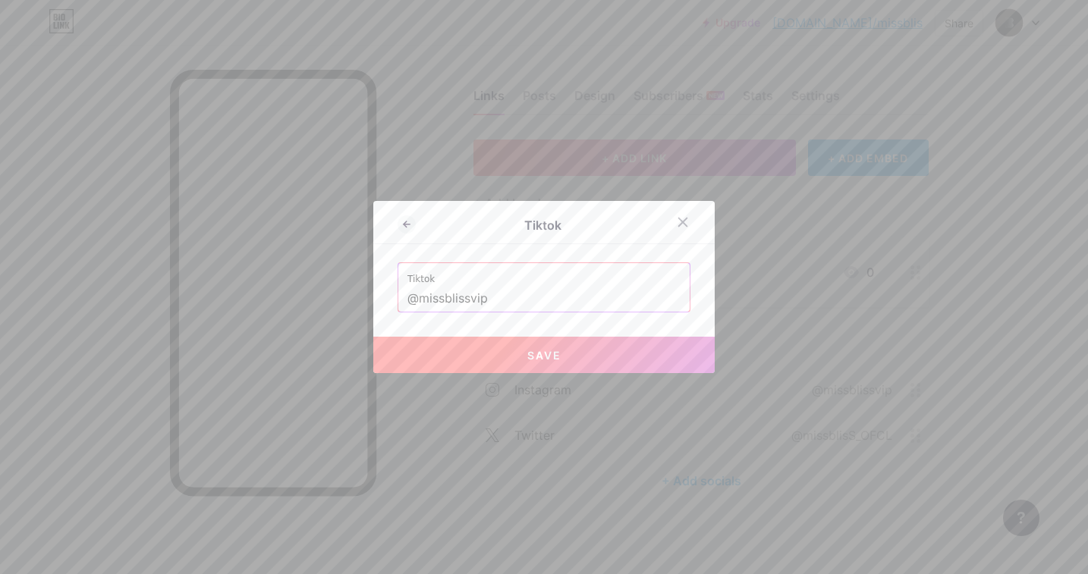
click at [451, 334] on div "Tiktok Tiktok @missblissvip Save" at bounding box center [543, 287] width 341 height 172
click at [451, 354] on button "Save" at bounding box center [543, 355] width 341 height 36
type input "[URL][DOMAIN_NAME]"
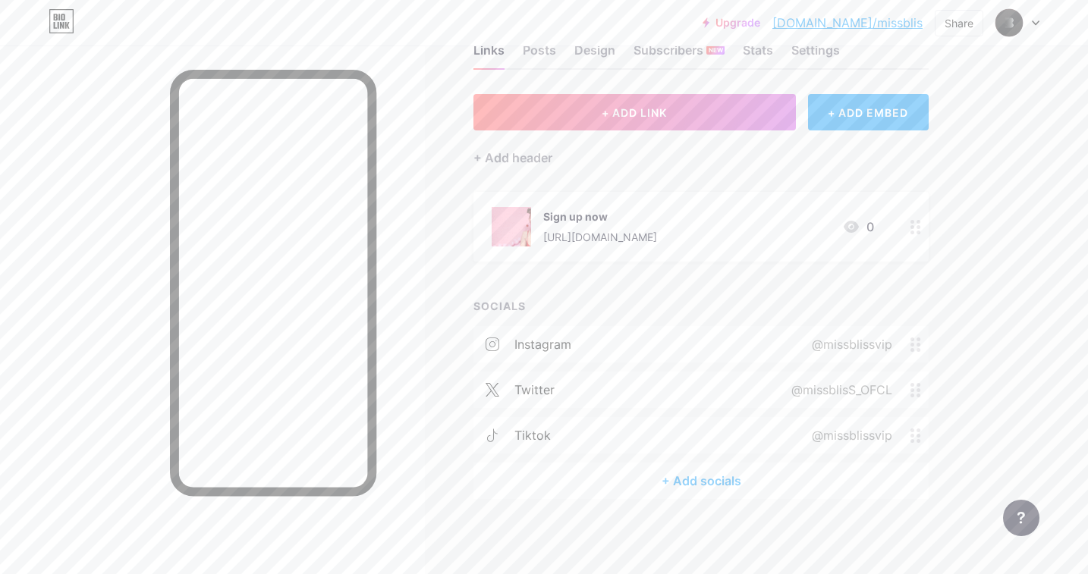
scroll to position [0, 0]
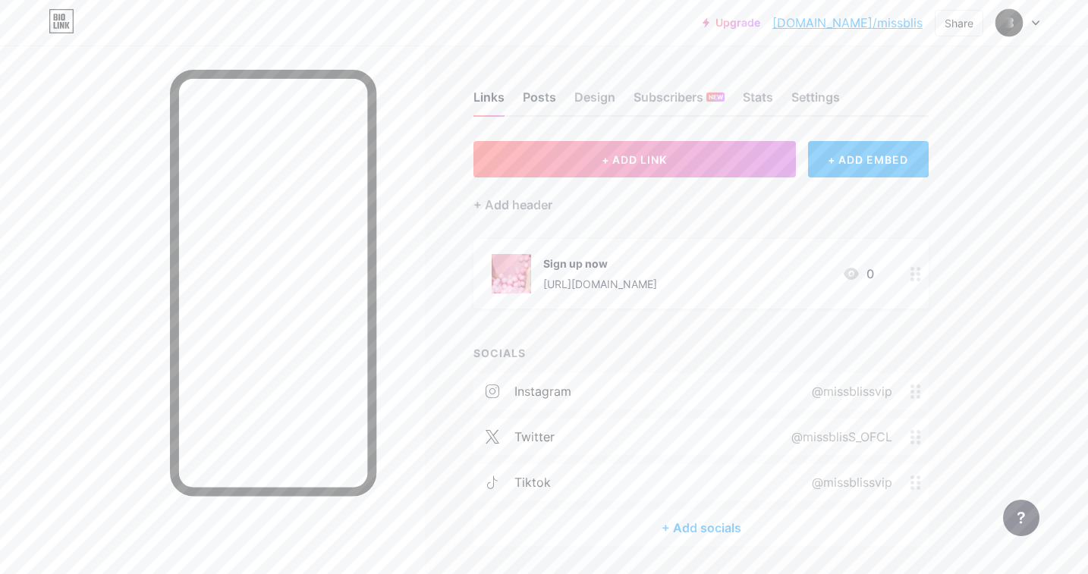
click at [538, 101] on div "Posts" at bounding box center [539, 101] width 33 height 27
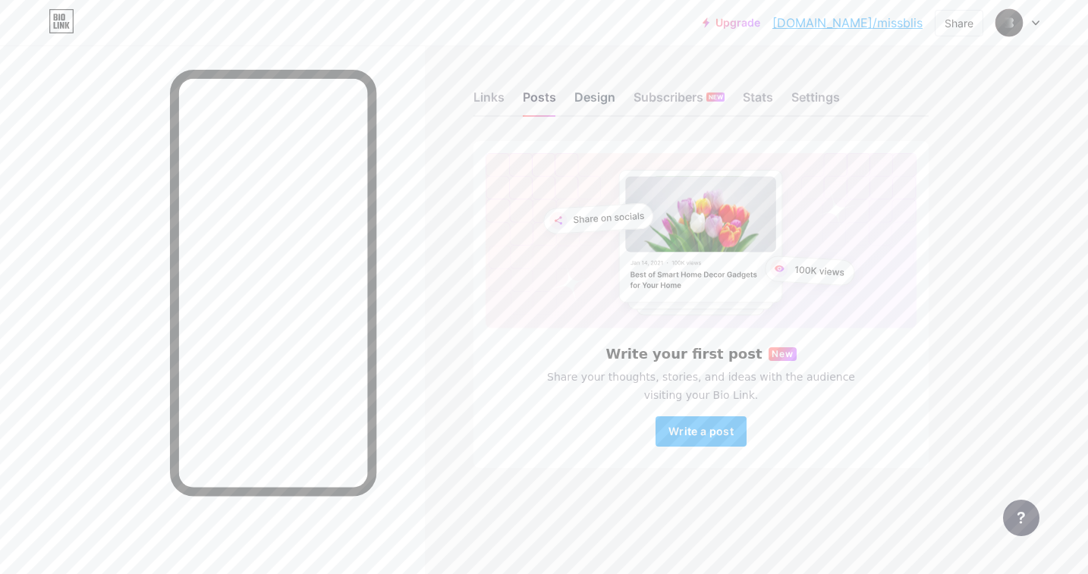
click at [598, 90] on div "Design" at bounding box center [594, 101] width 41 height 27
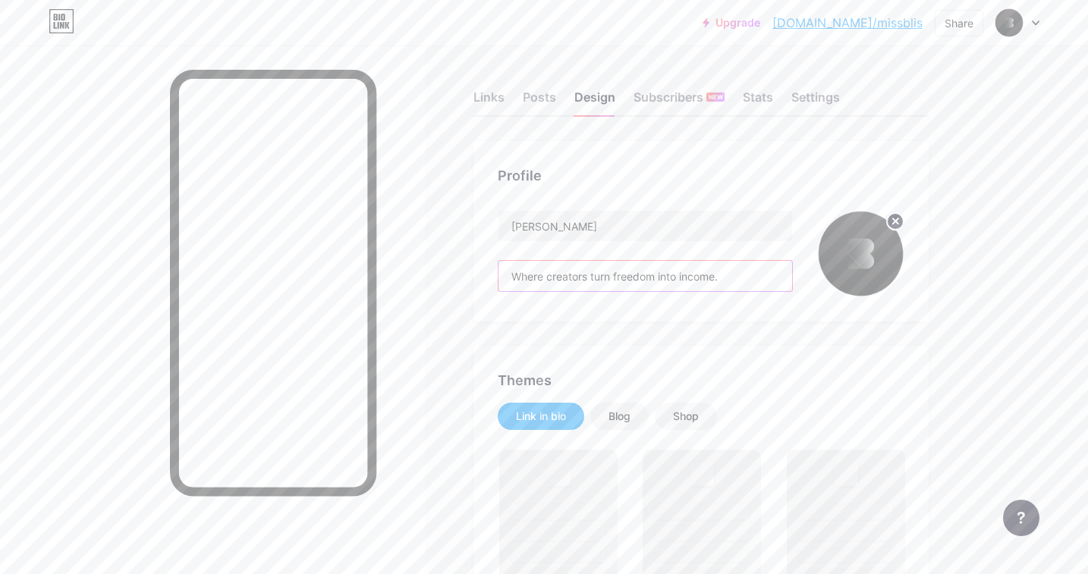
click at [557, 276] on input "Where creators turn freedom into income." at bounding box center [645, 276] width 294 height 30
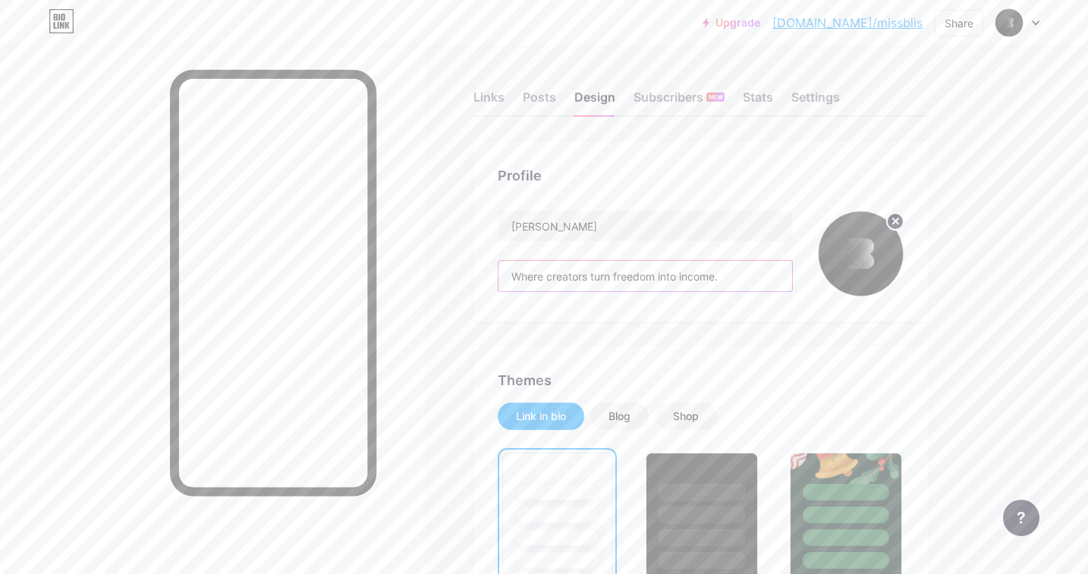
paste input "The world's first content collaboration platform"
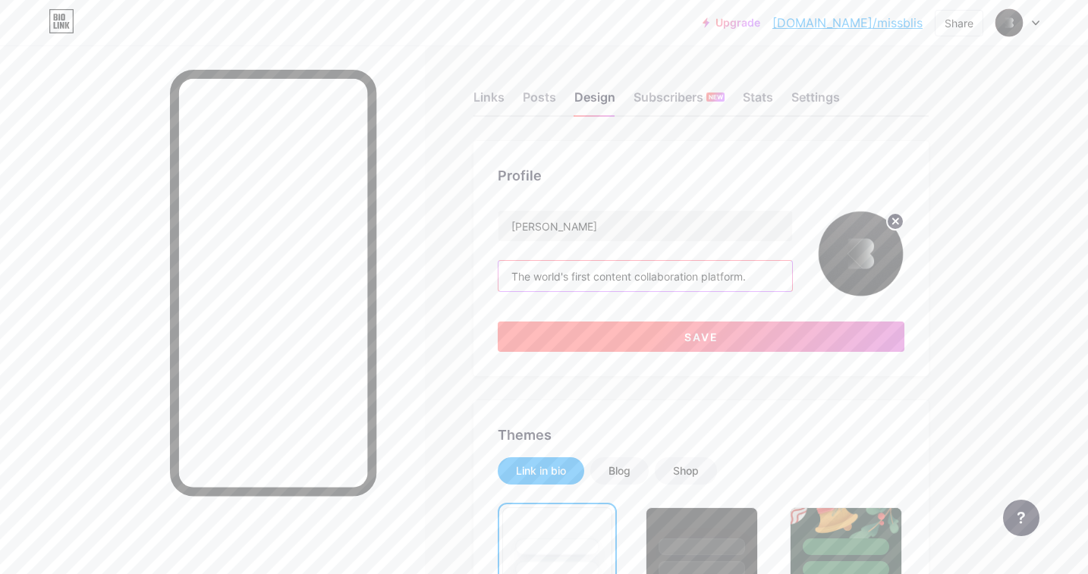
type input "The world's first content collaboration platform."
click at [558, 346] on button "Save" at bounding box center [701, 337] width 407 height 30
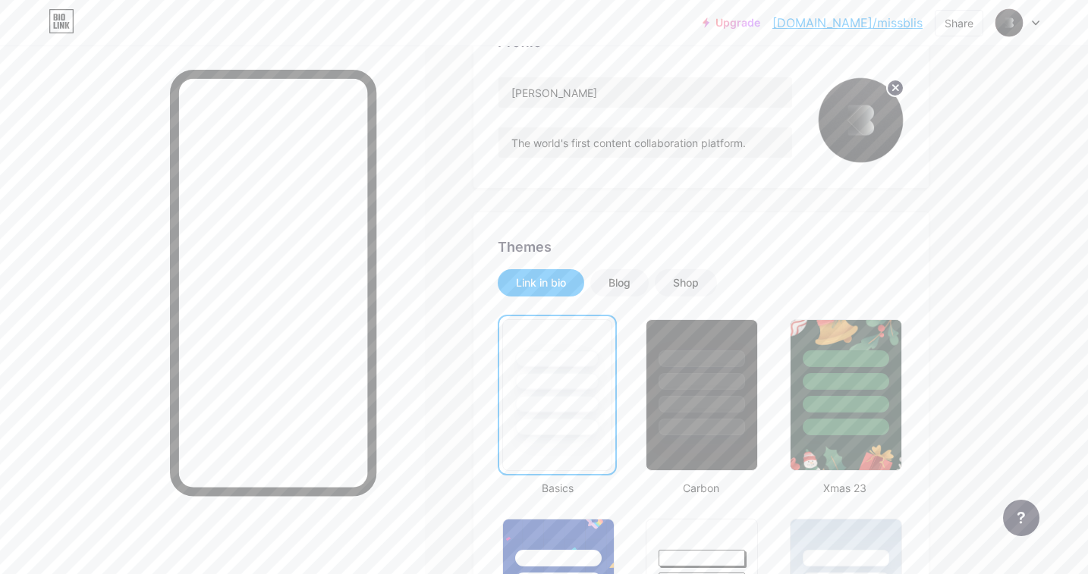
scroll to position [218, 0]
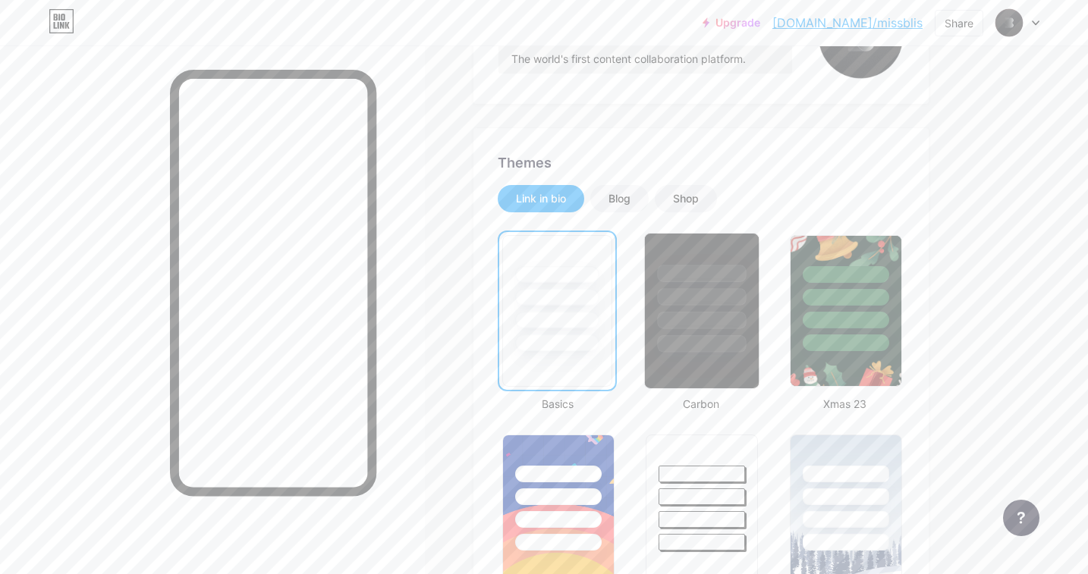
click at [682, 328] on div at bounding box center [702, 320] width 89 height 17
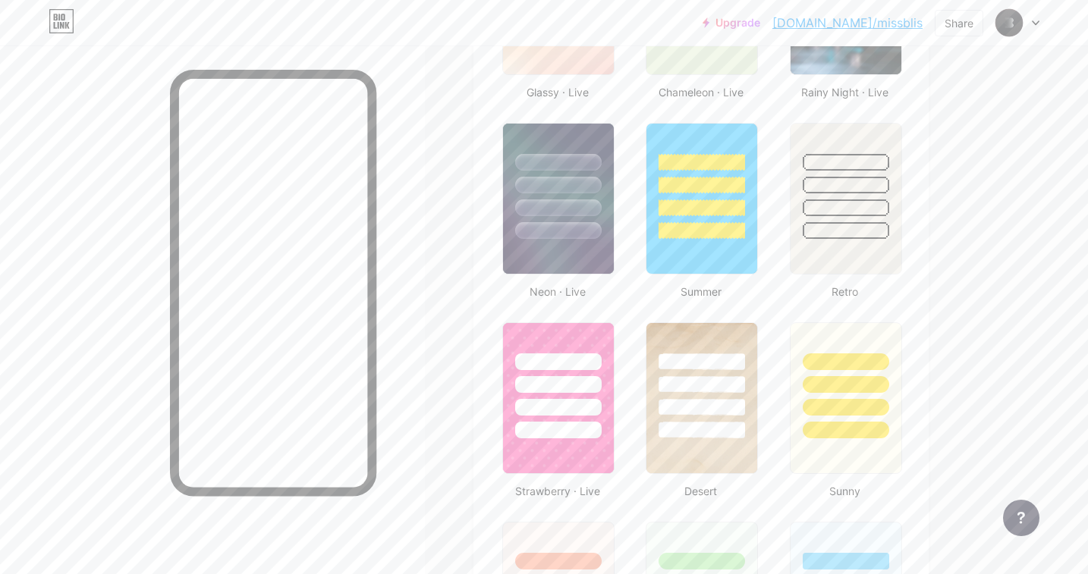
scroll to position [1020, 0]
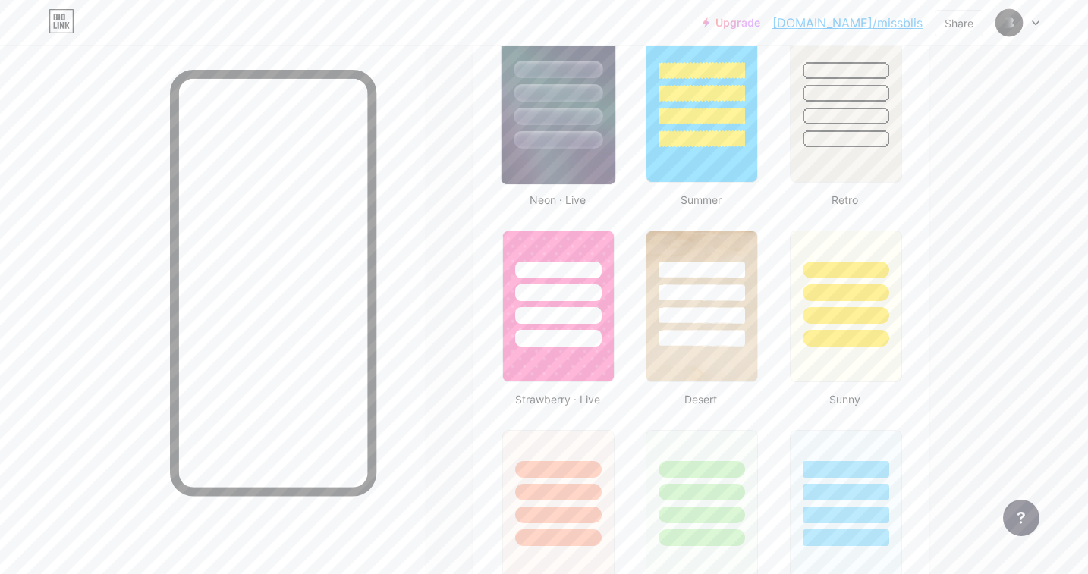
click at [539, 106] on div at bounding box center [558, 89] width 114 height 119
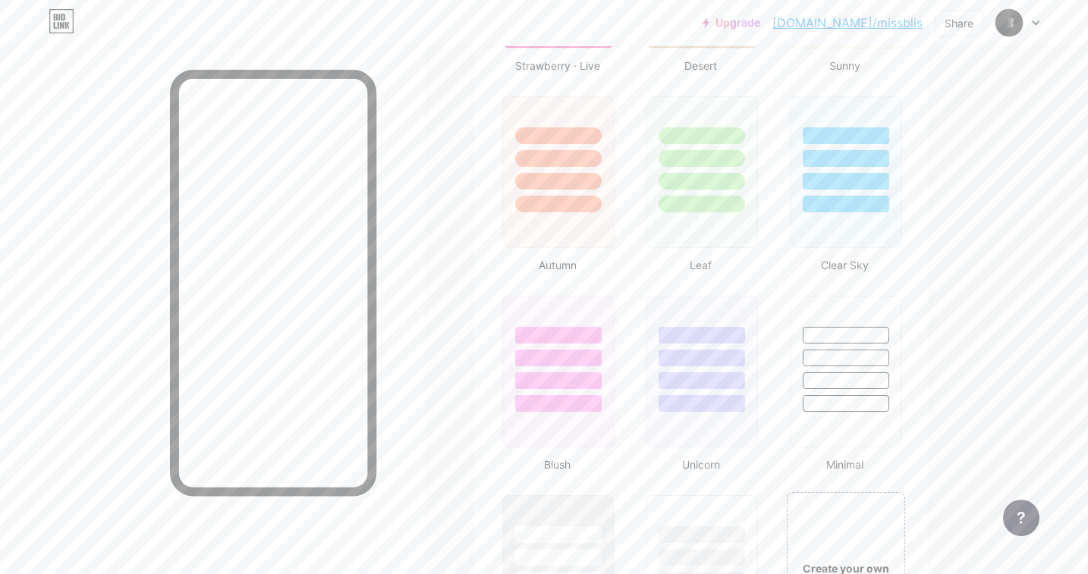
scroll to position [1422, 0]
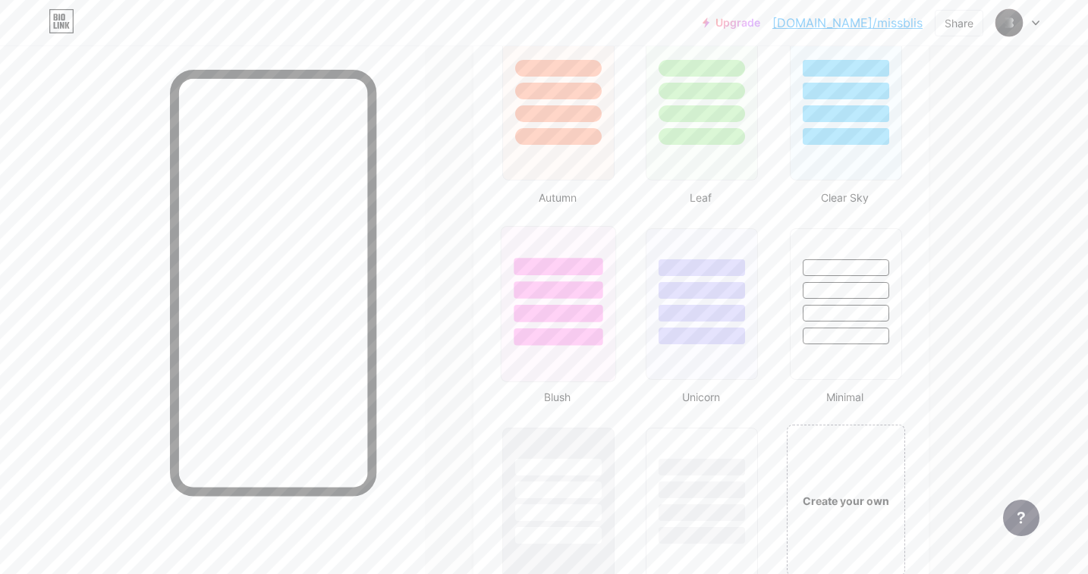
click at [559, 306] on div at bounding box center [558, 313] width 89 height 17
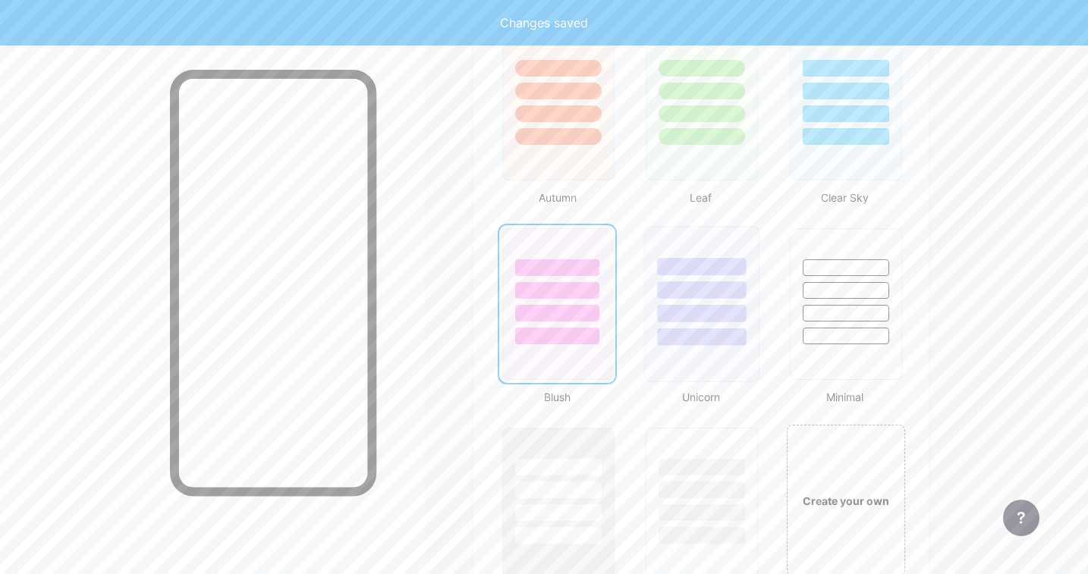
click at [681, 308] on div at bounding box center [702, 313] width 89 height 17
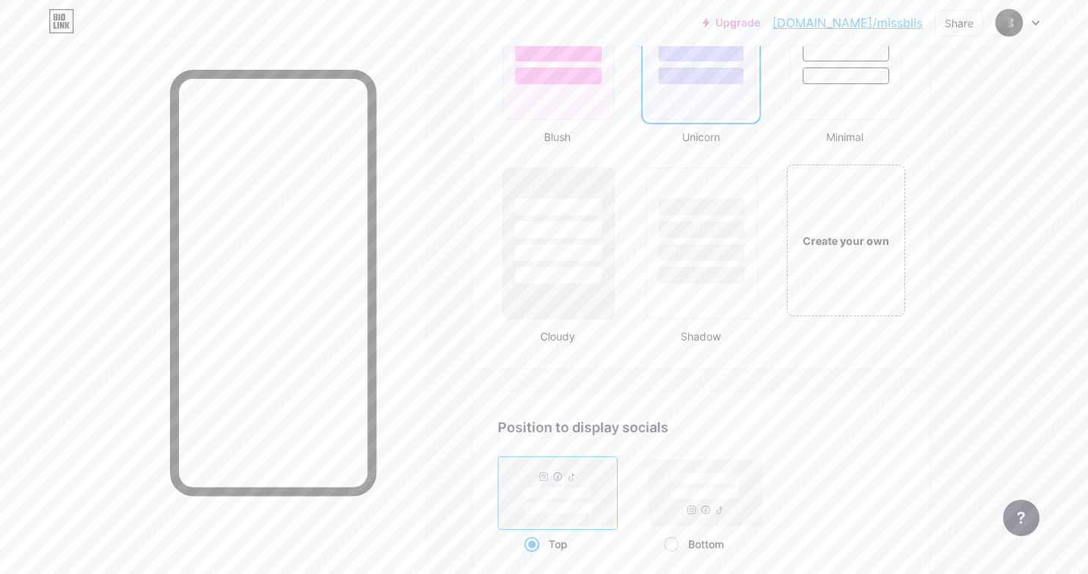
scroll to position [1684, 0]
click at [826, 249] on div "Create your own" at bounding box center [845, 237] width 122 height 156
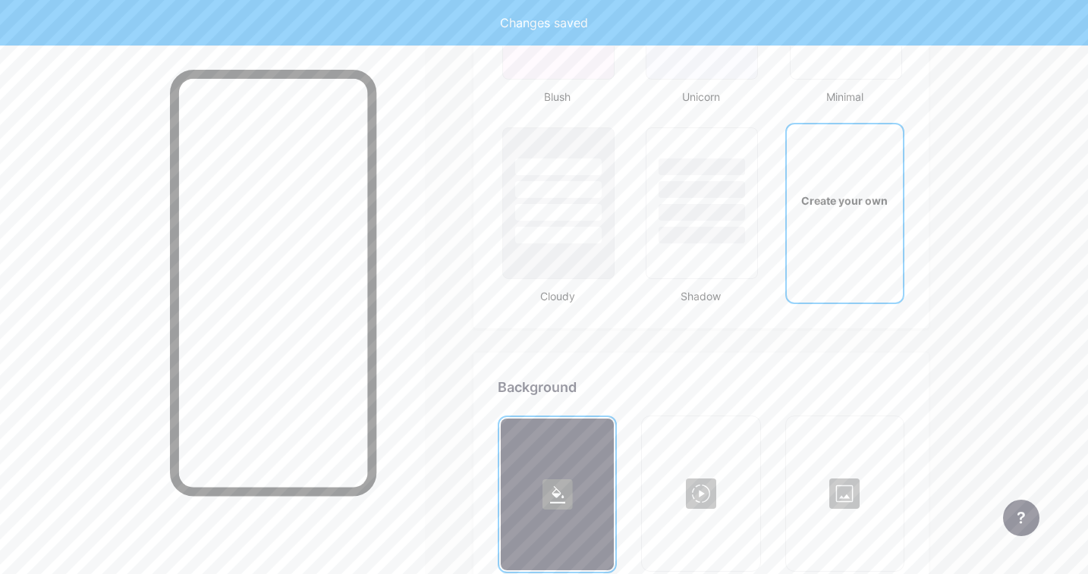
type input "#ffffff"
type input "#000000"
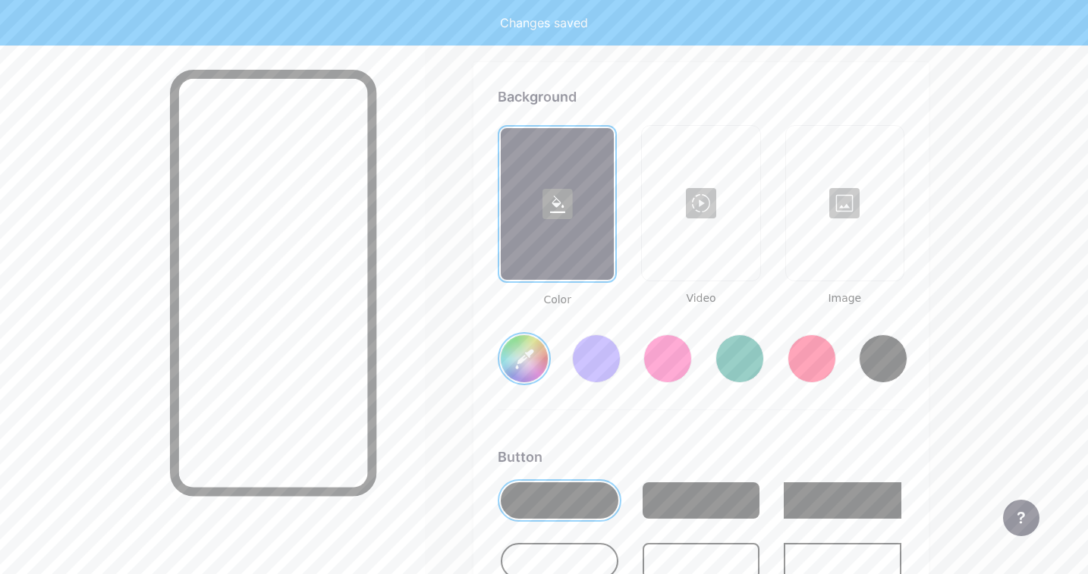
scroll to position [2014, 0]
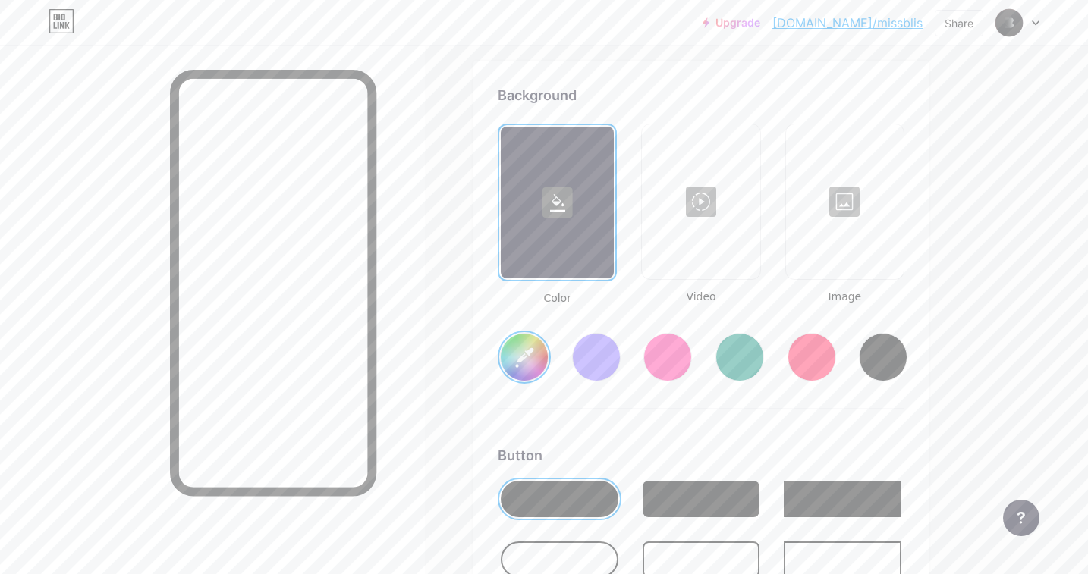
click at [875, 363] on div at bounding box center [883, 357] width 49 height 49
type input "#000000"
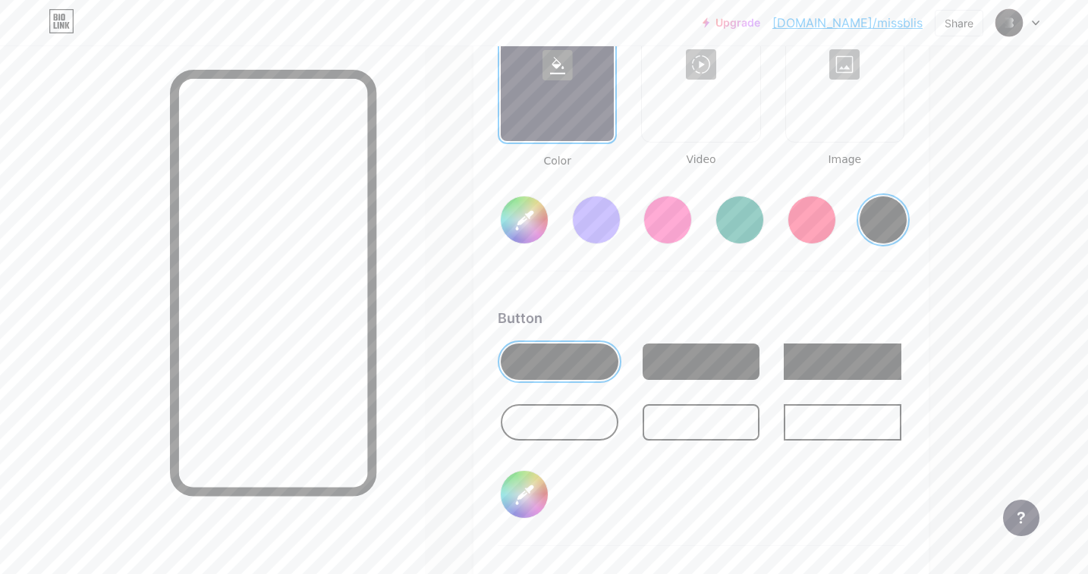
scroll to position [2193, 0]
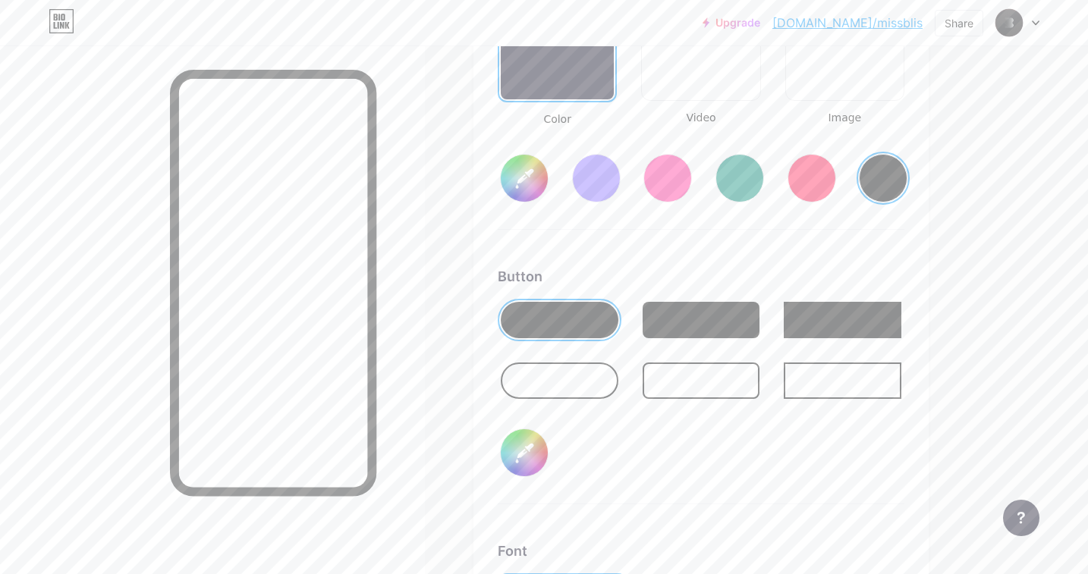
click at [533, 470] on input "#000000" at bounding box center [524, 452] width 47 height 47
click at [717, 448] on div "Button #3e133d" at bounding box center [701, 385] width 407 height 238
click at [533, 445] on input "#3e133d" at bounding box center [524, 452] width 47 height 47
click at [526, 445] on input "#3e133d" at bounding box center [524, 452] width 47 height 47
click at [530, 332] on div at bounding box center [560, 320] width 118 height 36
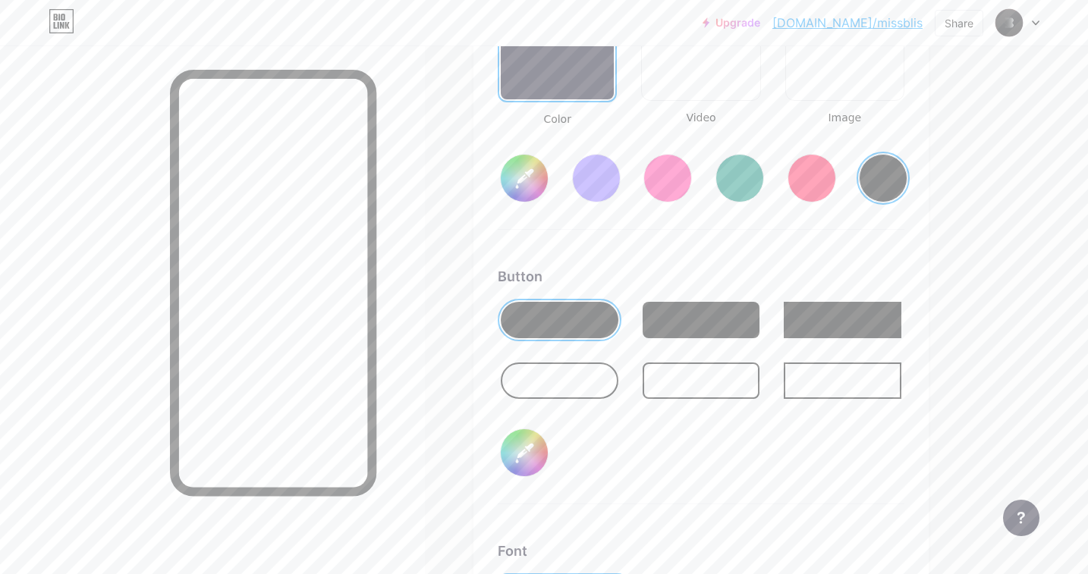
click at [525, 445] on input "#6e21c0" at bounding box center [524, 452] width 47 height 47
type input "#960e63"
click at [638, 453] on div "Button #960e63" at bounding box center [701, 385] width 407 height 238
click at [585, 373] on div at bounding box center [560, 381] width 118 height 36
click at [571, 328] on div at bounding box center [560, 320] width 118 height 36
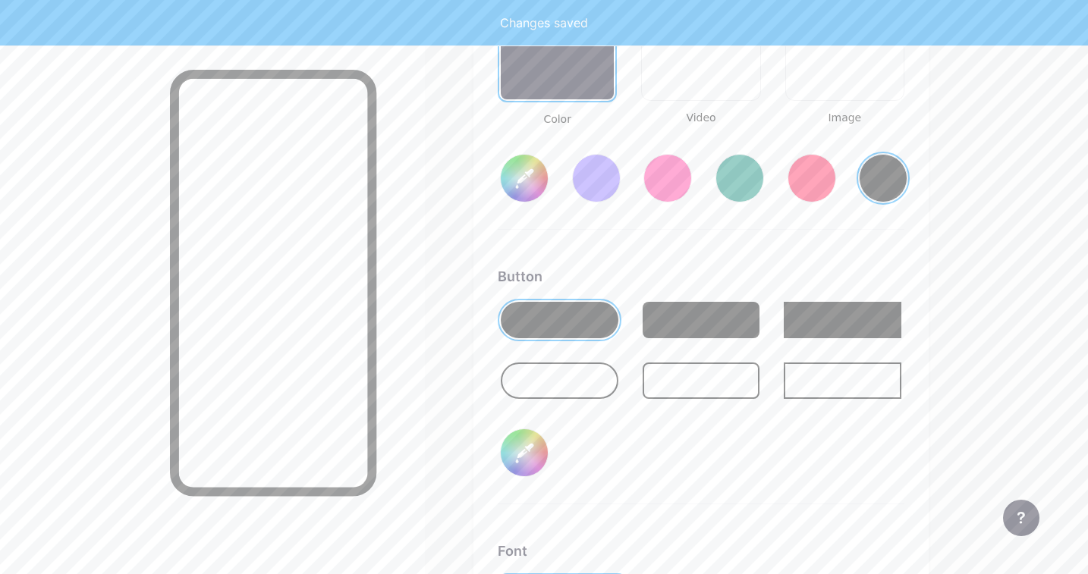
click at [705, 328] on div at bounding box center [702, 320] width 118 height 36
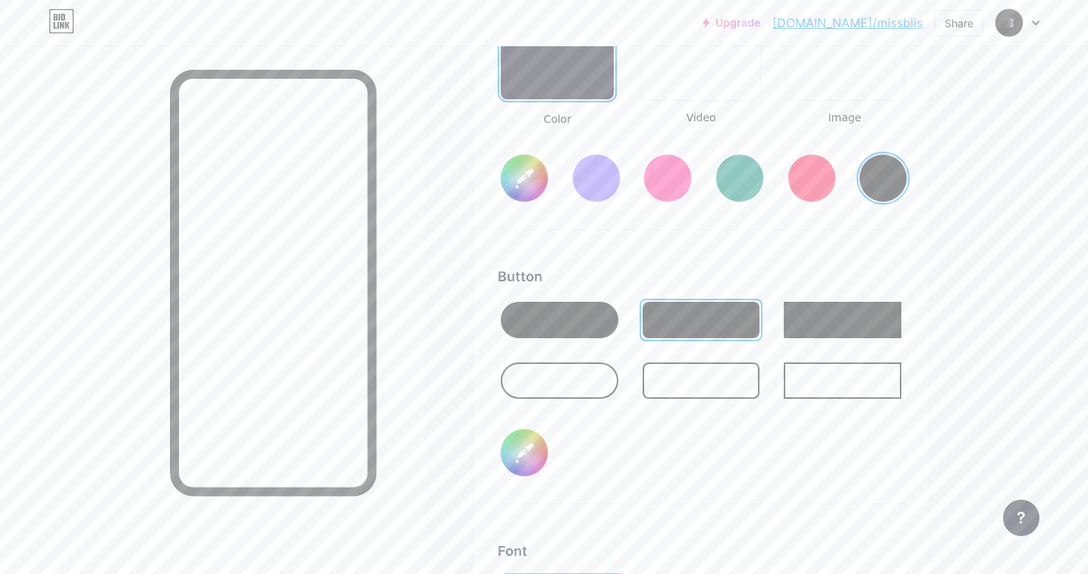
click at [586, 320] on div at bounding box center [560, 320] width 118 height 36
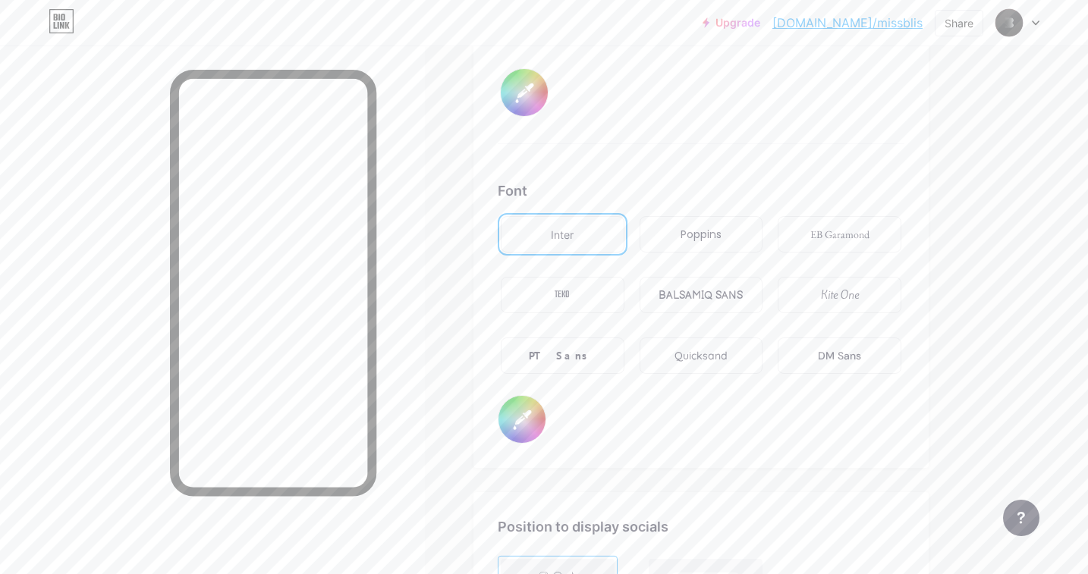
scroll to position [2554, 0]
click at [840, 299] on div "Kite One" at bounding box center [840, 295] width 38 height 16
click at [728, 240] on div "Poppins" at bounding box center [702, 233] width 124 height 36
click at [580, 355] on div "PT Sans" at bounding box center [562, 355] width 67 height 16
click at [567, 297] on div "TEKO" at bounding box center [562, 295] width 15 height 16
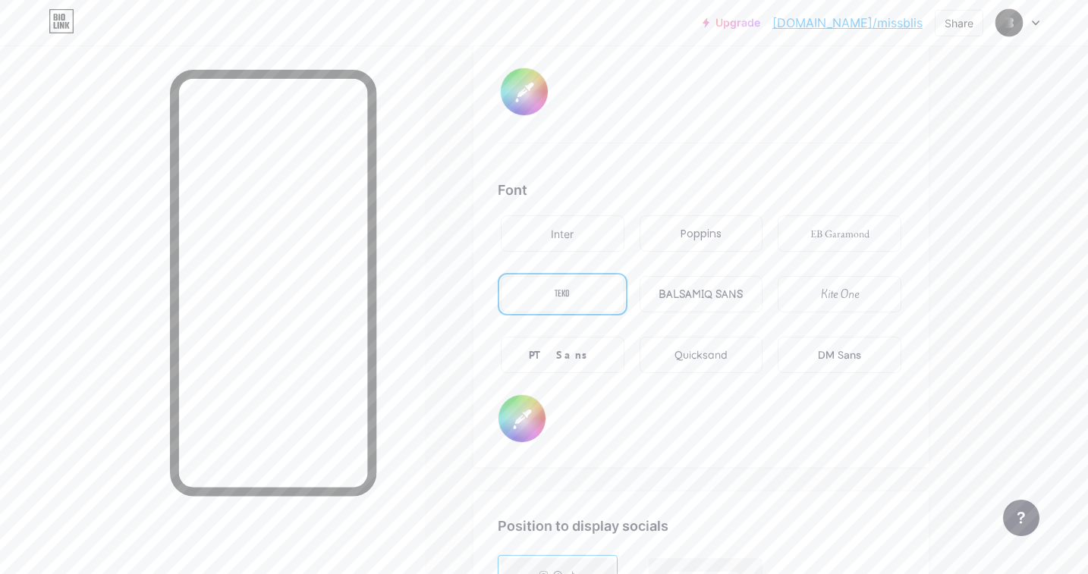
click at [562, 347] on div "PT Sans" at bounding box center [562, 355] width 67 height 16
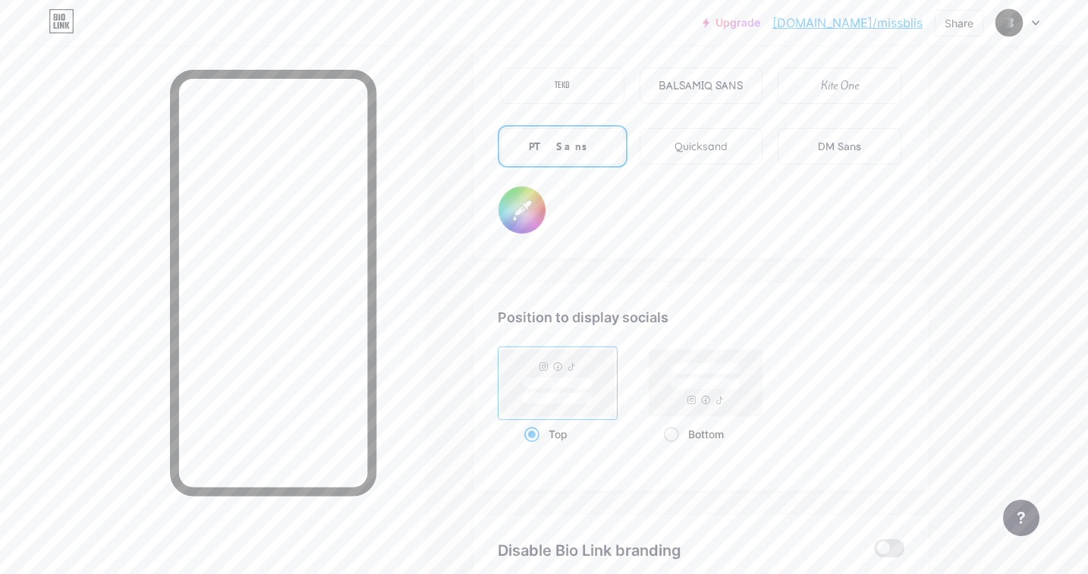
scroll to position [2770, 0]
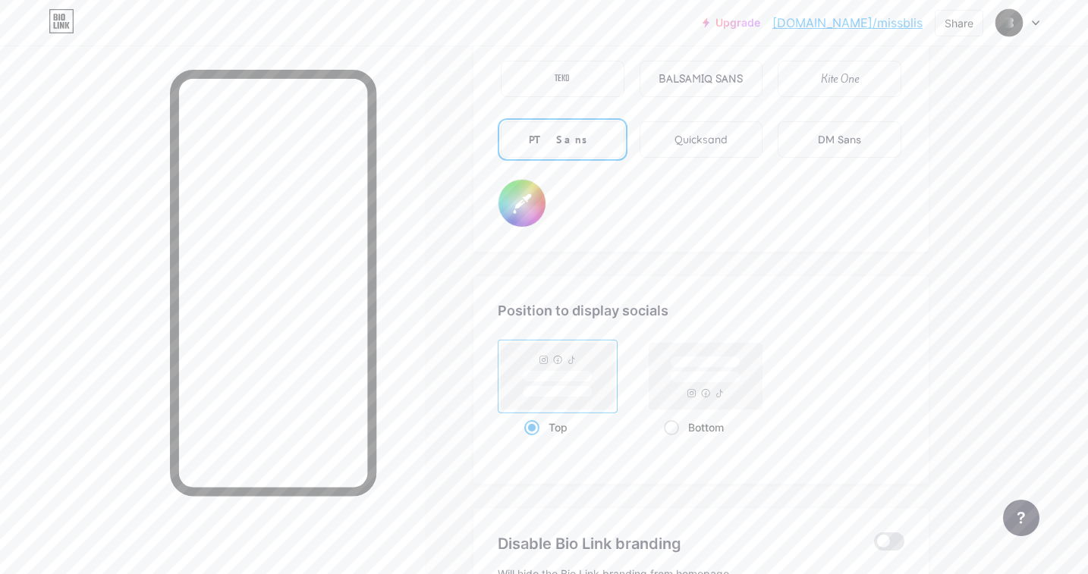
click at [704, 146] on div "Quicksand" at bounding box center [700, 140] width 53 height 16
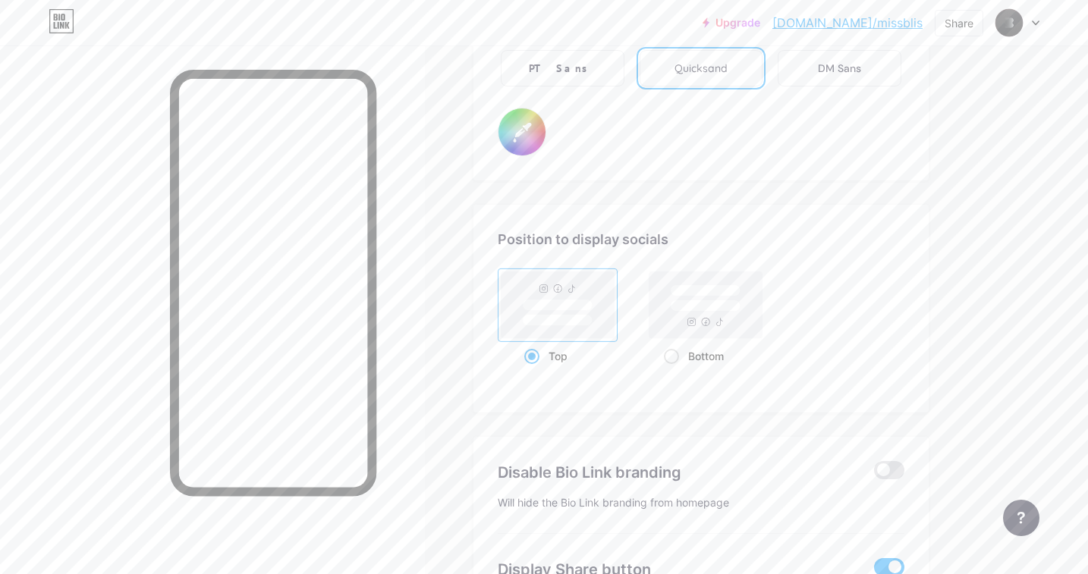
scroll to position [2974, 0]
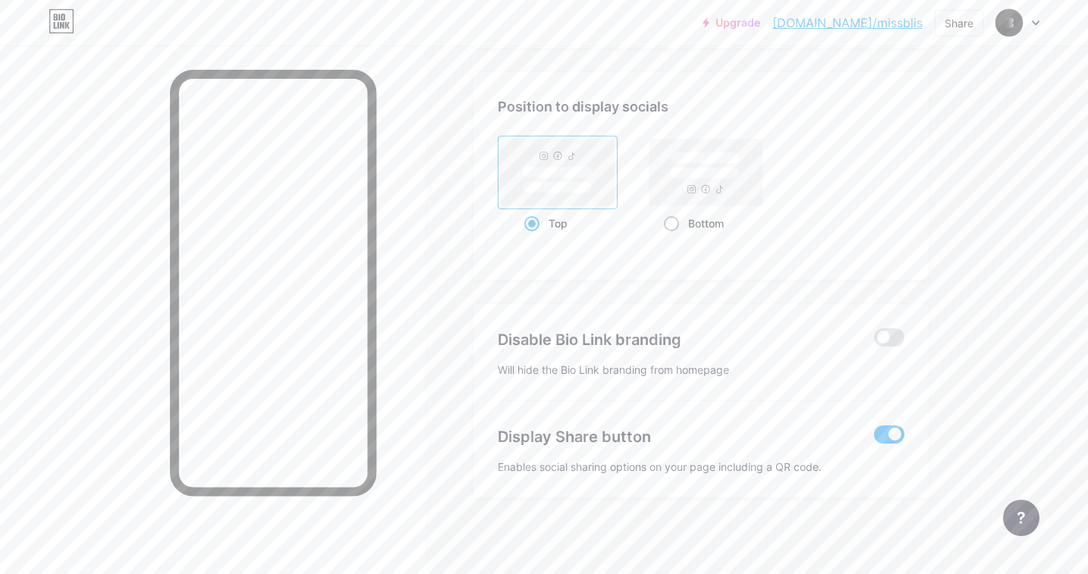
click at [684, 172] on rect at bounding box center [706, 173] width 70 height 11
click at [674, 237] on input "Bottom" at bounding box center [669, 242] width 10 height 10
radio input "true"
click at [887, 343] on span at bounding box center [889, 337] width 30 height 18
click at [874, 341] on input "checkbox" at bounding box center [874, 341] width 0 height 0
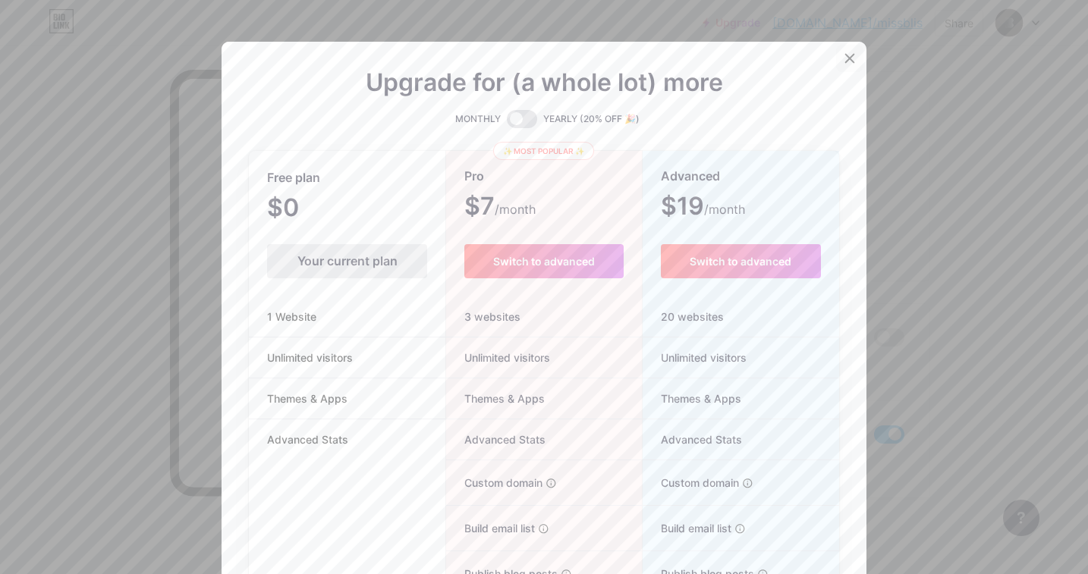
click at [852, 55] on icon at bounding box center [850, 58] width 8 height 8
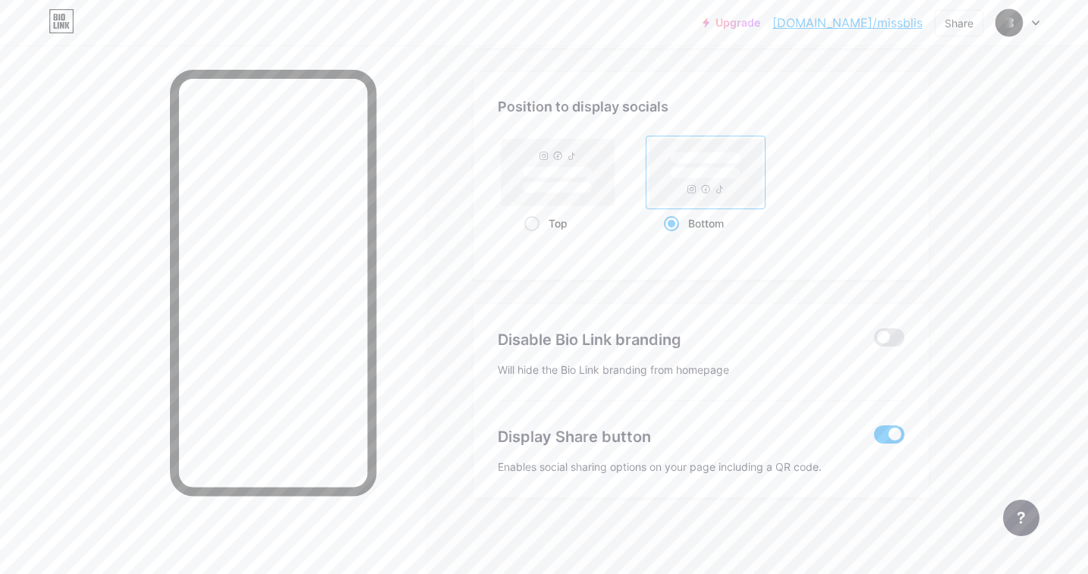
click at [885, 435] on span at bounding box center [889, 435] width 30 height 18
click at [874, 438] on input "checkbox" at bounding box center [874, 438] width 0 height 0
click at [885, 435] on span at bounding box center [889, 435] width 30 height 18
click at [874, 438] on input "checkbox" at bounding box center [874, 438] width 0 height 0
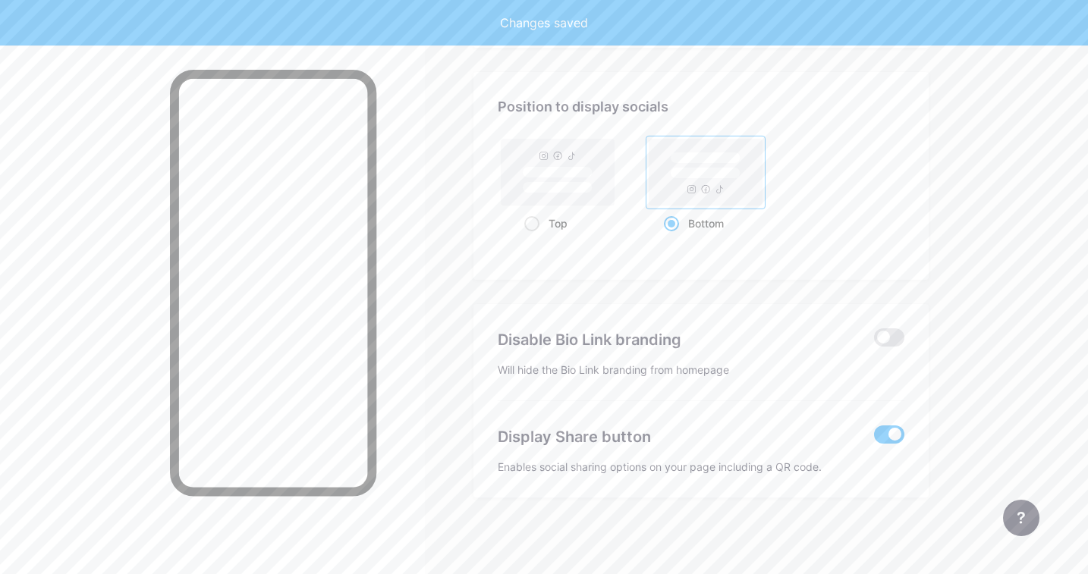
click at [885, 435] on span at bounding box center [889, 435] width 30 height 18
click at [874, 438] on input "checkbox" at bounding box center [874, 438] width 0 height 0
click at [885, 435] on span at bounding box center [889, 435] width 30 height 18
click at [874, 438] on input "checkbox" at bounding box center [874, 438] width 0 height 0
click at [885, 435] on span at bounding box center [889, 435] width 30 height 18
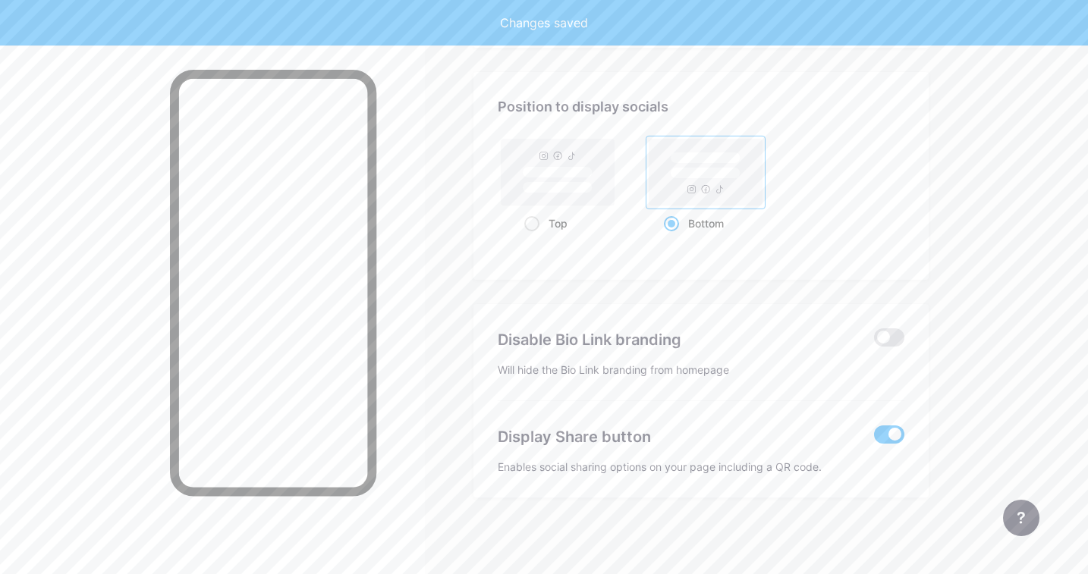
click at [874, 438] on input "checkbox" at bounding box center [874, 438] width 0 height 0
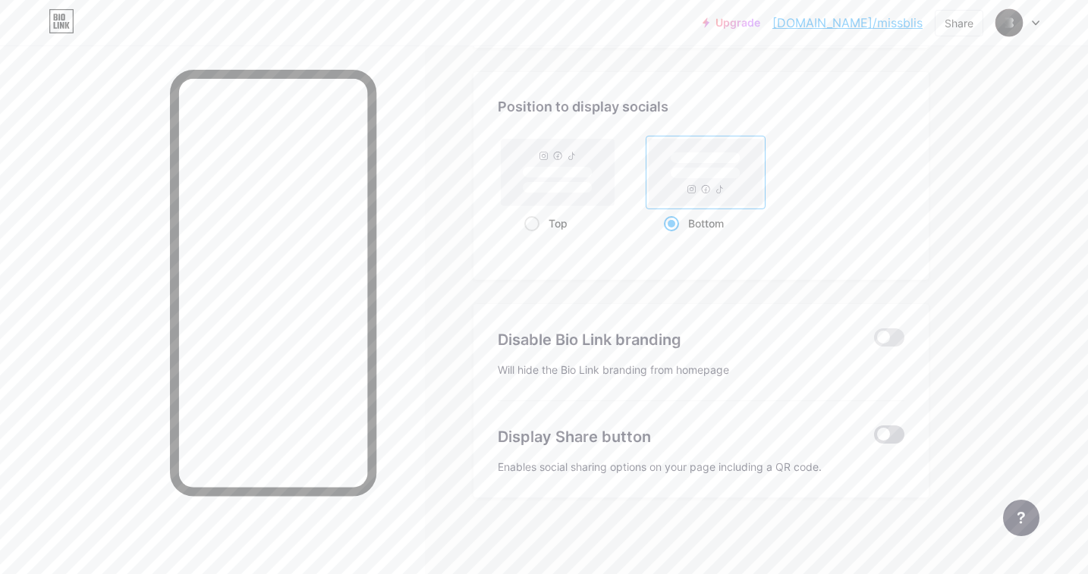
click at [885, 435] on span at bounding box center [889, 435] width 30 height 18
click at [874, 438] on input "checkbox" at bounding box center [874, 438] width 0 height 0
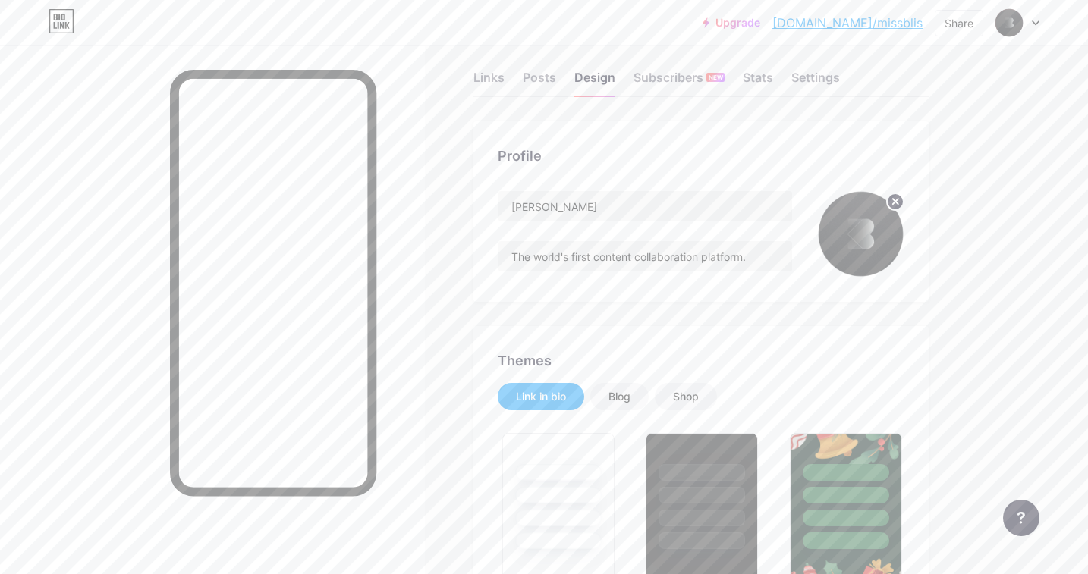
scroll to position [0, 0]
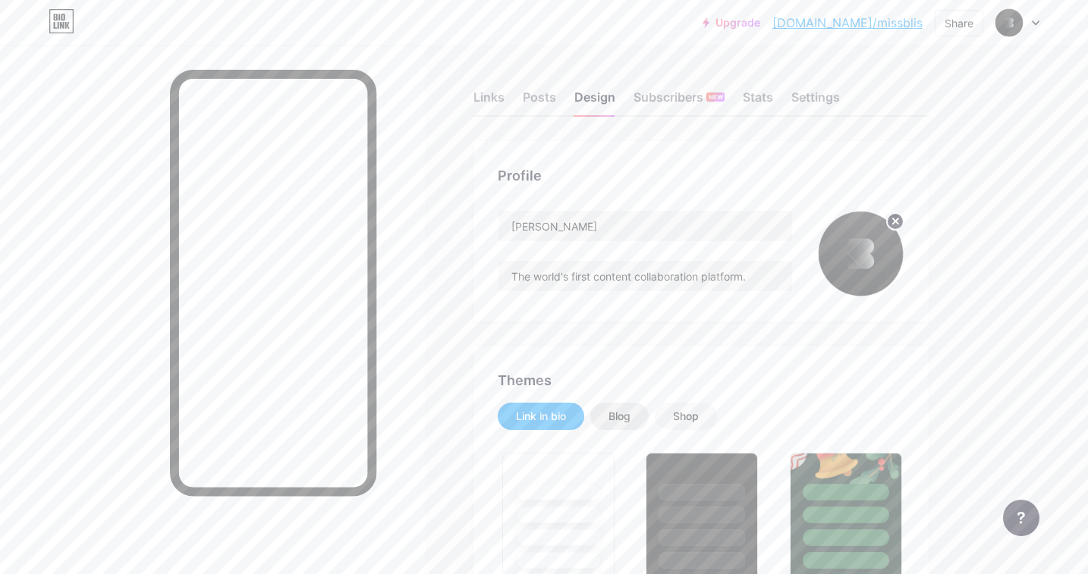
click at [614, 410] on div "Blog" at bounding box center [619, 416] width 22 height 15
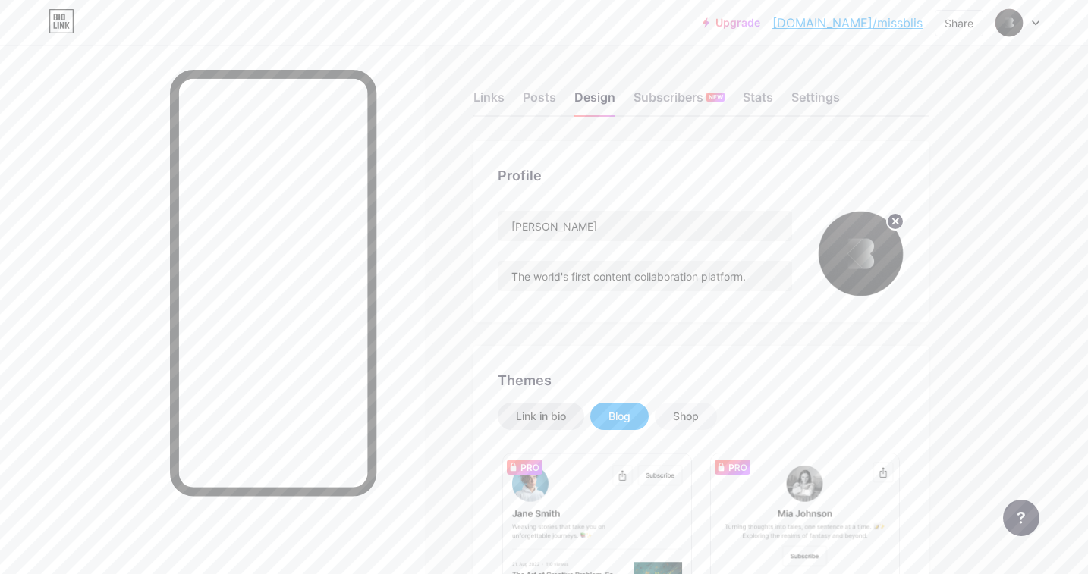
click at [524, 424] on div "Link in bio" at bounding box center [541, 416] width 86 height 27
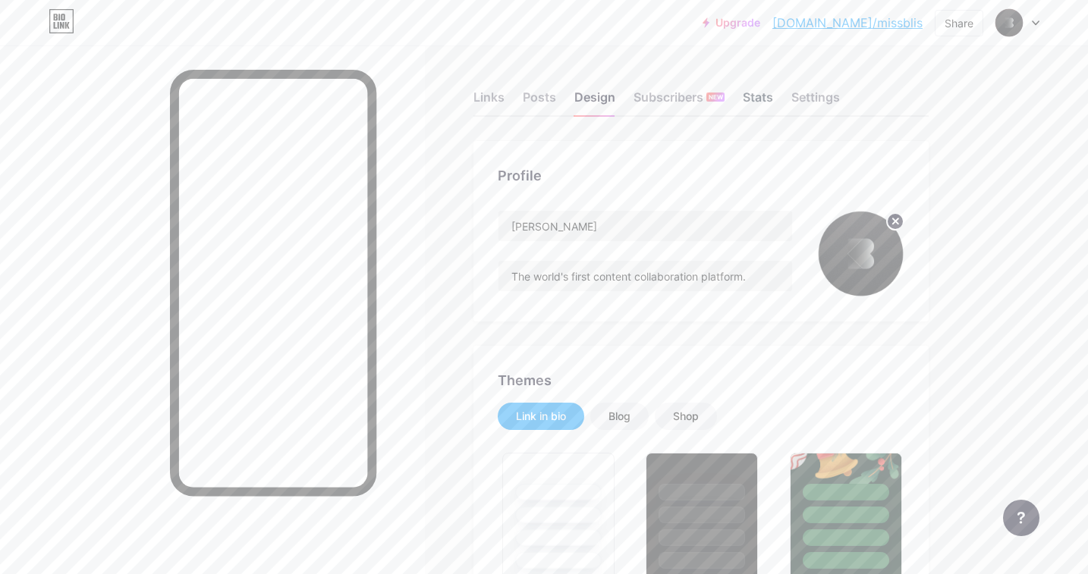
click at [762, 102] on div "Stats" at bounding box center [758, 101] width 30 height 27
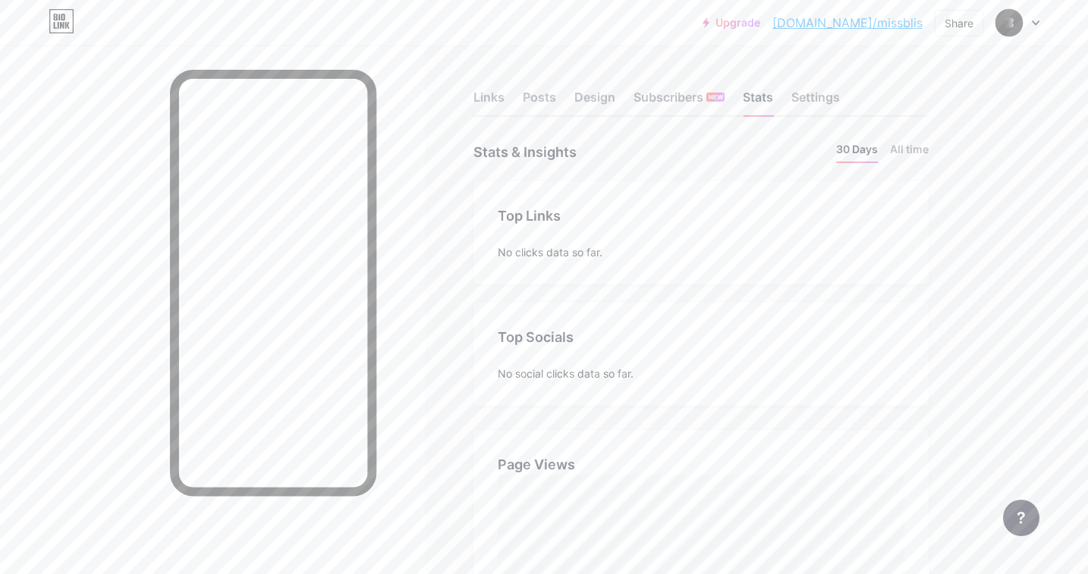
scroll to position [574, 1088]
click at [548, 97] on div "Posts" at bounding box center [539, 101] width 33 height 27
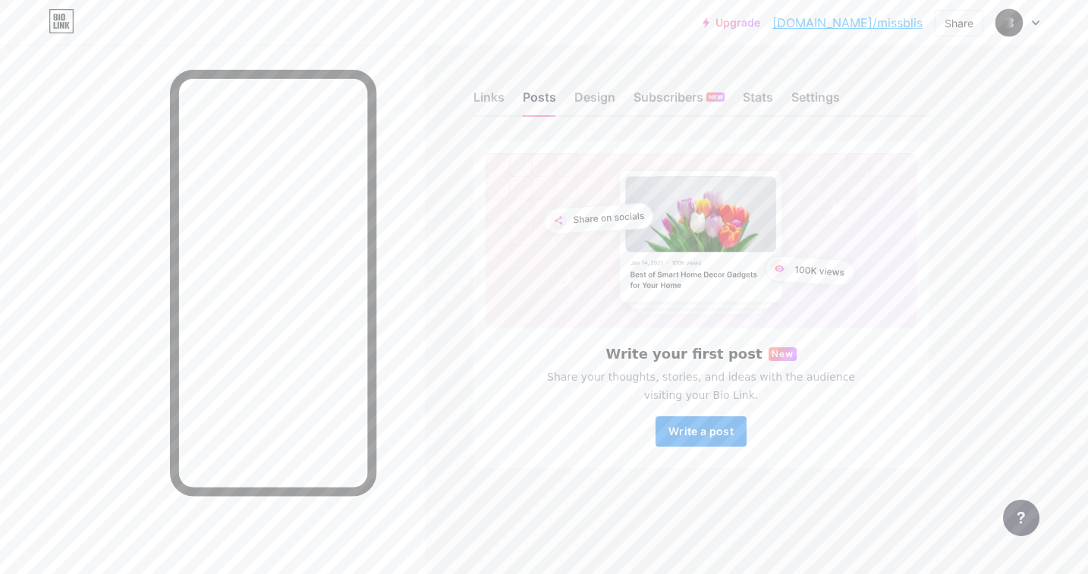
click at [718, 438] on button "Write a post" at bounding box center [700, 431] width 91 height 30
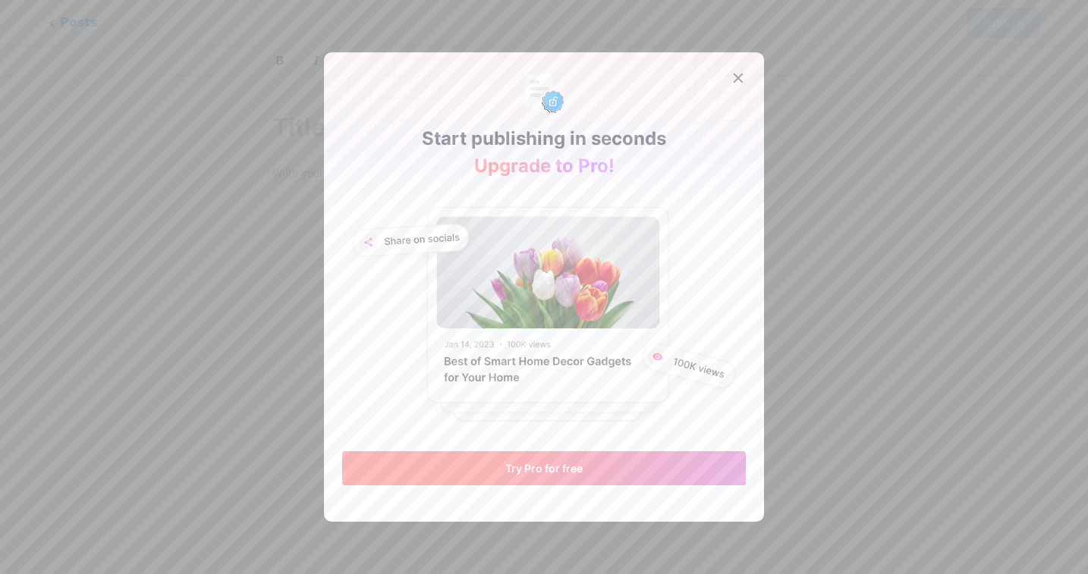
click at [665, 464] on button "Try Pro for free" at bounding box center [544, 468] width 404 height 34
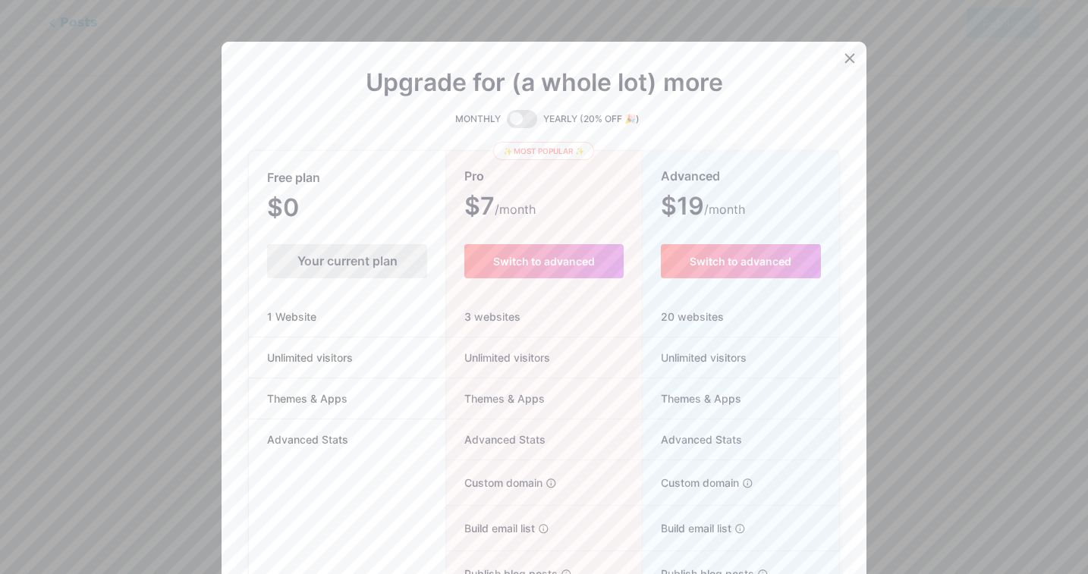
click at [849, 52] on icon at bounding box center [850, 58] width 12 height 12
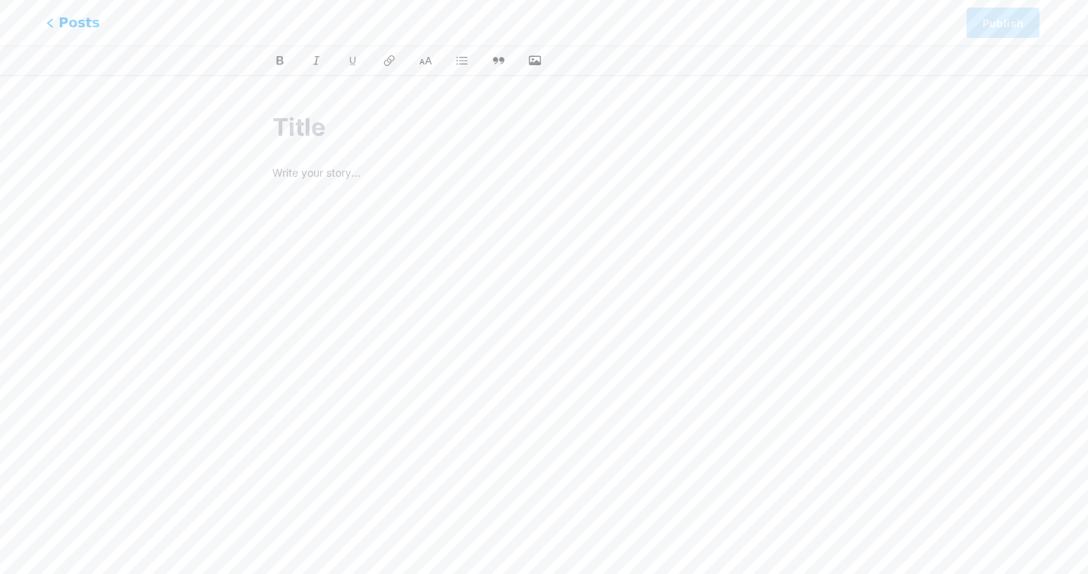
click at [80, 19] on span "Posts" at bounding box center [73, 23] width 54 height 20
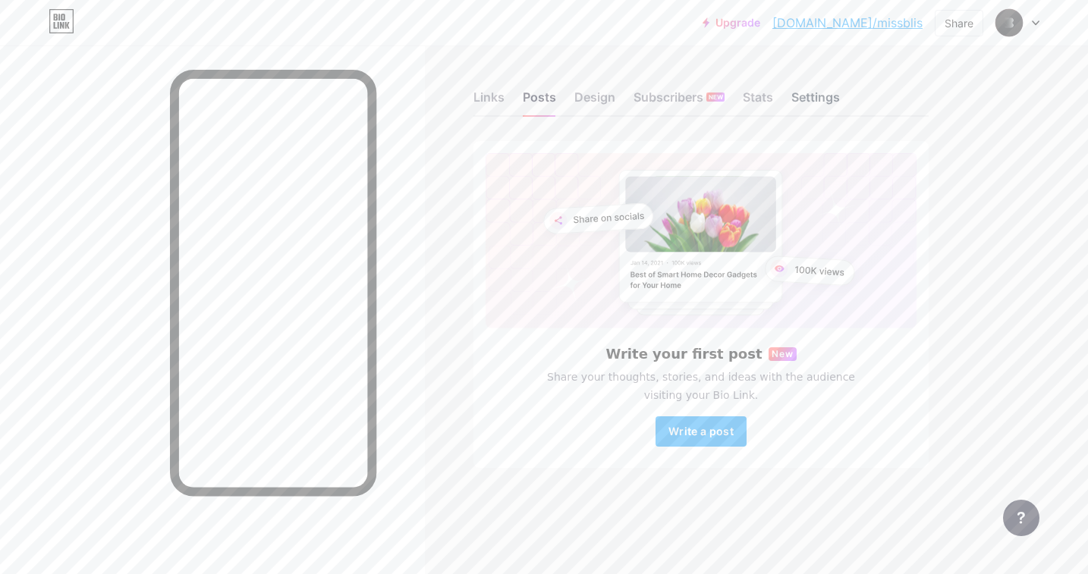
click at [806, 89] on div "Settings" at bounding box center [815, 101] width 49 height 27
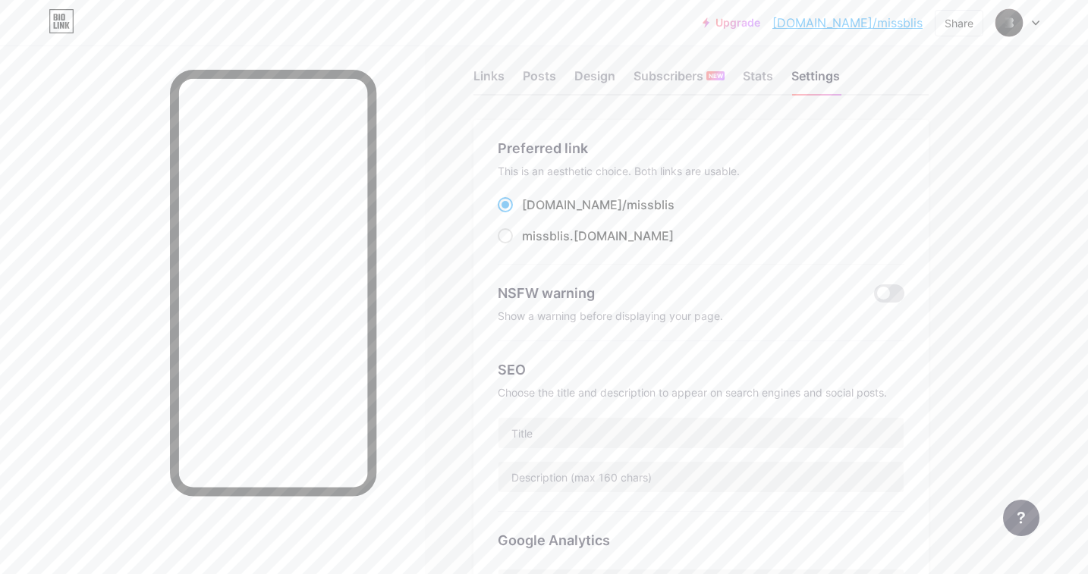
scroll to position [24, 0]
click at [608, 228] on div "missblis .[DOMAIN_NAME]" at bounding box center [598, 233] width 152 height 18
click at [532, 242] on input "missblis .[DOMAIN_NAME]" at bounding box center [527, 247] width 10 height 10
radio input "true"
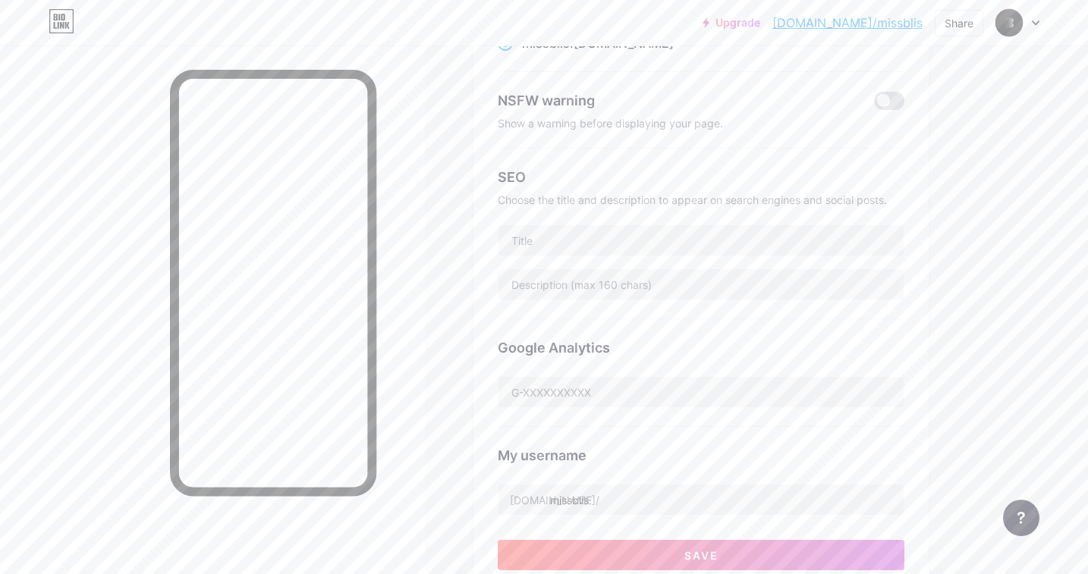
scroll to position [211, 0]
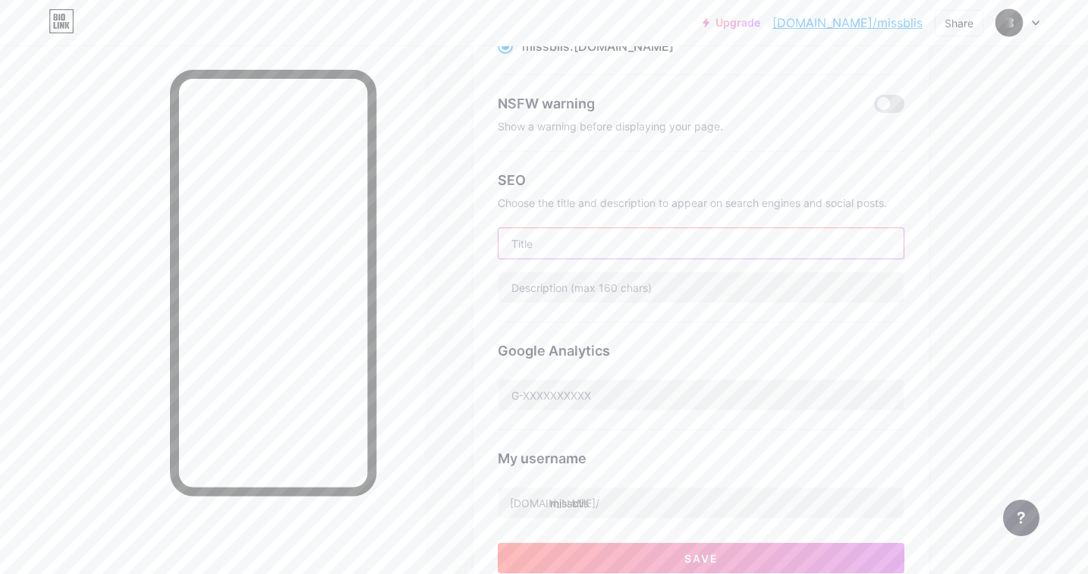
click at [608, 228] on input "text" at bounding box center [700, 243] width 405 height 30
type input "m"
type input "[PERSON_NAME]"
click at [649, 285] on input "text" at bounding box center [700, 287] width 405 height 30
drag, startPoint x: 602, startPoint y: 284, endPoint x: 646, endPoint y: 284, distance: 43.2
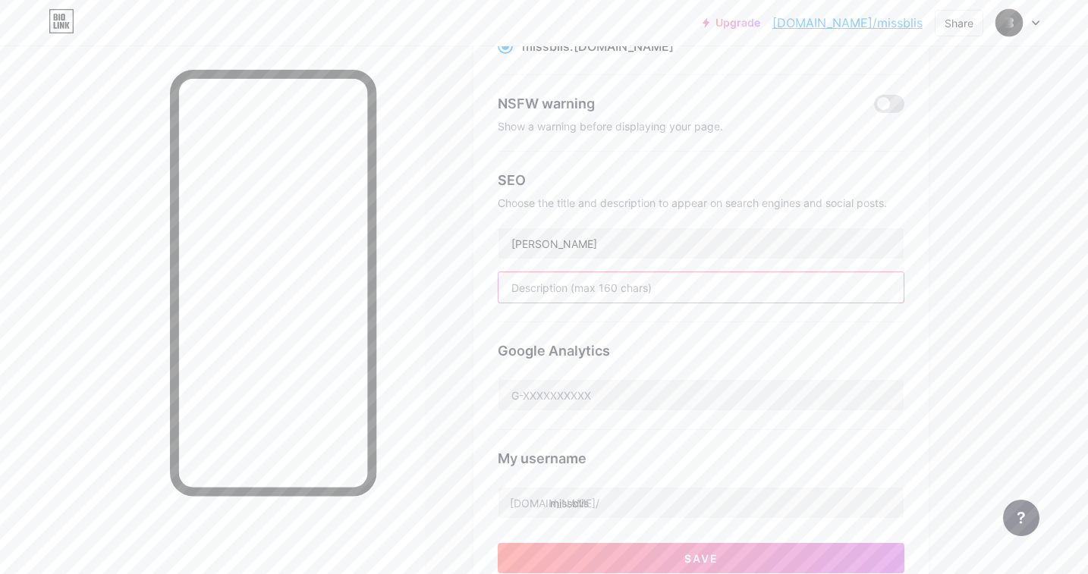
click at [646, 284] on input "text" at bounding box center [700, 287] width 405 height 30
paste input "[PERSON_NAME] – The premium platform where creators own their content, grow the…"
type input "[PERSON_NAME] – The premium platform where creators own their content, grow the…"
click at [635, 329] on div "Google Analytics" at bounding box center [701, 376] width 407 height 108
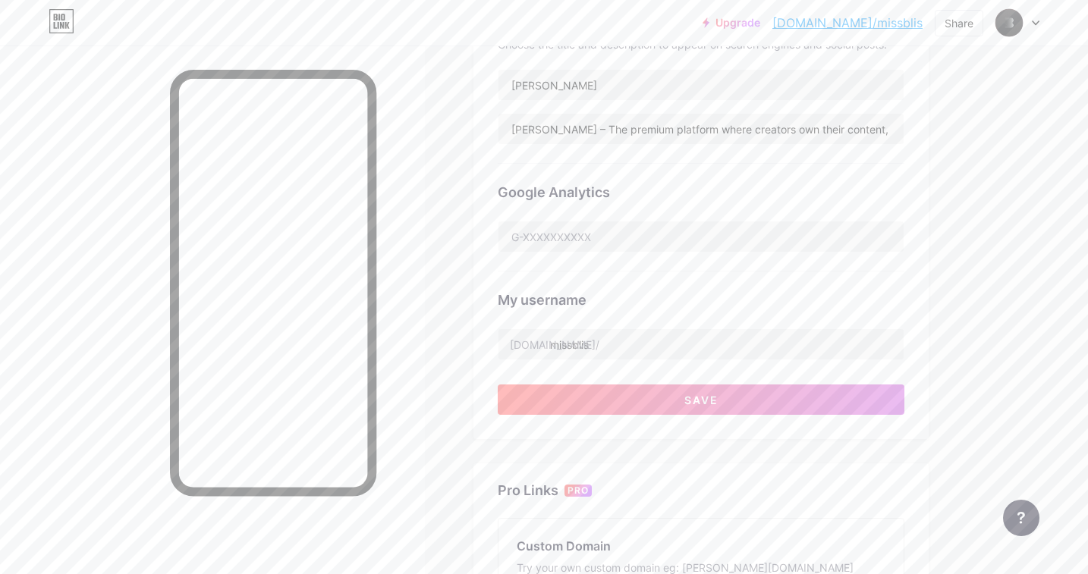
scroll to position [401, 0]
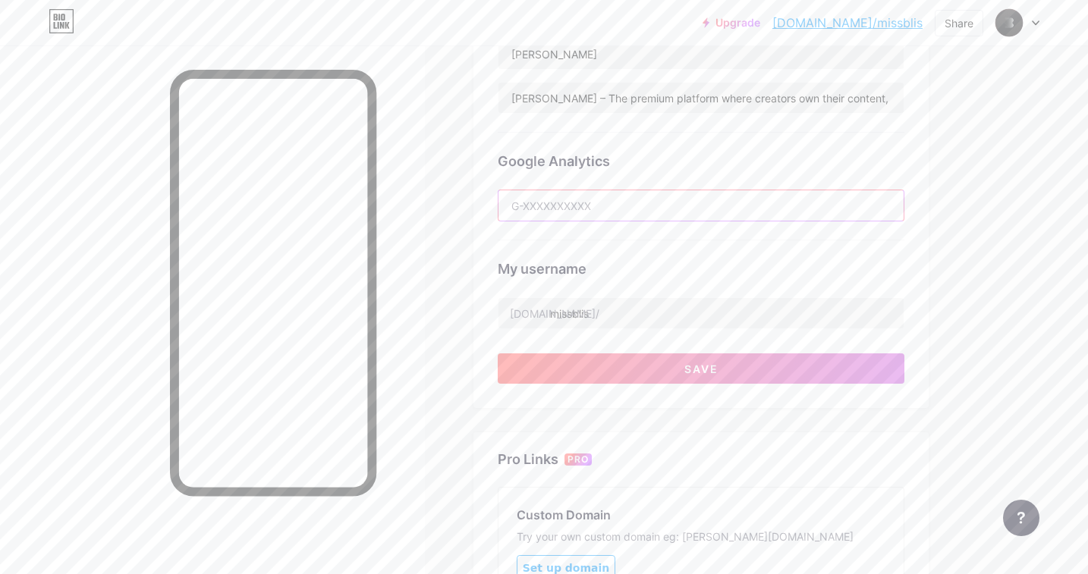
click at [583, 204] on input "text" at bounding box center [700, 205] width 405 height 30
click at [574, 252] on div "My username [DOMAIN_NAME]/ missblis" at bounding box center [701, 284] width 407 height 89
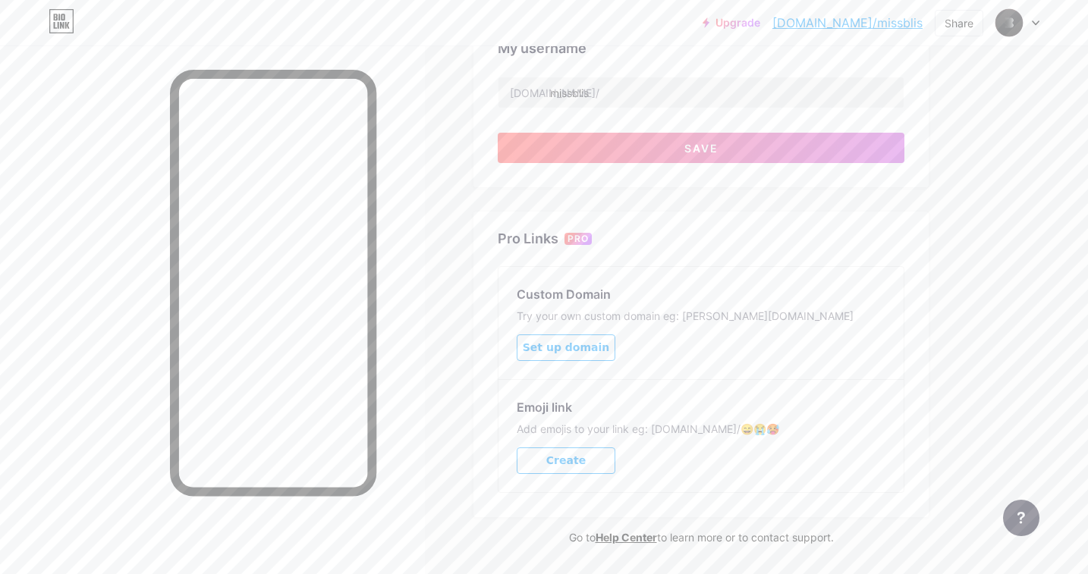
scroll to position [630, 0]
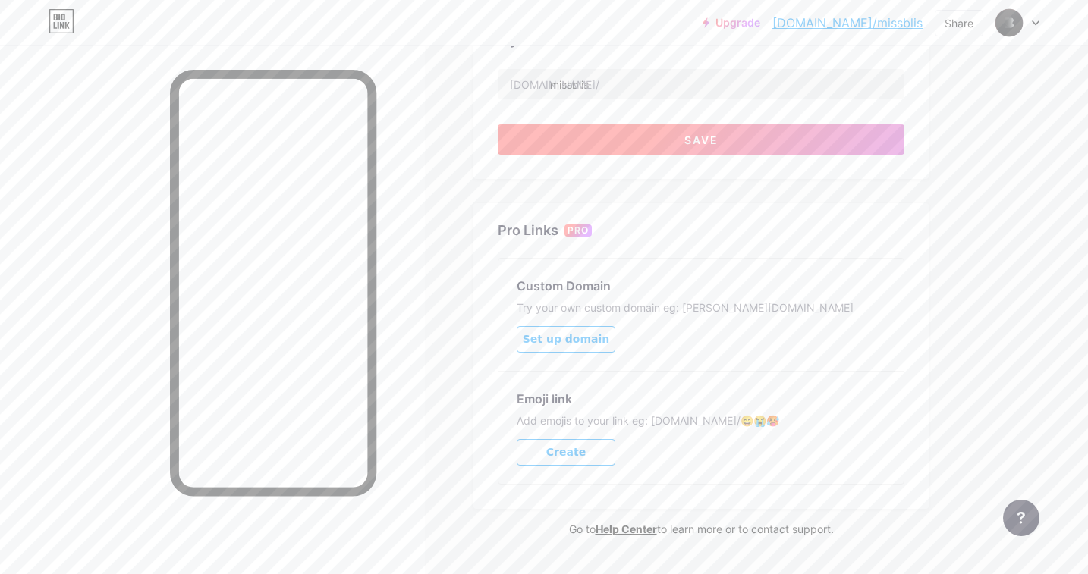
click at [680, 145] on button "Save" at bounding box center [701, 139] width 407 height 30
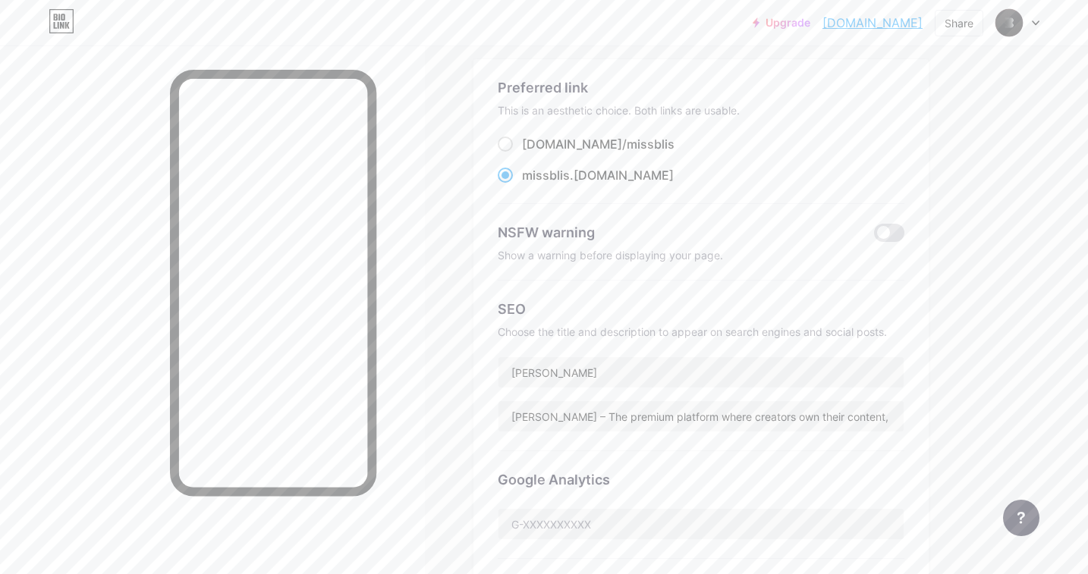
scroll to position [0, 0]
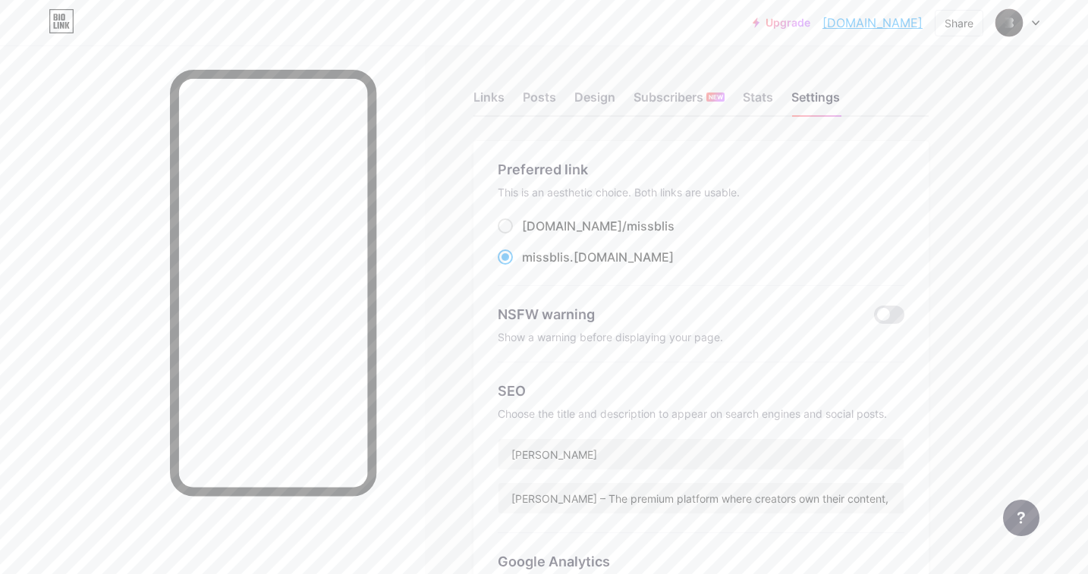
click at [527, 256] on span "missblis" at bounding box center [546, 257] width 48 height 15
click at [527, 266] on input "missblis .[DOMAIN_NAME]" at bounding box center [527, 271] width 10 height 10
drag, startPoint x: 525, startPoint y: 256, endPoint x: 618, endPoint y: 256, distance: 93.3
click at [618, 256] on div "missblis .[DOMAIN_NAME]" at bounding box center [701, 257] width 407 height 19
copy label "missblis .[DOMAIN_NAME]"
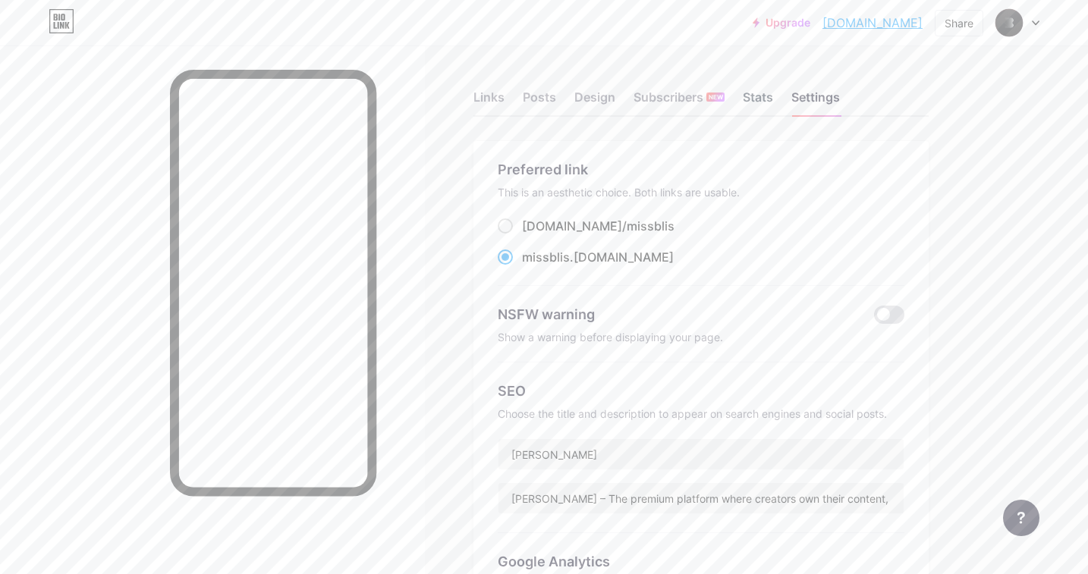
click at [754, 94] on div "Stats" at bounding box center [758, 101] width 30 height 27
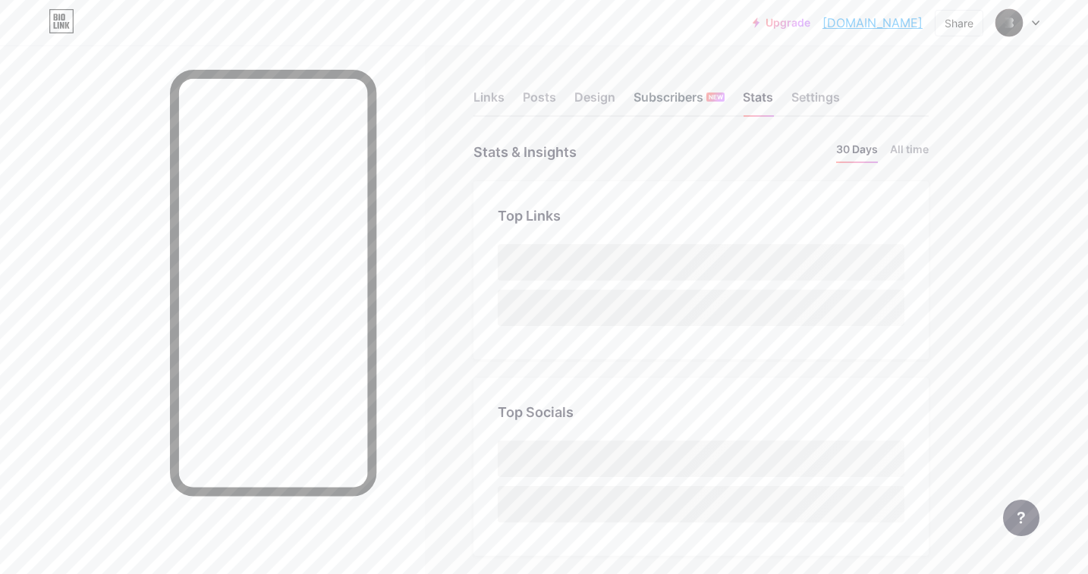
click at [665, 93] on div "Subscribers NEW" at bounding box center [678, 101] width 91 height 27
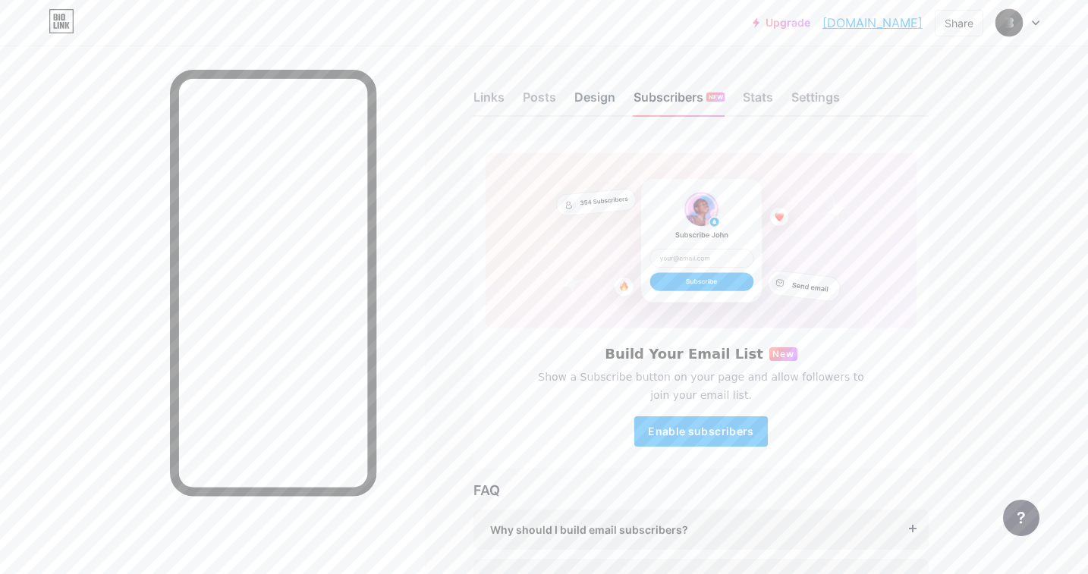
click at [578, 98] on div "Design" at bounding box center [594, 101] width 41 height 27
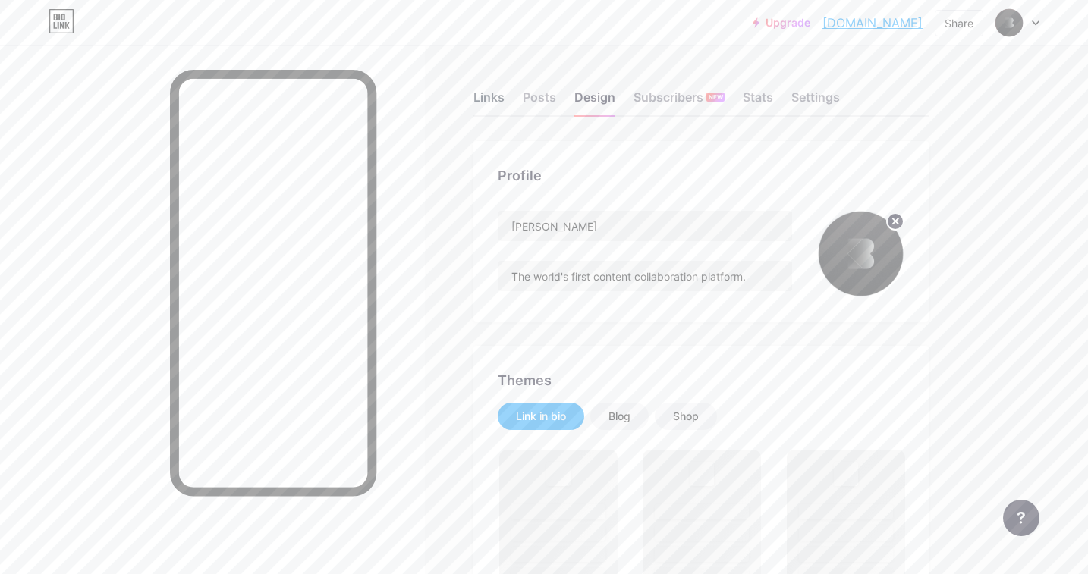
click at [495, 99] on div "Links" at bounding box center [488, 101] width 31 height 27
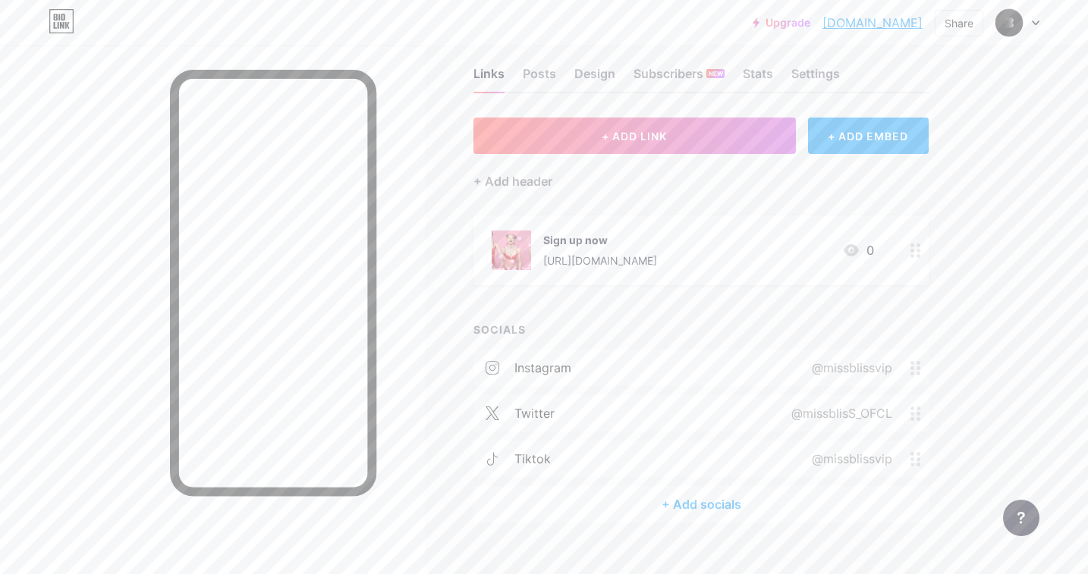
scroll to position [47, 0]
